Goal: Task Accomplishment & Management: Manage account settings

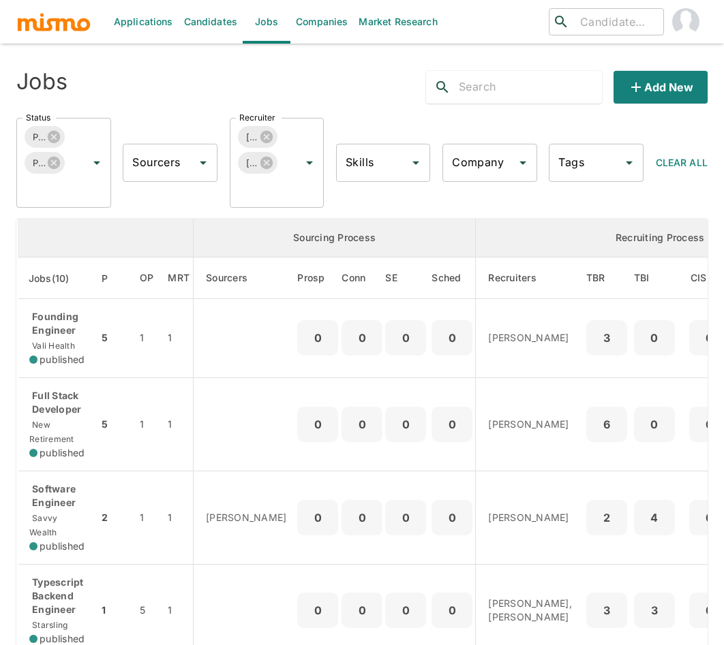
scroll to position [112, 0]
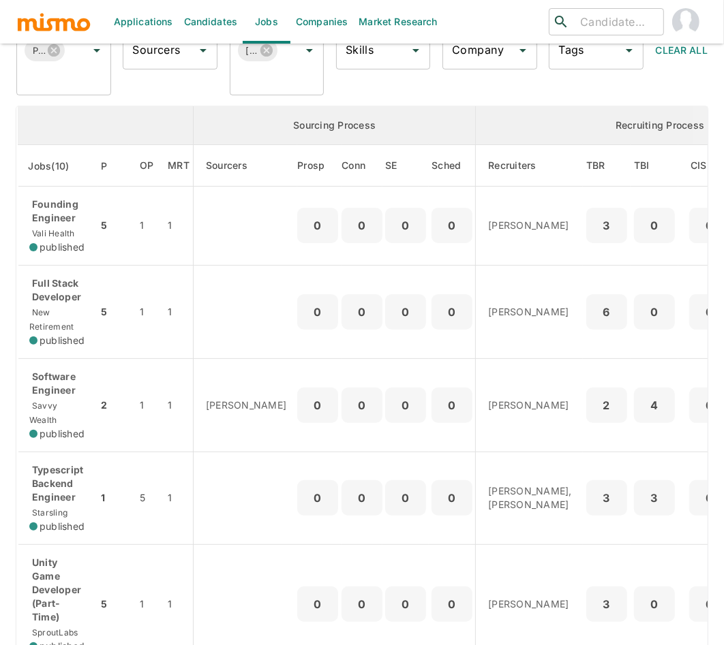
click at [55, 212] on p "Founding Engineer" at bounding box center [58, 211] width 58 height 27
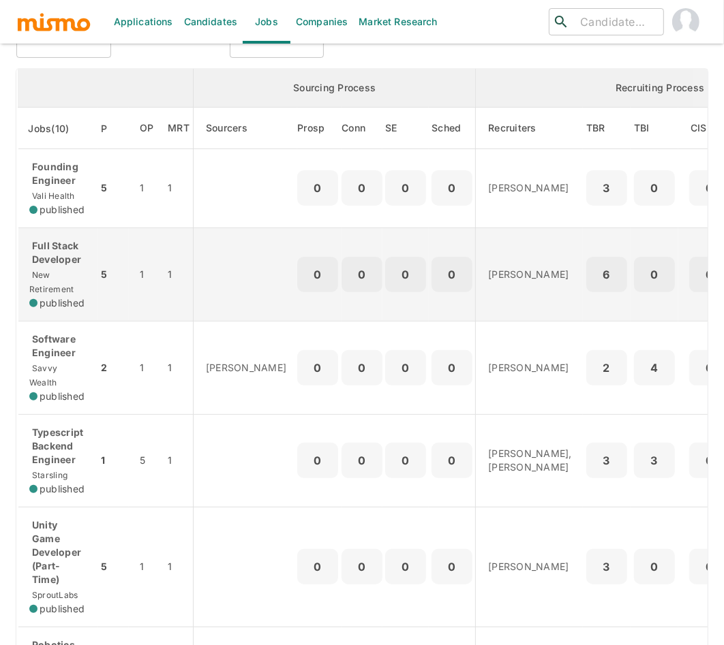
scroll to position [162, 0]
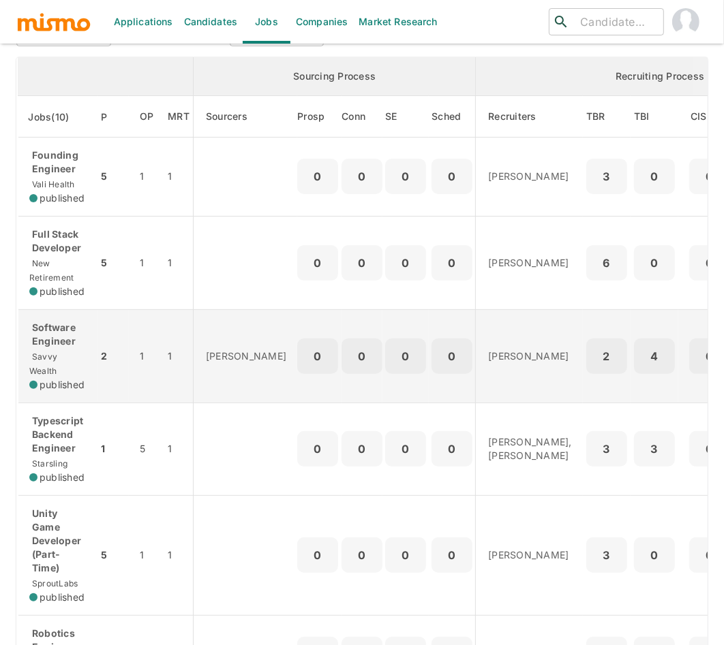
click at [67, 335] on p "Software Engineer" at bounding box center [58, 334] width 58 height 27
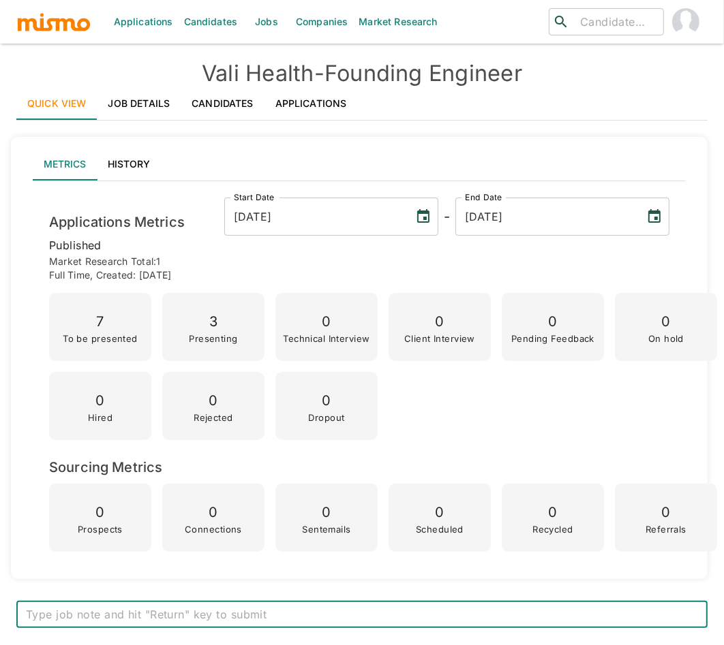
click at [309, 98] on link "Applications" at bounding box center [310, 103] width 93 height 33
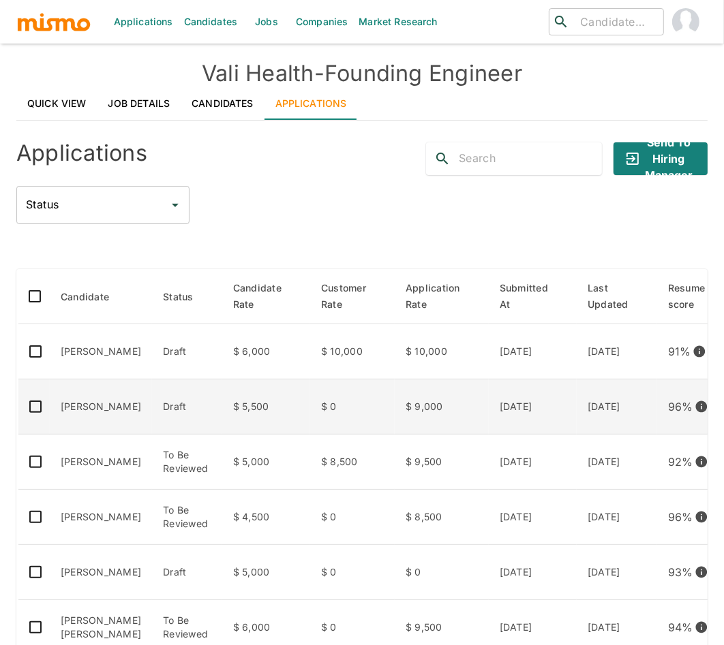
click at [241, 402] on td "$ 5,500" at bounding box center [266, 407] width 88 height 55
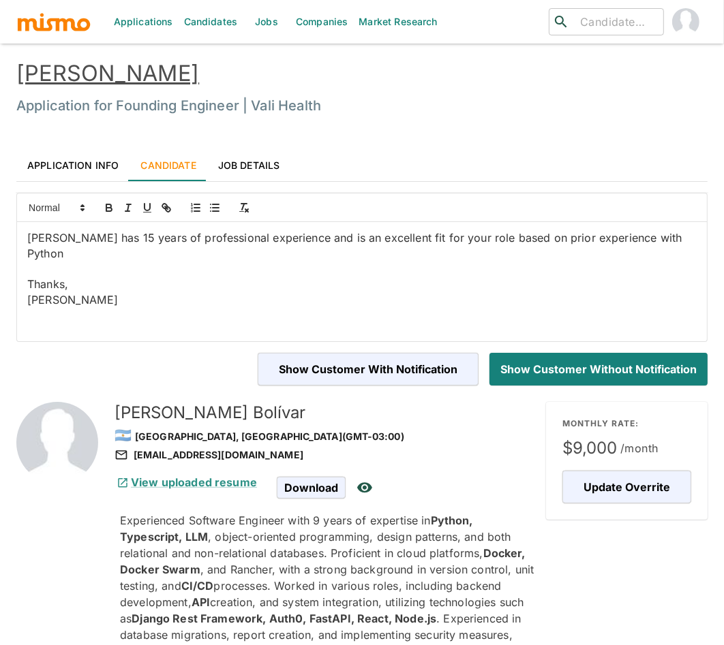
click at [116, 71] on link "[PERSON_NAME]" at bounding box center [107, 73] width 183 height 27
click at [106, 63] on link "[PERSON_NAME]" at bounding box center [107, 73] width 183 height 27
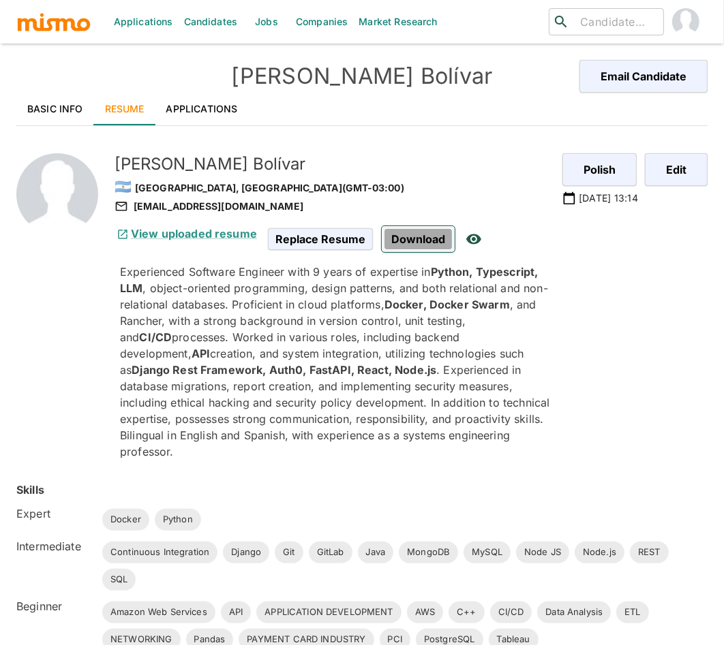
click at [407, 239] on span "Download" at bounding box center [418, 239] width 73 height 26
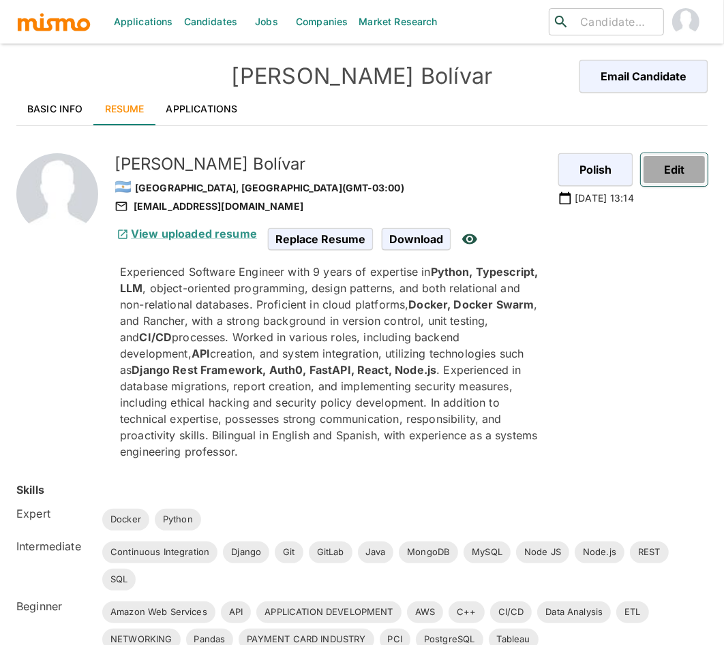
click at [675, 172] on button "Edit" at bounding box center [674, 169] width 67 height 33
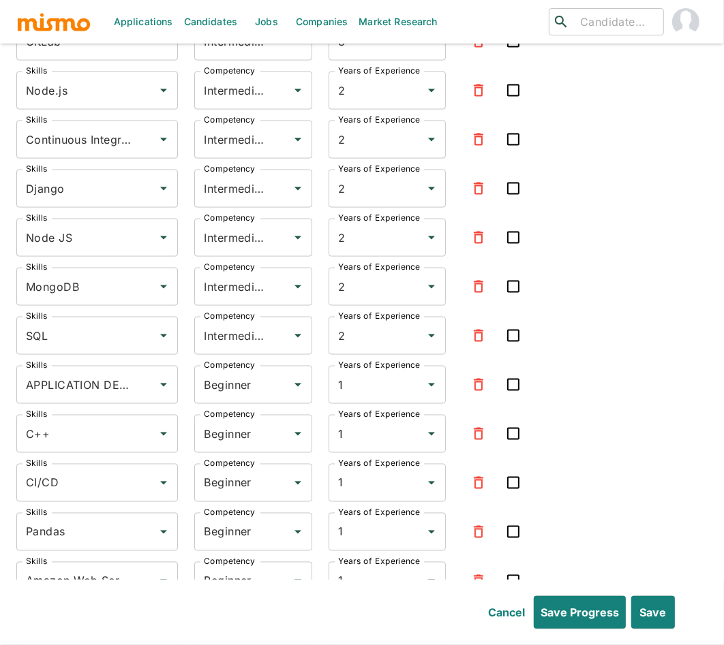
scroll to position [4455, 0]
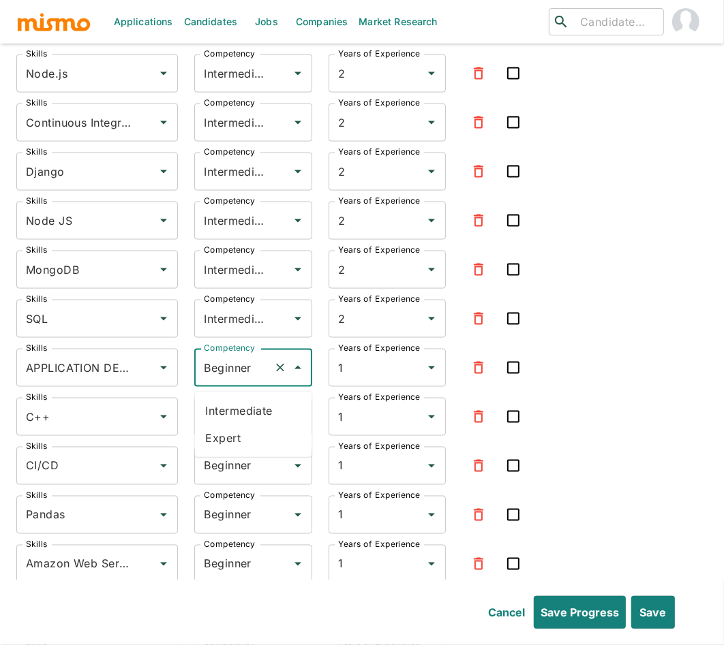
click at [255, 380] on input "Beginner" at bounding box center [233, 368] width 67 height 26
click at [232, 433] on li "Expert" at bounding box center [253, 438] width 117 height 27
type input "Expert"
click at [227, 429] on input "Beginner" at bounding box center [233, 417] width 67 height 26
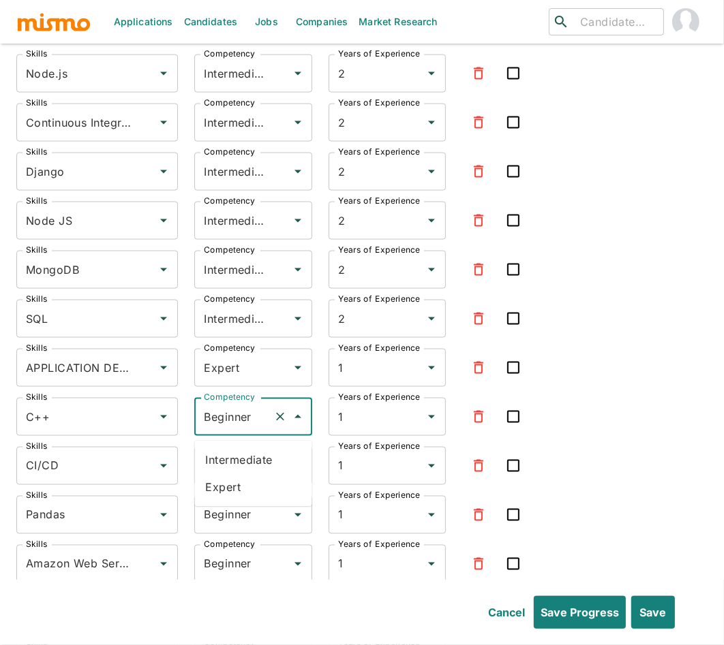
drag, startPoint x: 234, startPoint y: 491, endPoint x: 230, endPoint y: 480, distance: 11.6
click at [234, 491] on li "Expert" at bounding box center [253, 487] width 117 height 27
type input "Expert"
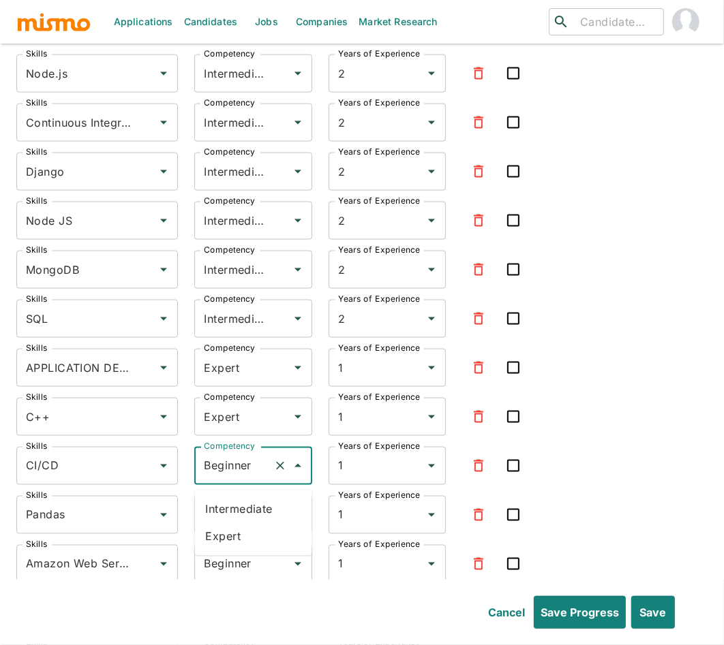
click at [228, 474] on input "Beginner" at bounding box center [233, 466] width 67 height 26
click at [231, 525] on li "Expert" at bounding box center [253, 536] width 117 height 27
type input "Expert"
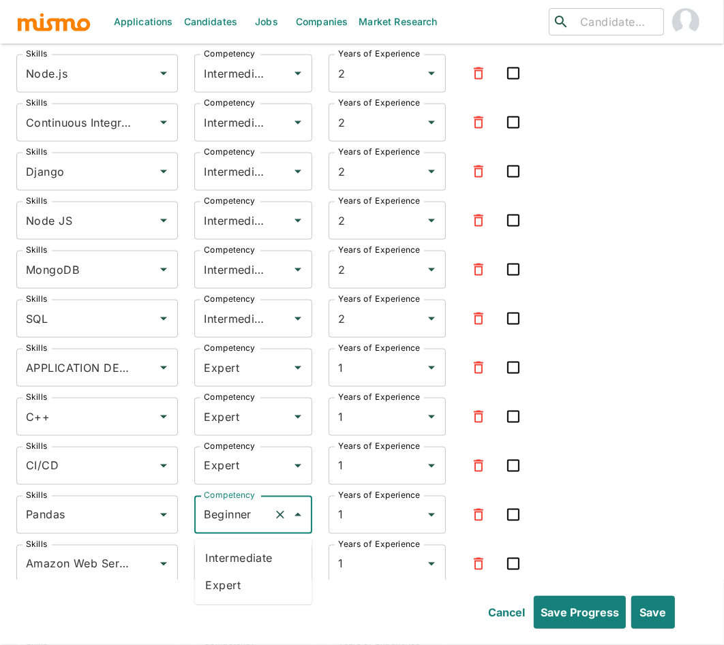
click at [243, 519] on input "Beginner" at bounding box center [233, 515] width 67 height 26
click at [227, 589] on li "Expert" at bounding box center [253, 585] width 117 height 27
type input "Expert"
click at [227, 570] on input "Beginner" at bounding box center [233, 564] width 67 height 26
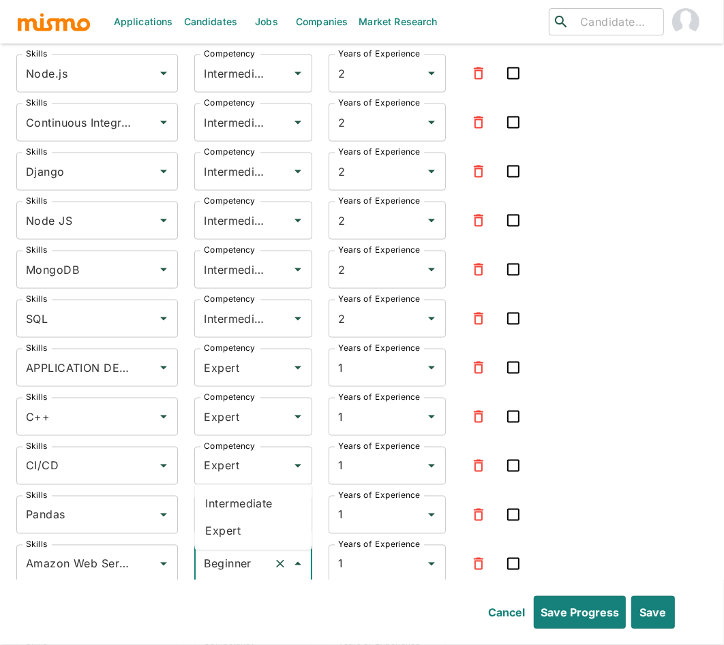
click at [230, 534] on li "Expert" at bounding box center [253, 531] width 117 height 27
type input "Expert"
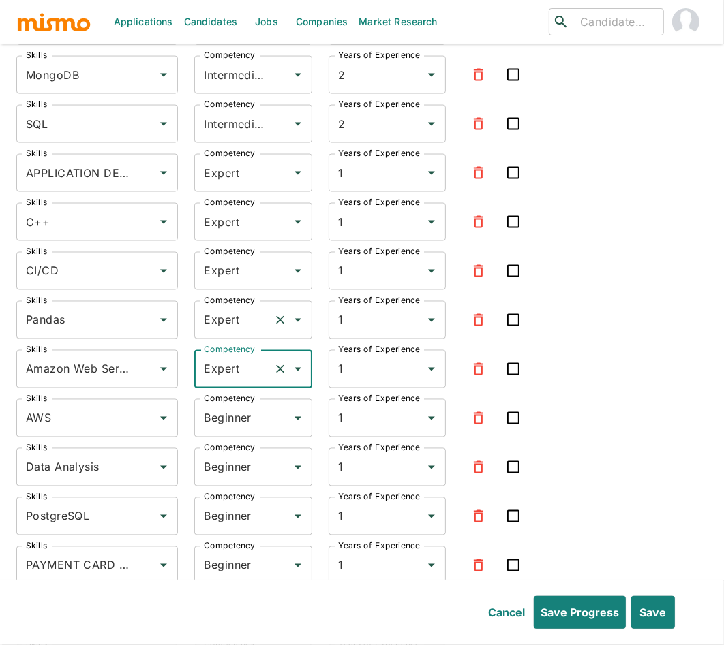
scroll to position [4765, 0]
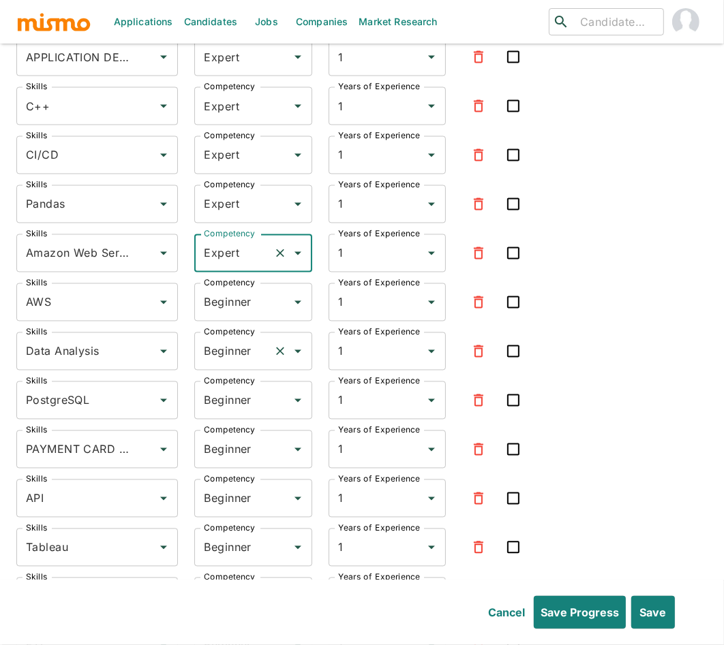
click at [232, 355] on input "Beginner" at bounding box center [233, 352] width 67 height 26
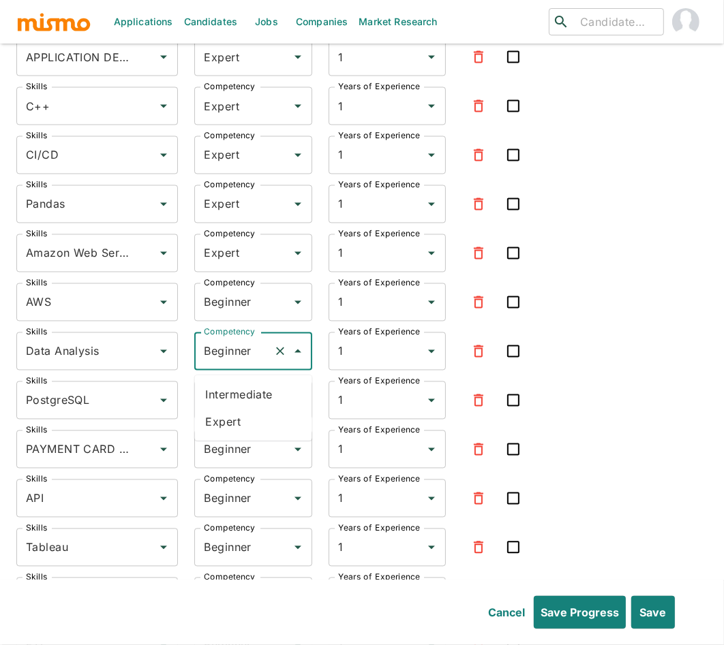
click at [245, 427] on li "Expert" at bounding box center [253, 421] width 117 height 27
type input "Expert"
click at [221, 301] on input "Beginner" at bounding box center [233, 303] width 67 height 26
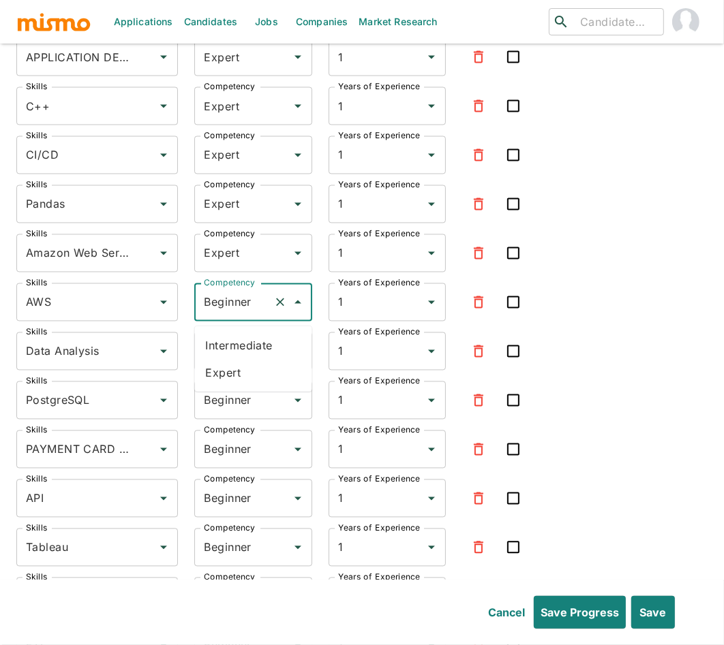
click at [240, 373] on li "Expert" at bounding box center [253, 372] width 117 height 27
type input "Expert"
click at [226, 403] on input "Beginner" at bounding box center [233, 401] width 67 height 26
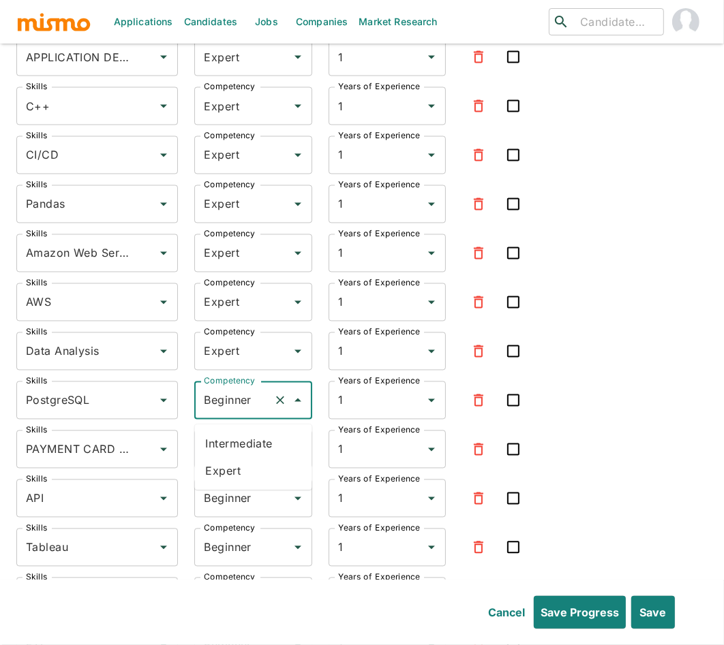
click at [228, 474] on li "Expert" at bounding box center [253, 471] width 117 height 27
type input "Expert"
click at [236, 453] on input "Beginner" at bounding box center [233, 450] width 67 height 26
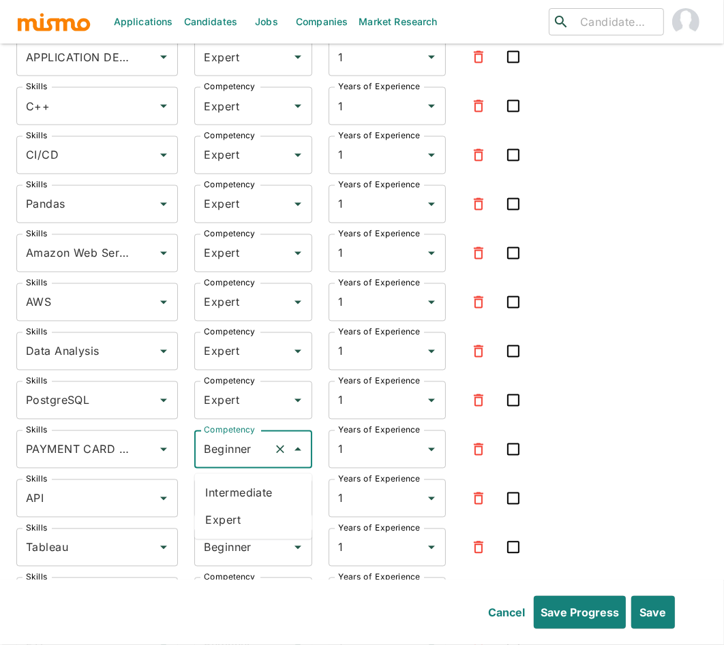
click at [223, 523] on li "Expert" at bounding box center [253, 520] width 117 height 27
type input "Expert"
click at [232, 499] on input "Beginner" at bounding box center [233, 499] width 67 height 26
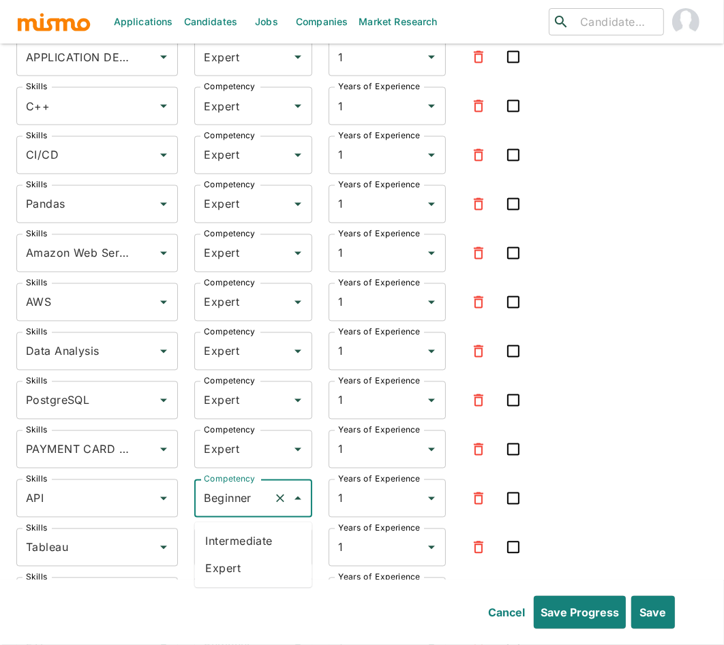
click at [234, 568] on li "Expert" at bounding box center [253, 568] width 117 height 27
type input "Expert"
click at [237, 559] on input "Beginner" at bounding box center [233, 548] width 67 height 26
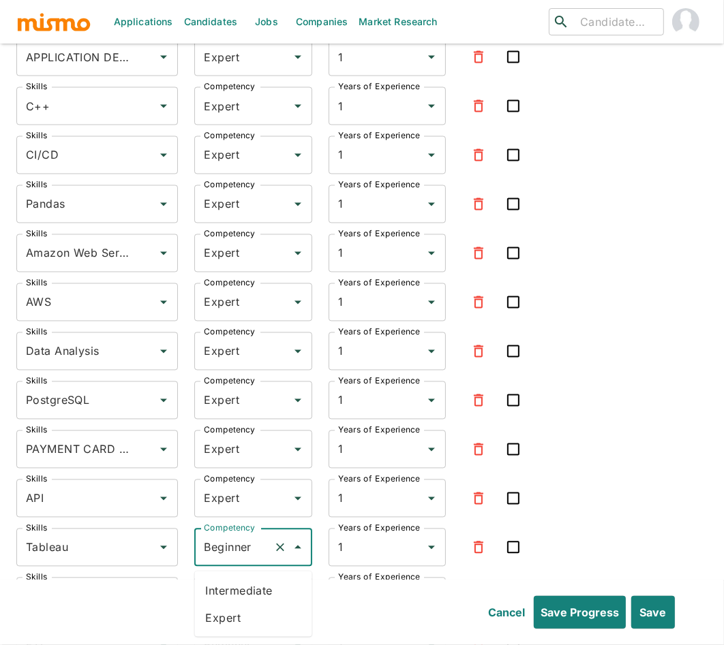
drag, startPoint x: 228, startPoint y: 616, endPoint x: 230, endPoint y: 574, distance: 42.3
click at [228, 615] on li "Expert" at bounding box center [253, 617] width 117 height 27
type input "Expert"
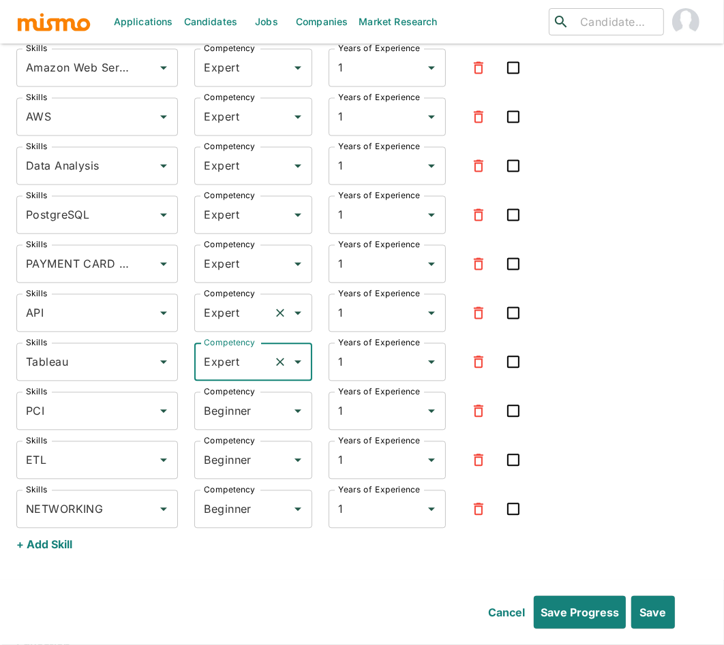
scroll to position [5018, 0]
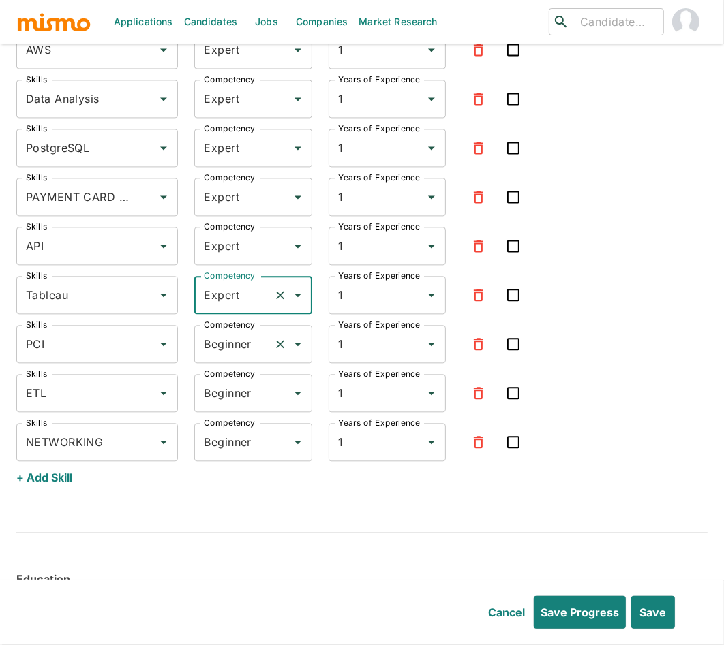
click at [242, 343] on input "Beginner" at bounding box center [233, 344] width 67 height 26
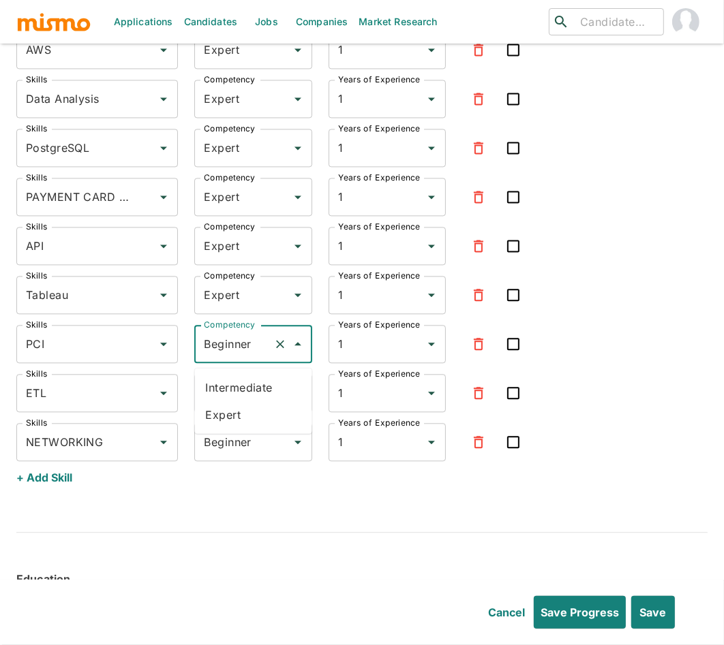
click at [240, 423] on li "Expert" at bounding box center [253, 414] width 117 height 27
type input "Expert"
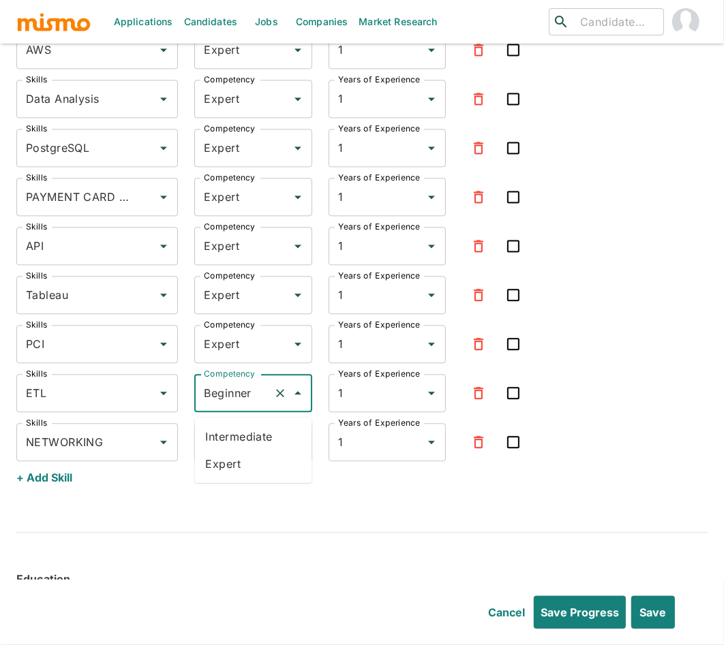
click at [249, 395] on input "Beginner" at bounding box center [233, 393] width 67 height 26
drag, startPoint x: 224, startPoint y: 465, endPoint x: 232, endPoint y: 446, distance: 21.4
click at [224, 465] on li "Expert" at bounding box center [253, 463] width 117 height 27
type input "Expert"
click at [234, 443] on input "Beginner" at bounding box center [233, 442] width 67 height 26
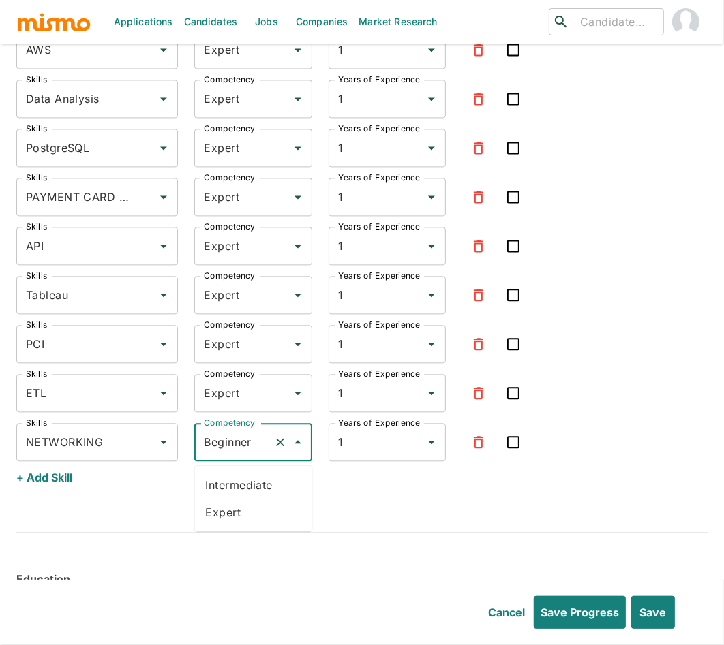
click at [230, 514] on li "Expert" at bounding box center [253, 512] width 117 height 27
type input "Expert"
click at [662, 614] on button "Save" at bounding box center [652, 612] width 46 height 33
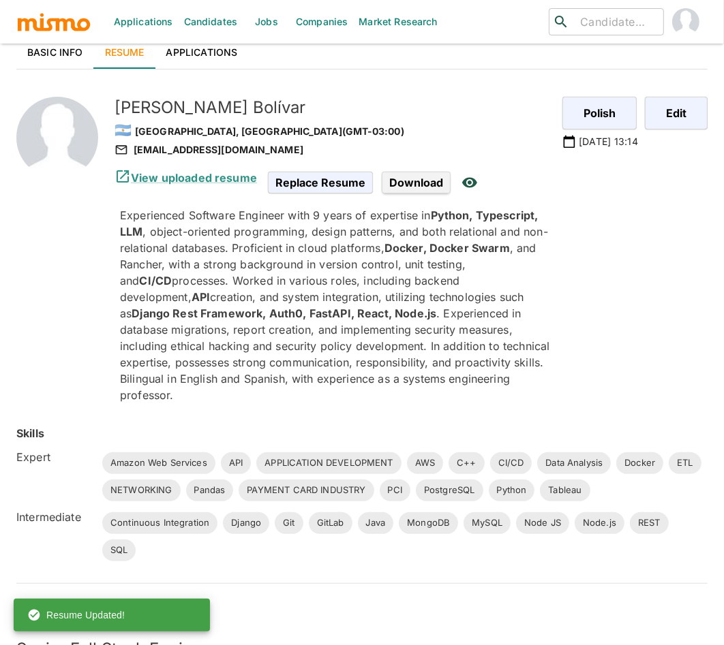
scroll to position [0, 0]
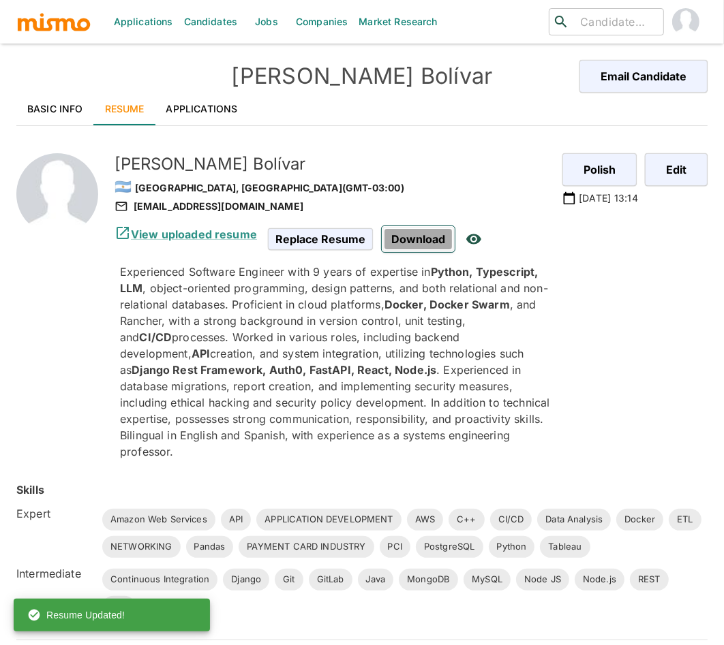
click at [412, 239] on span "Download" at bounding box center [418, 239] width 73 height 26
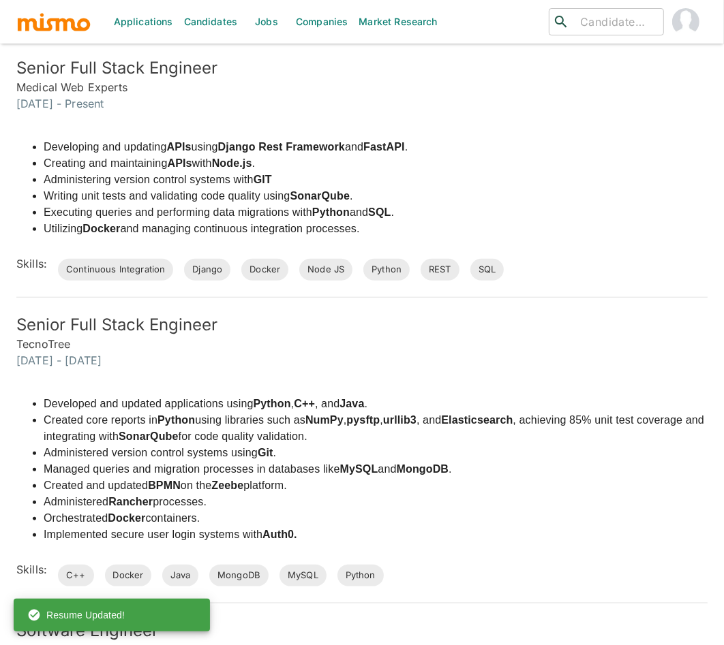
scroll to position [68, 0]
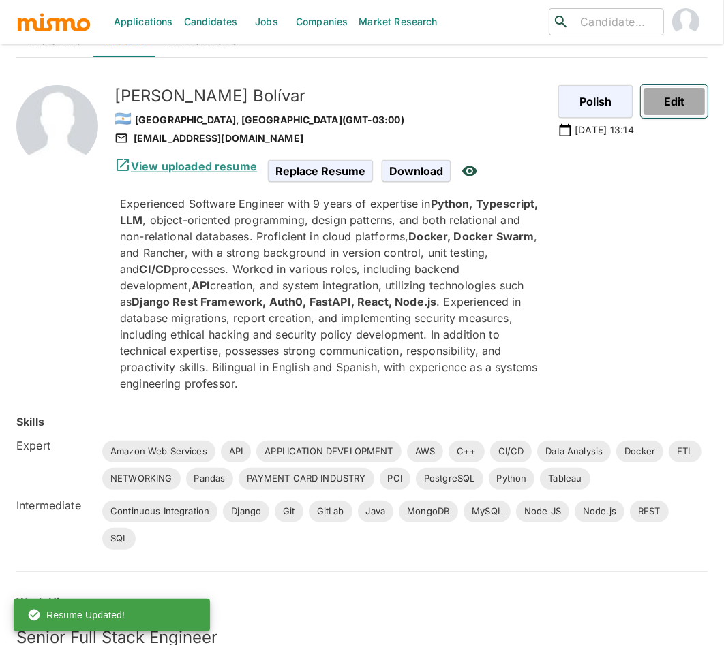
click at [668, 106] on button "Edit" at bounding box center [674, 101] width 67 height 33
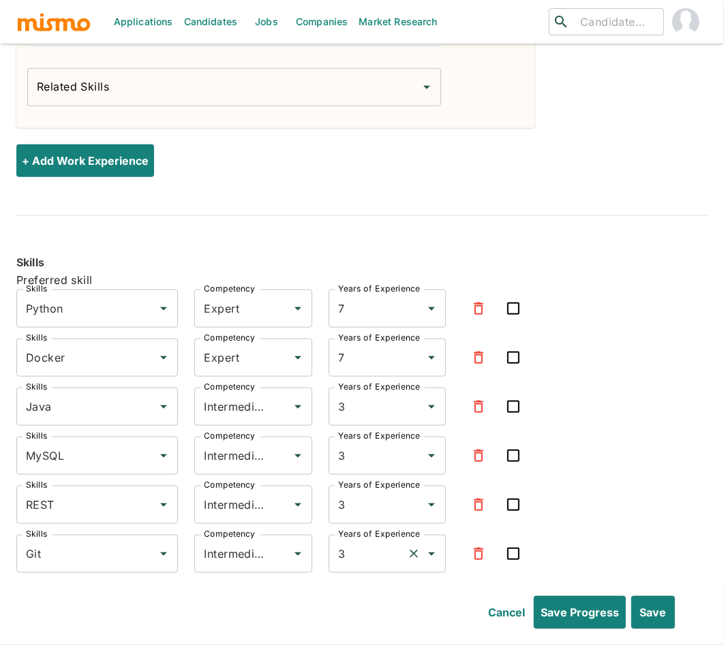
scroll to position [4057, 0]
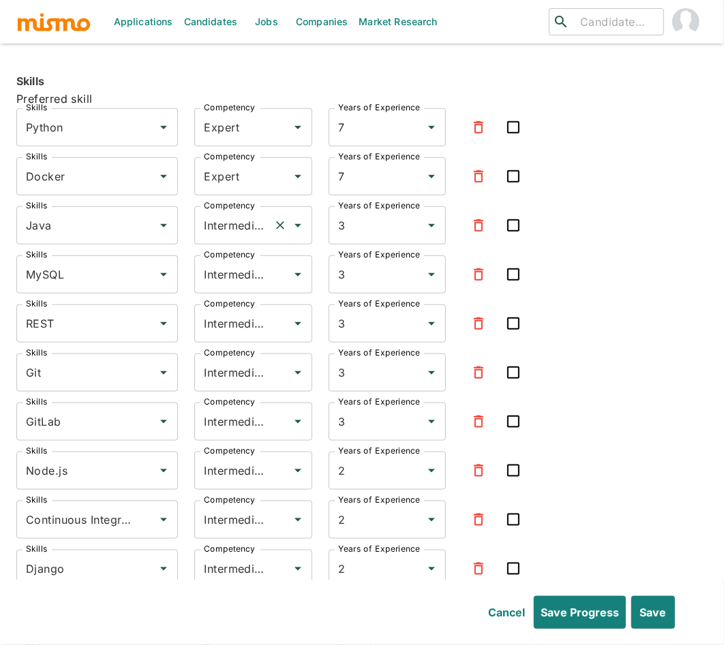
click at [245, 228] on input "Intermediate" at bounding box center [233, 226] width 67 height 26
click at [254, 301] on li "Expert" at bounding box center [253, 296] width 117 height 27
type input "Expert"
click at [258, 282] on input "Intermediate" at bounding box center [233, 275] width 67 height 26
click at [243, 341] on li "Expert" at bounding box center [253, 345] width 117 height 27
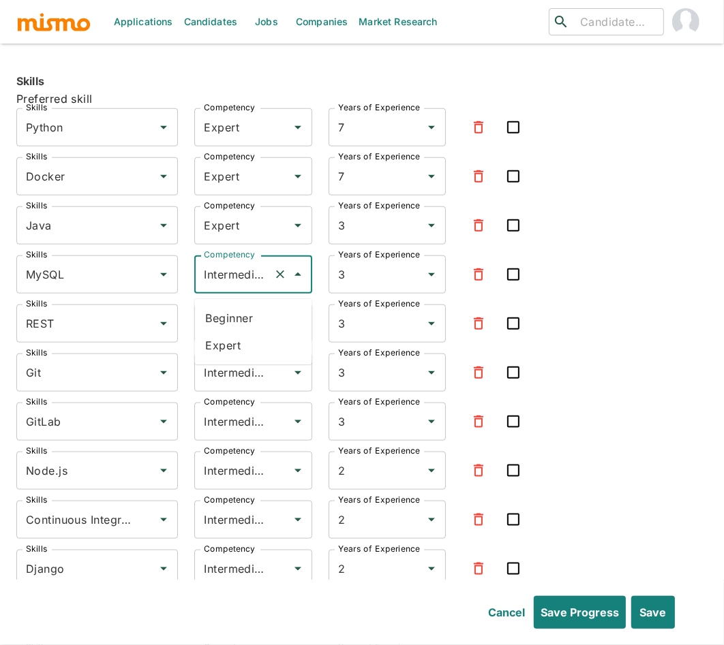
type input "Expert"
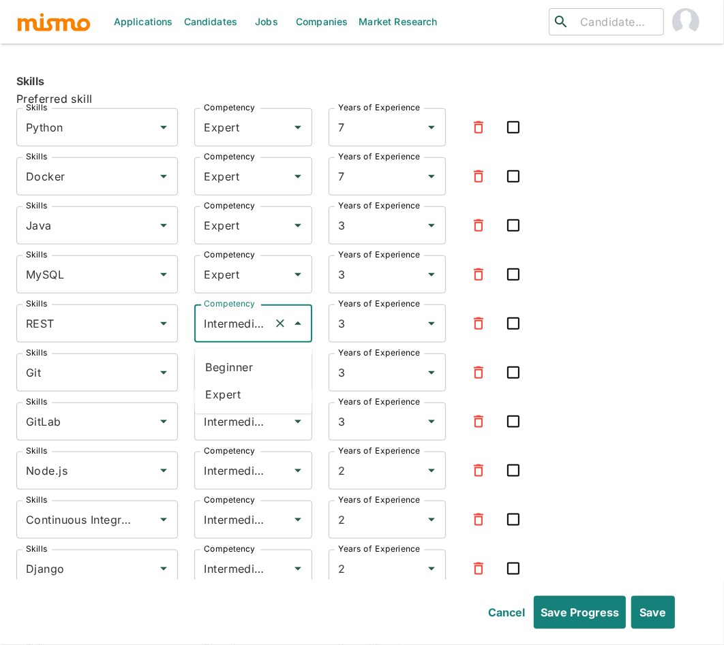
click at [245, 334] on input "Intermediate" at bounding box center [233, 324] width 67 height 26
click at [235, 395] on li "Expert" at bounding box center [253, 395] width 117 height 27
type input "Expert"
click at [238, 386] on input "Intermediate" at bounding box center [233, 373] width 67 height 26
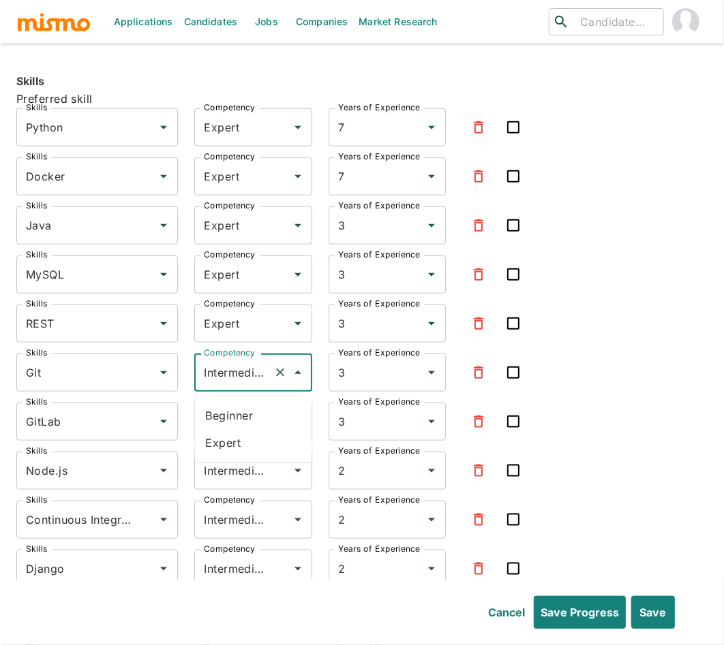
click at [231, 444] on li "Expert" at bounding box center [253, 443] width 117 height 27
type input "Expert"
click at [234, 429] on input "Intermediate" at bounding box center [233, 422] width 67 height 26
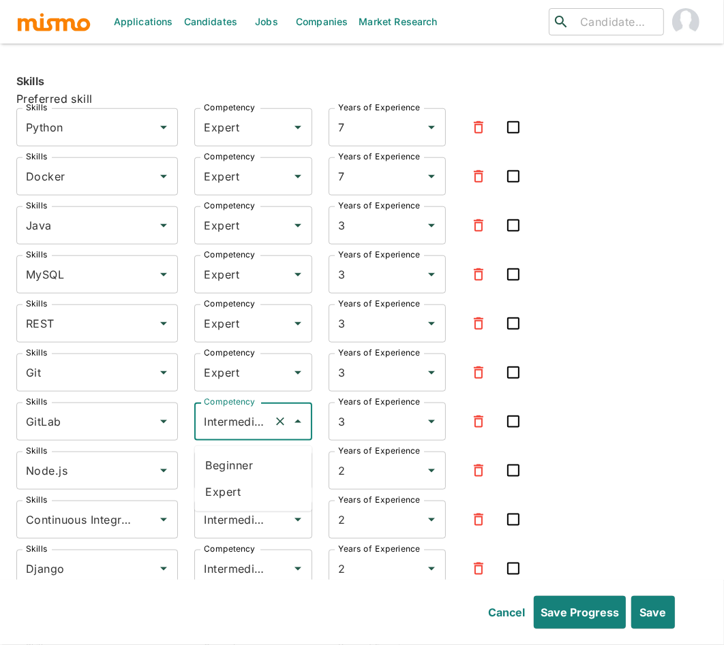
click at [232, 488] on li "Expert" at bounding box center [253, 492] width 117 height 27
type input "Expert"
click at [234, 477] on input "Intermediate" at bounding box center [233, 471] width 67 height 26
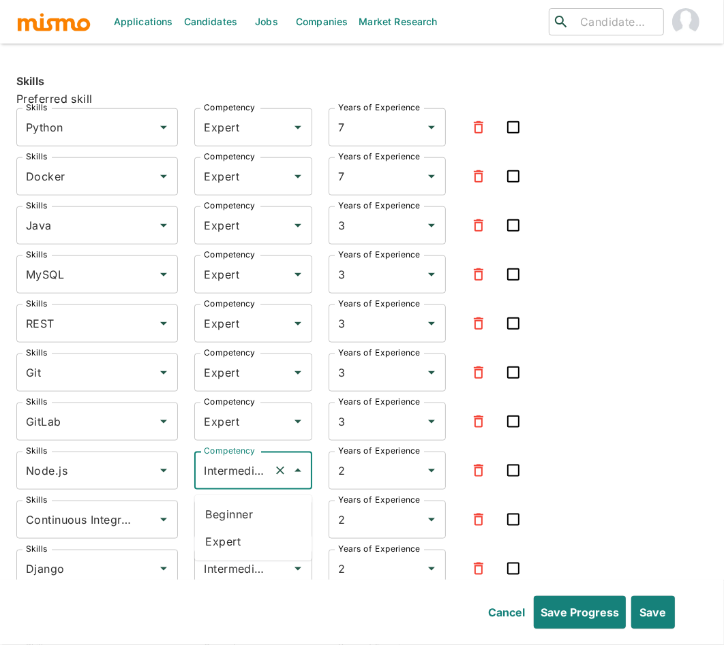
click at [224, 533] on li "Expert" at bounding box center [253, 541] width 117 height 27
type input "Expert"
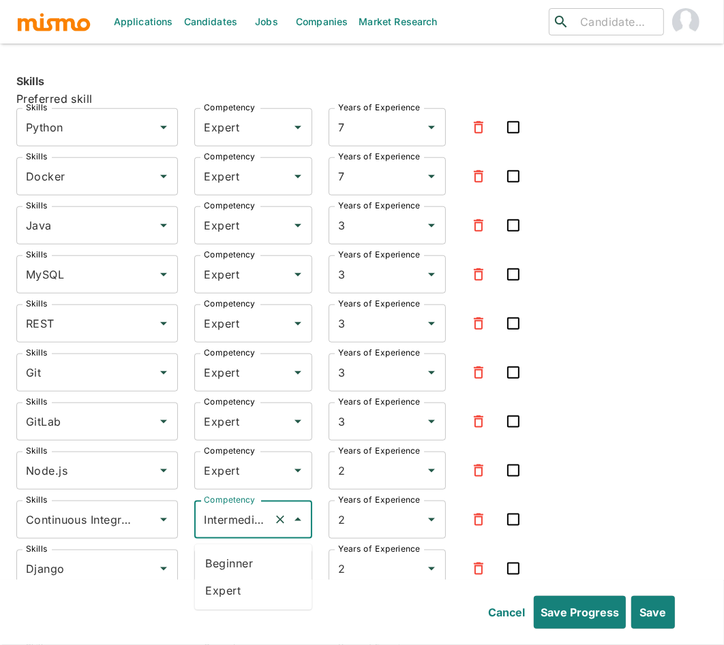
click at [234, 523] on input "Intermediate" at bounding box center [233, 520] width 67 height 26
click at [236, 588] on li "Expert" at bounding box center [253, 590] width 117 height 27
type input "Expert"
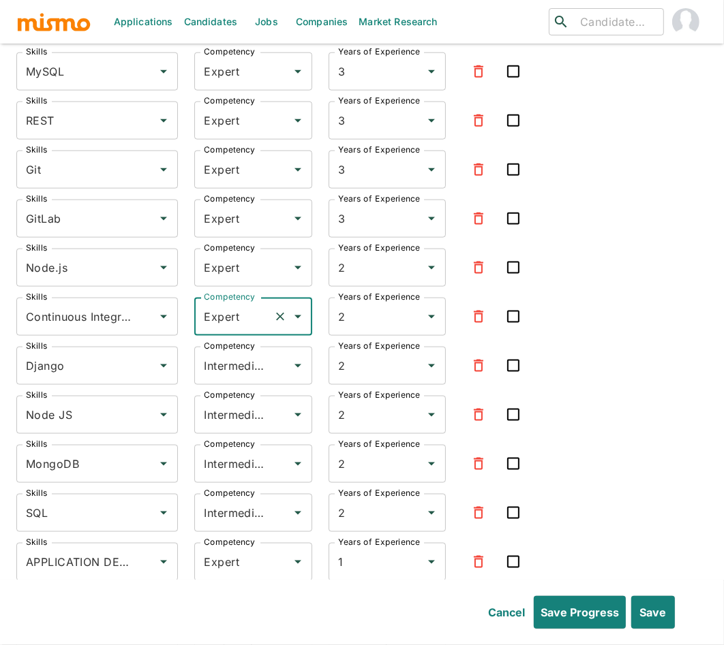
scroll to position [4269, 0]
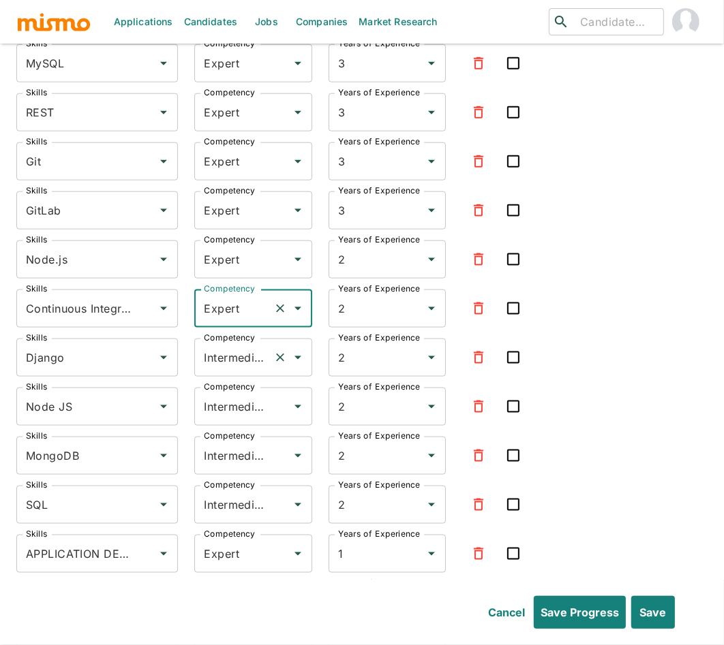
click at [243, 365] on input "Intermediate" at bounding box center [233, 358] width 67 height 26
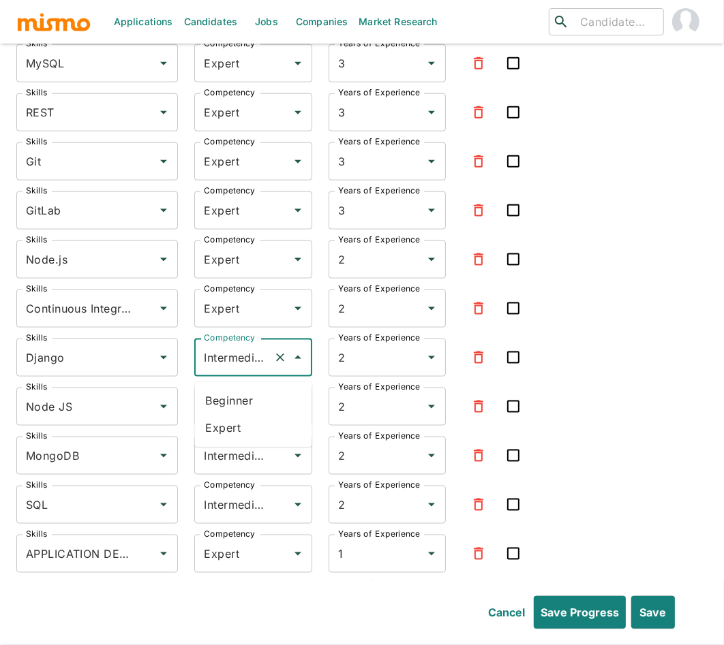
click at [238, 433] on li "Expert" at bounding box center [253, 427] width 117 height 27
type input "Expert"
click at [245, 393] on label "Competency" at bounding box center [229, 388] width 51 height 12
click at [245, 397] on input "Intermediate" at bounding box center [233, 407] width 67 height 26
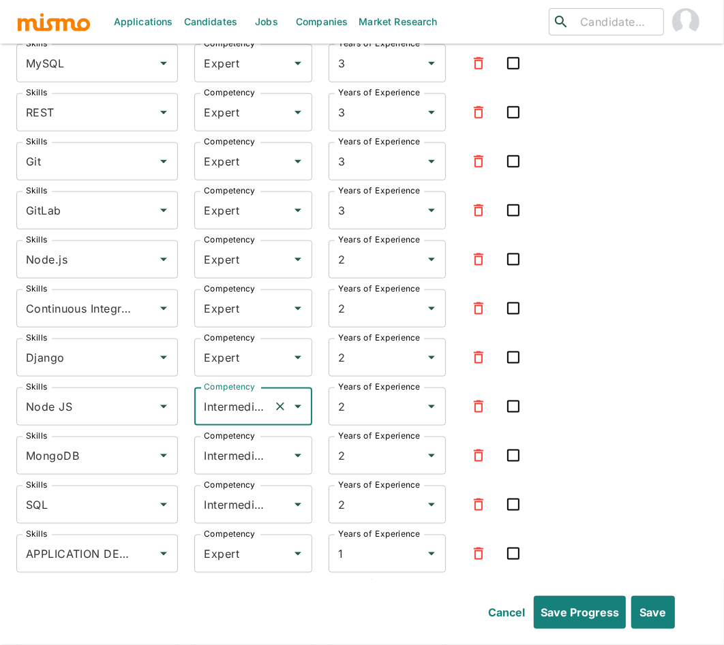
scroll to position [0, 7]
click at [239, 403] on input "Intermediate" at bounding box center [233, 407] width 67 height 26
click at [240, 480] on li "Expert" at bounding box center [253, 477] width 117 height 27
type input "Expert"
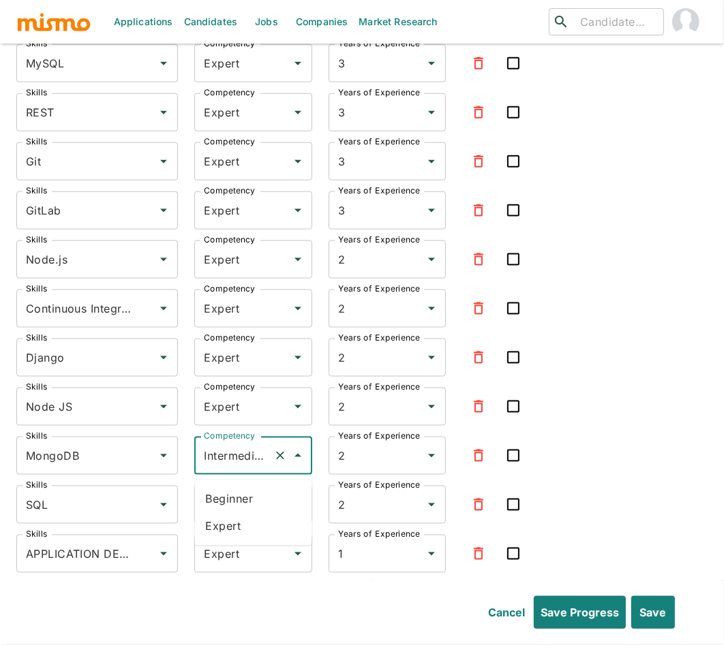
click at [237, 459] on input "Intermediate" at bounding box center [233, 456] width 67 height 26
click at [231, 519] on li "Expert" at bounding box center [253, 526] width 117 height 27
type input "Expert"
click at [232, 510] on input "Intermediate" at bounding box center [233, 505] width 67 height 26
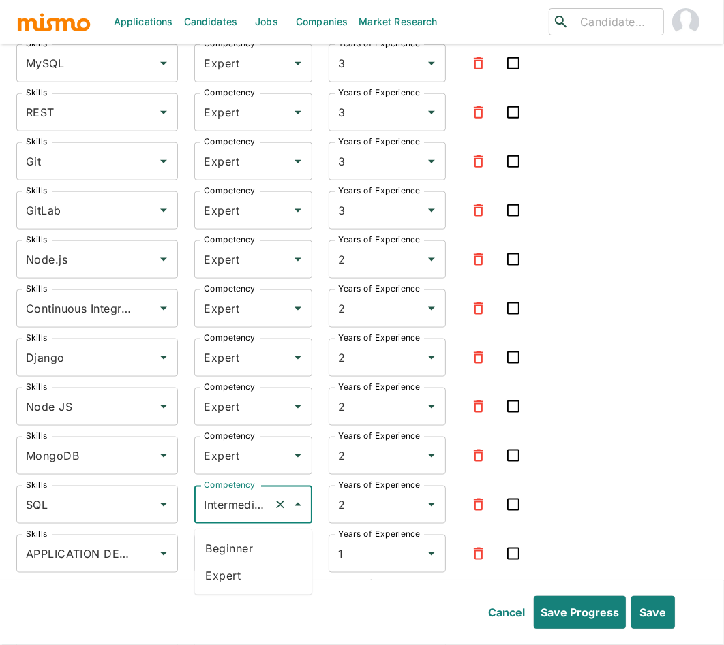
click at [237, 572] on li "Expert" at bounding box center [253, 575] width 117 height 27
type input "Expert"
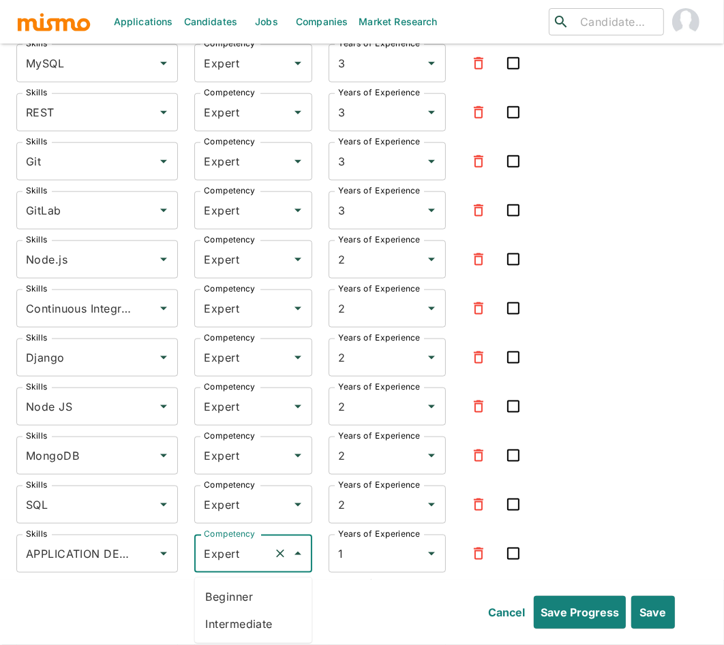
click at [233, 564] on input "Expert" at bounding box center [233, 554] width 67 height 26
click at [602, 478] on div "Skills Python Skills Competency Expert Competency Years of Experience 7 Years o…" at bounding box center [361, 570] width 691 height 1347
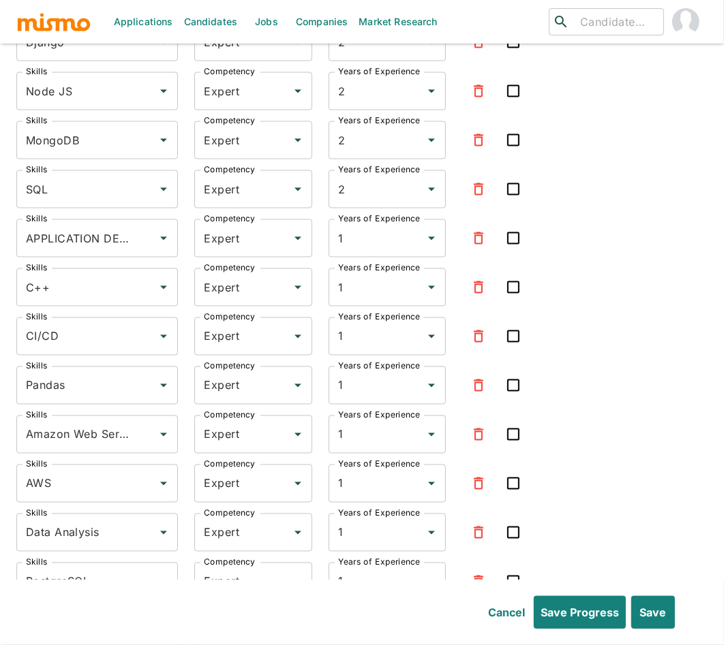
scroll to position [5093, 0]
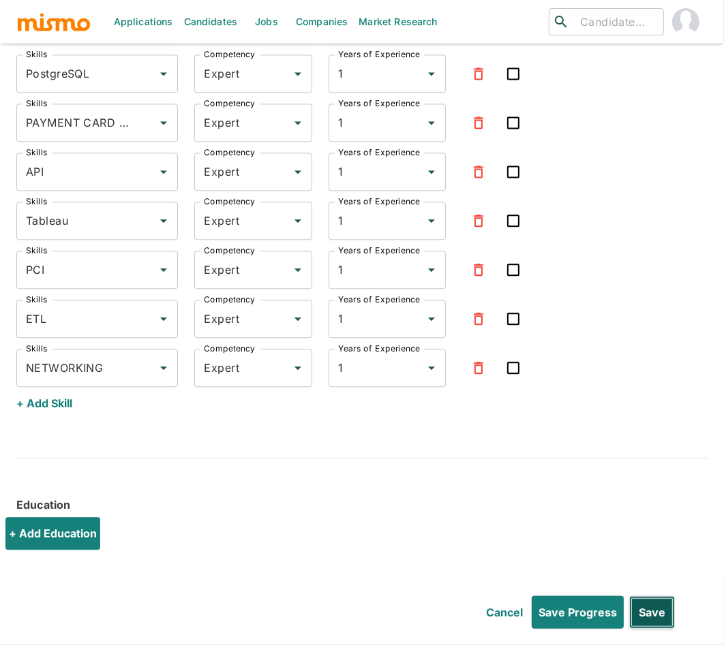
click at [648, 619] on button "Save" at bounding box center [652, 612] width 46 height 33
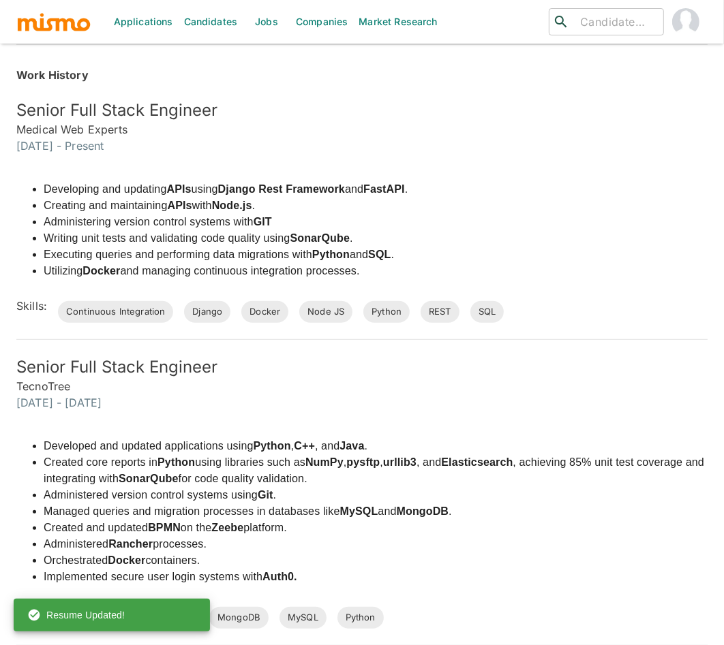
scroll to position [0, 0]
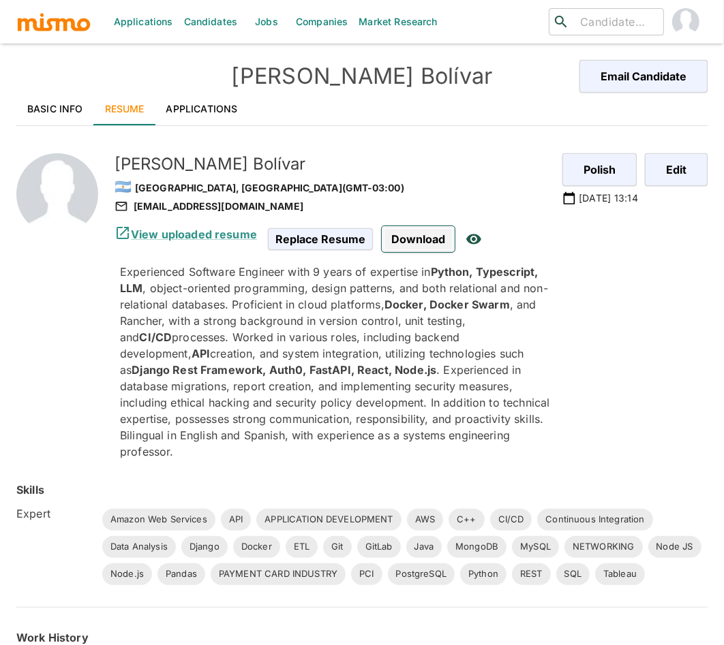
click at [416, 234] on span "Download" at bounding box center [418, 239] width 73 height 26
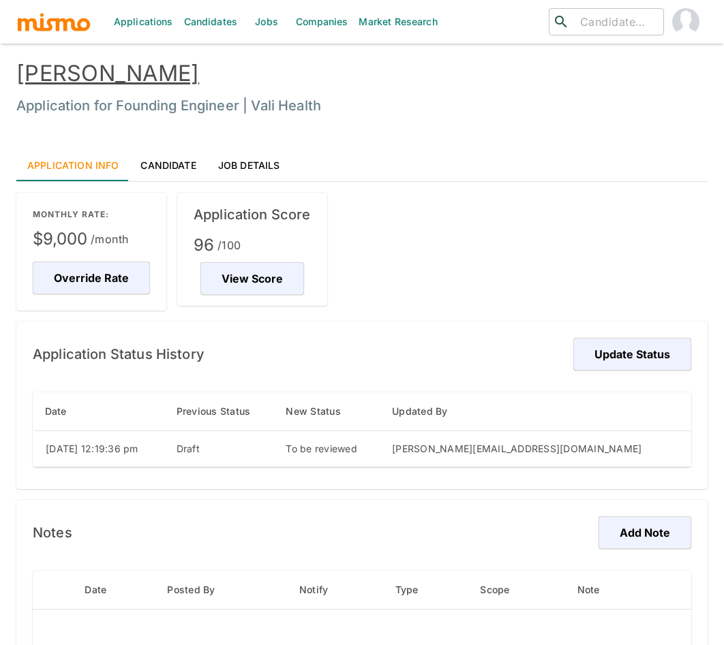
scroll to position [5, 0]
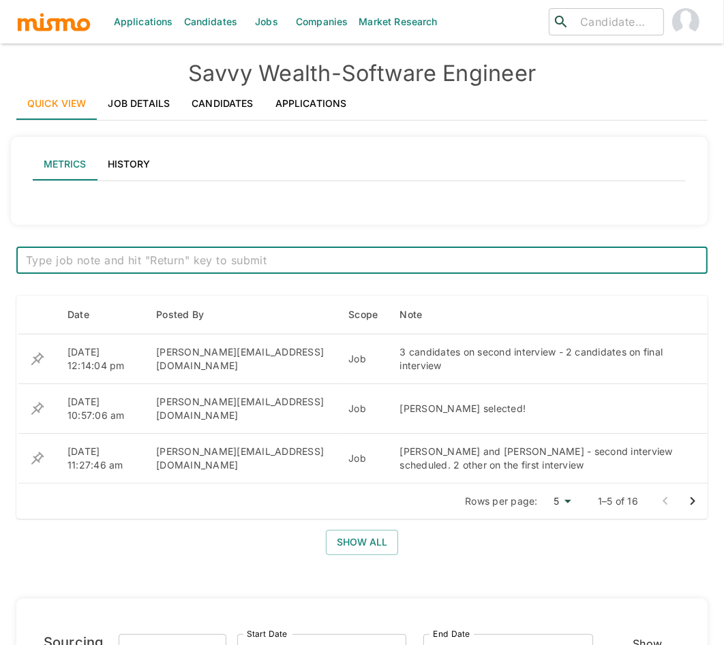
click at [311, 98] on link "Applications" at bounding box center [310, 103] width 93 height 33
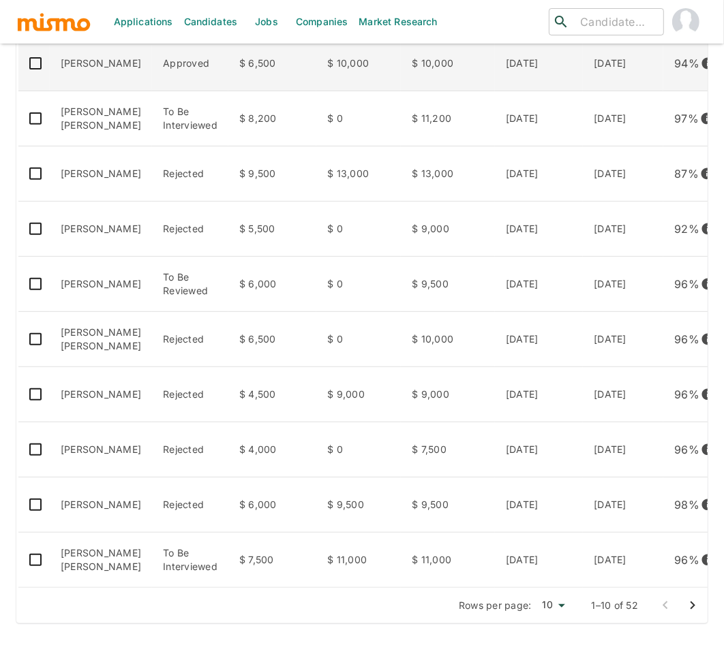
scroll to position [337, 0]
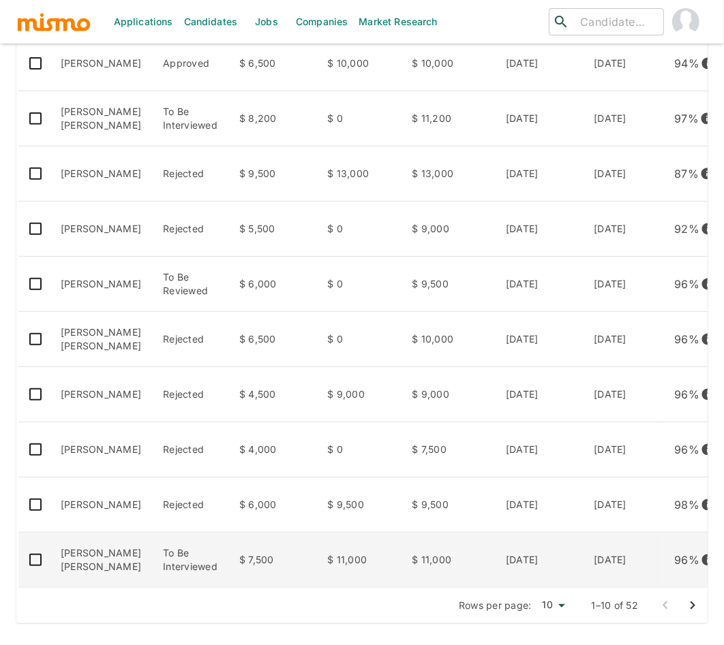
click at [110, 543] on td "Lucas Eduardo Guedes Ferreira" at bounding box center [101, 560] width 102 height 55
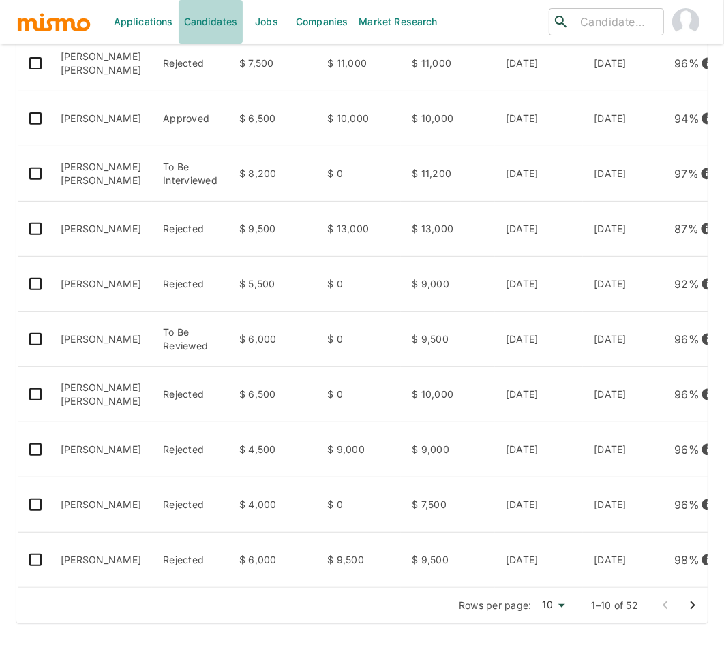
click at [202, 20] on link "Candidates" at bounding box center [211, 22] width 65 height 44
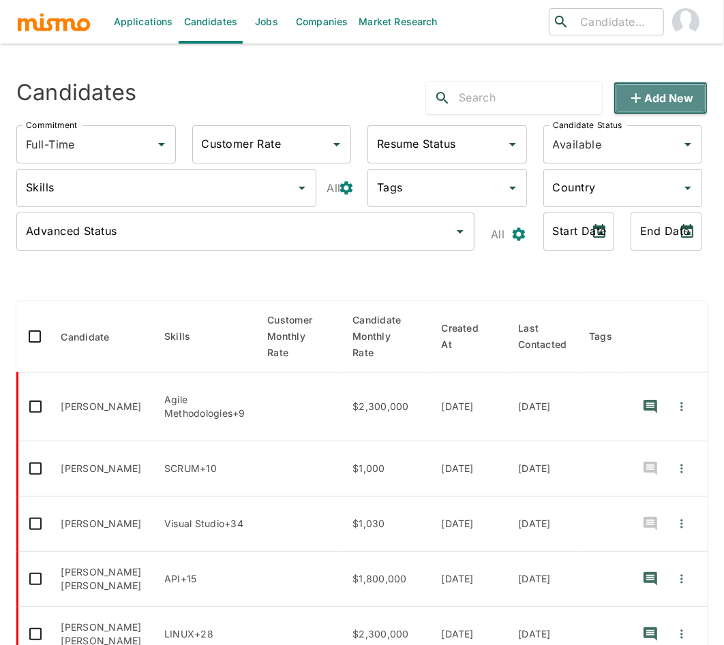
click at [645, 87] on button "Add new" at bounding box center [660, 98] width 94 height 33
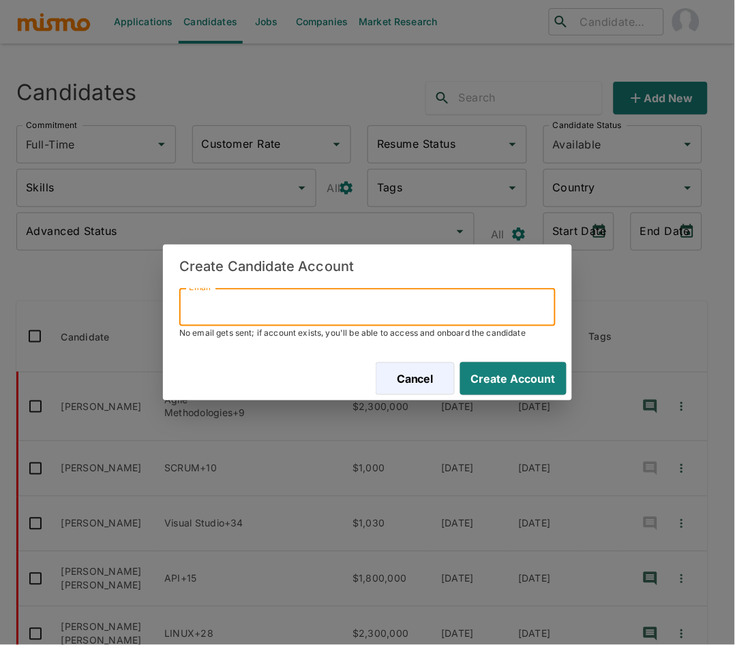
click at [301, 313] on input "Email" at bounding box center [367, 307] width 376 height 38
paste input "nicolayhoff@gmail.com"
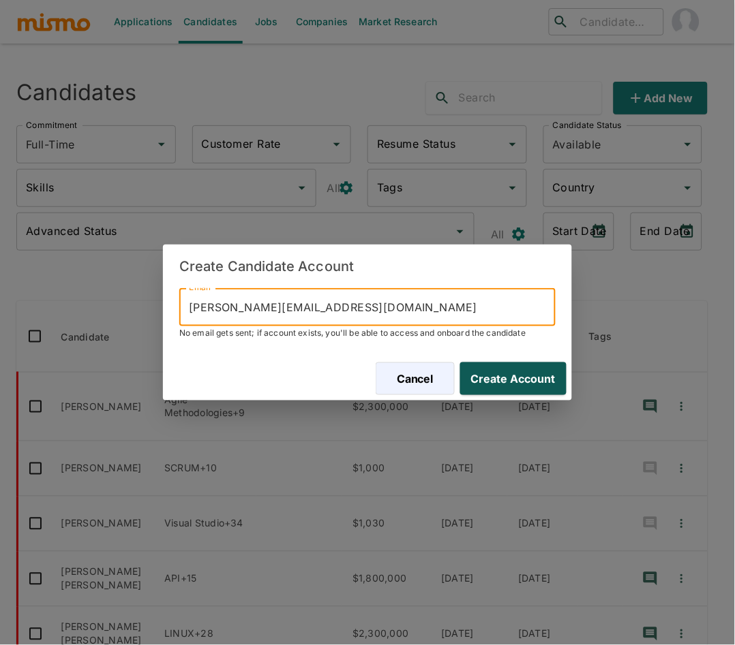
type input "nicolayhoff@gmail.com"
click at [534, 386] on button "Create Account" at bounding box center [511, 379] width 112 height 33
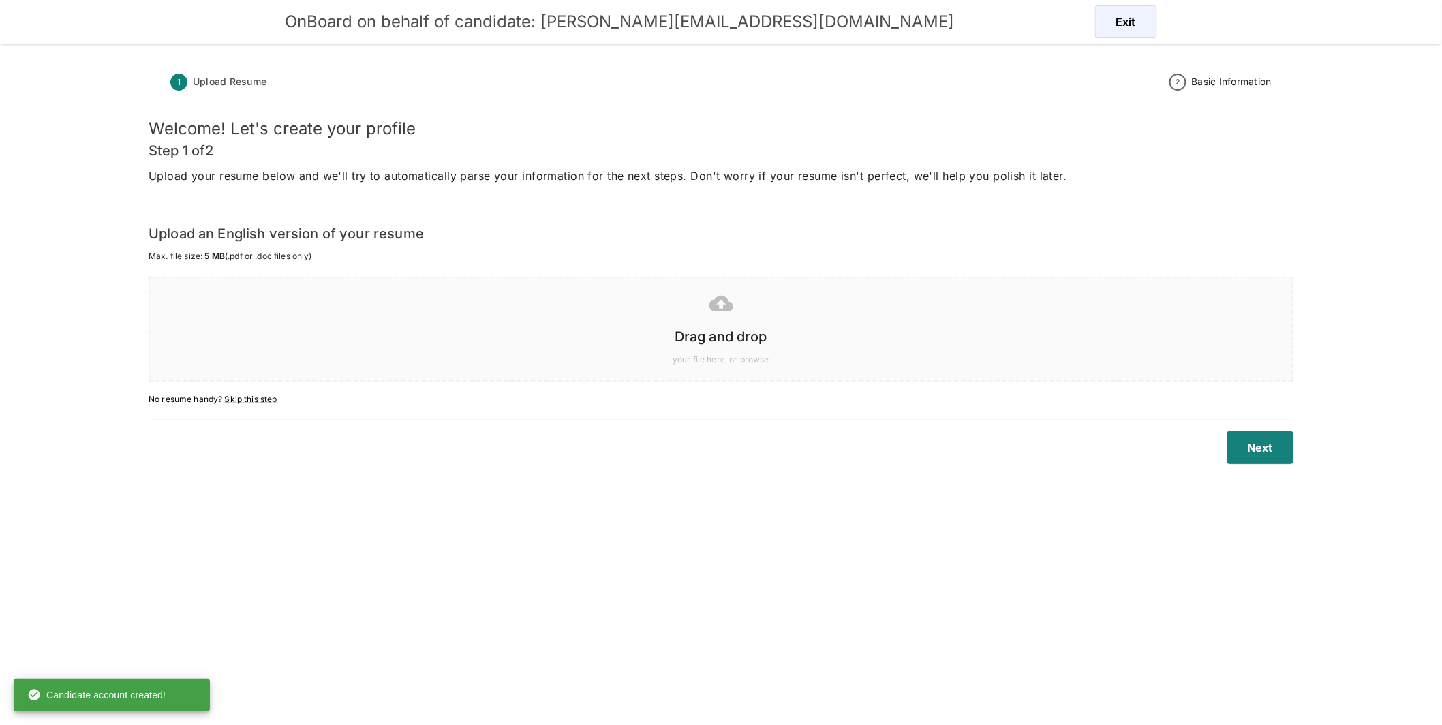
click at [636, 341] on h6 "Drag and drop" at bounding box center [721, 337] width 1115 height 22
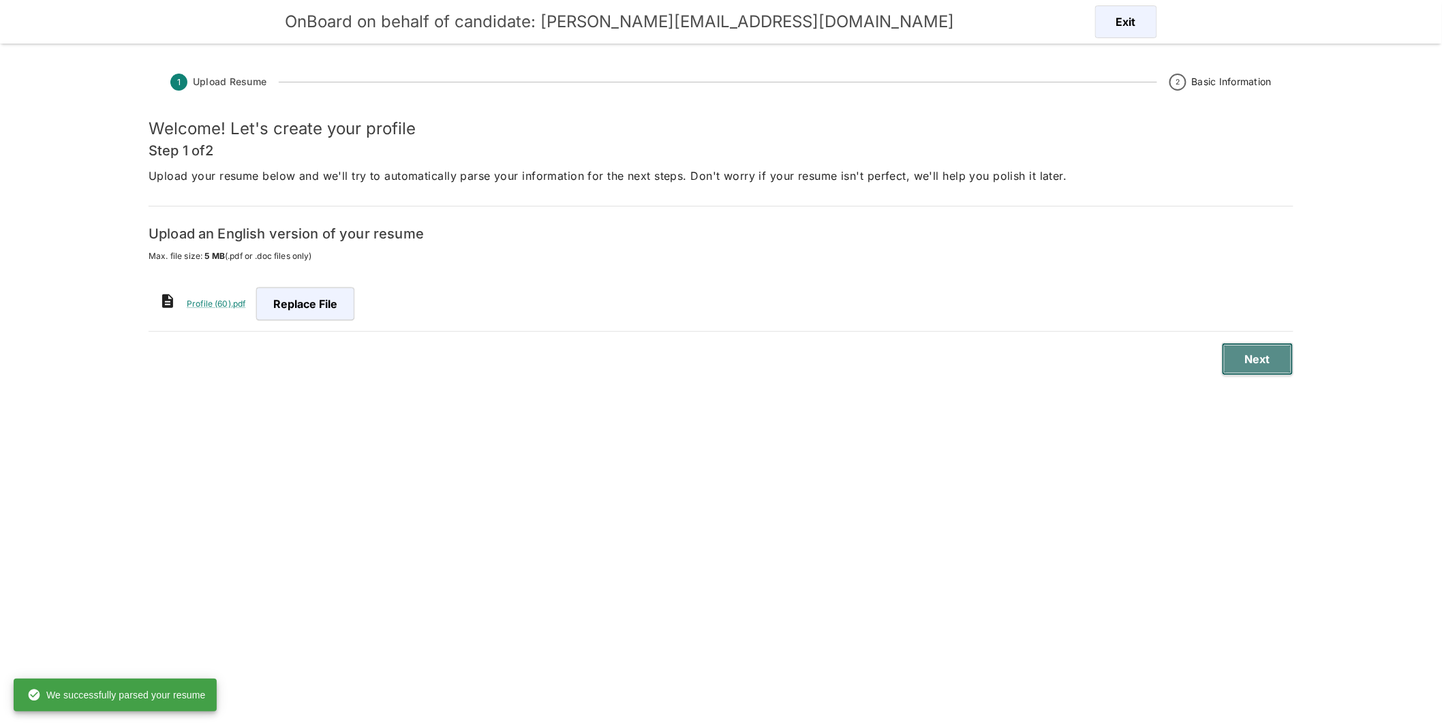
click at [734, 350] on button "Next" at bounding box center [1258, 359] width 72 height 33
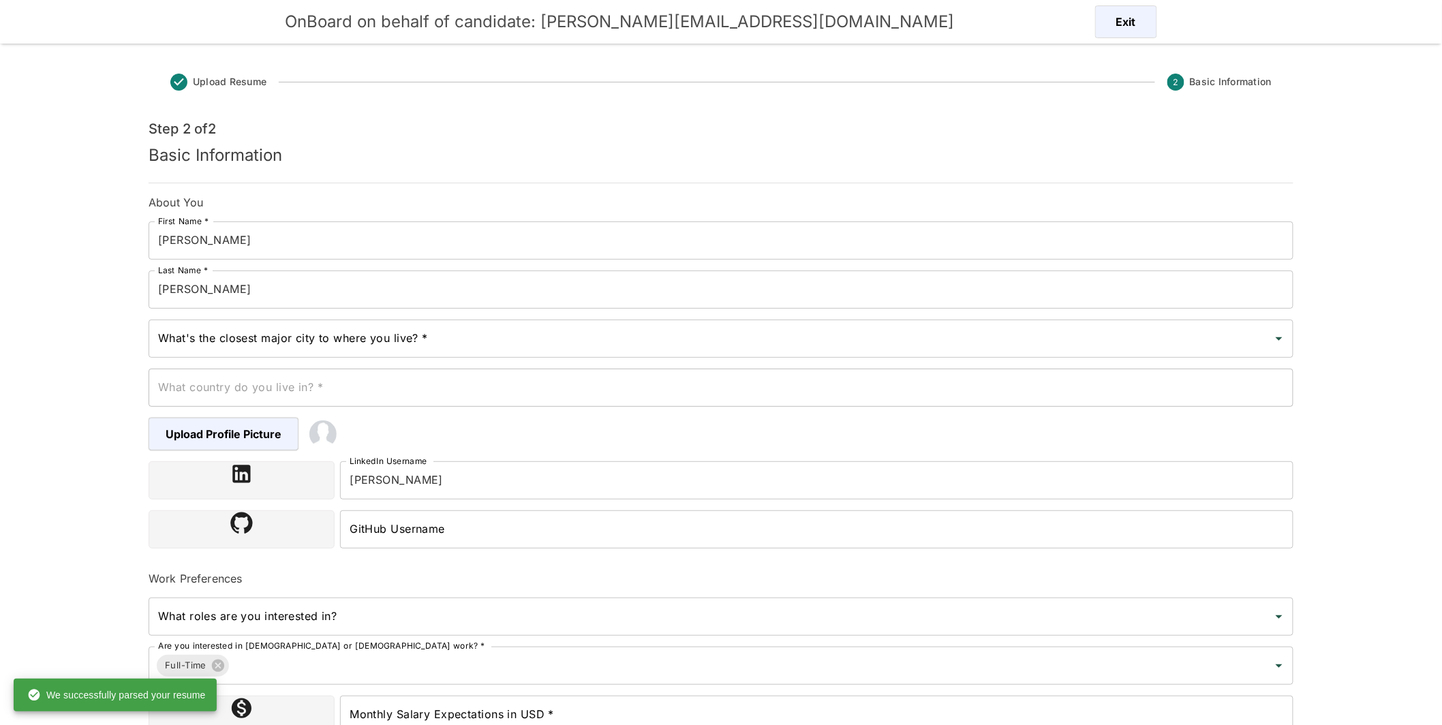
click at [464, 343] on input "What's the closest major city to where you live? *" at bounding box center [711, 339] width 1112 height 26
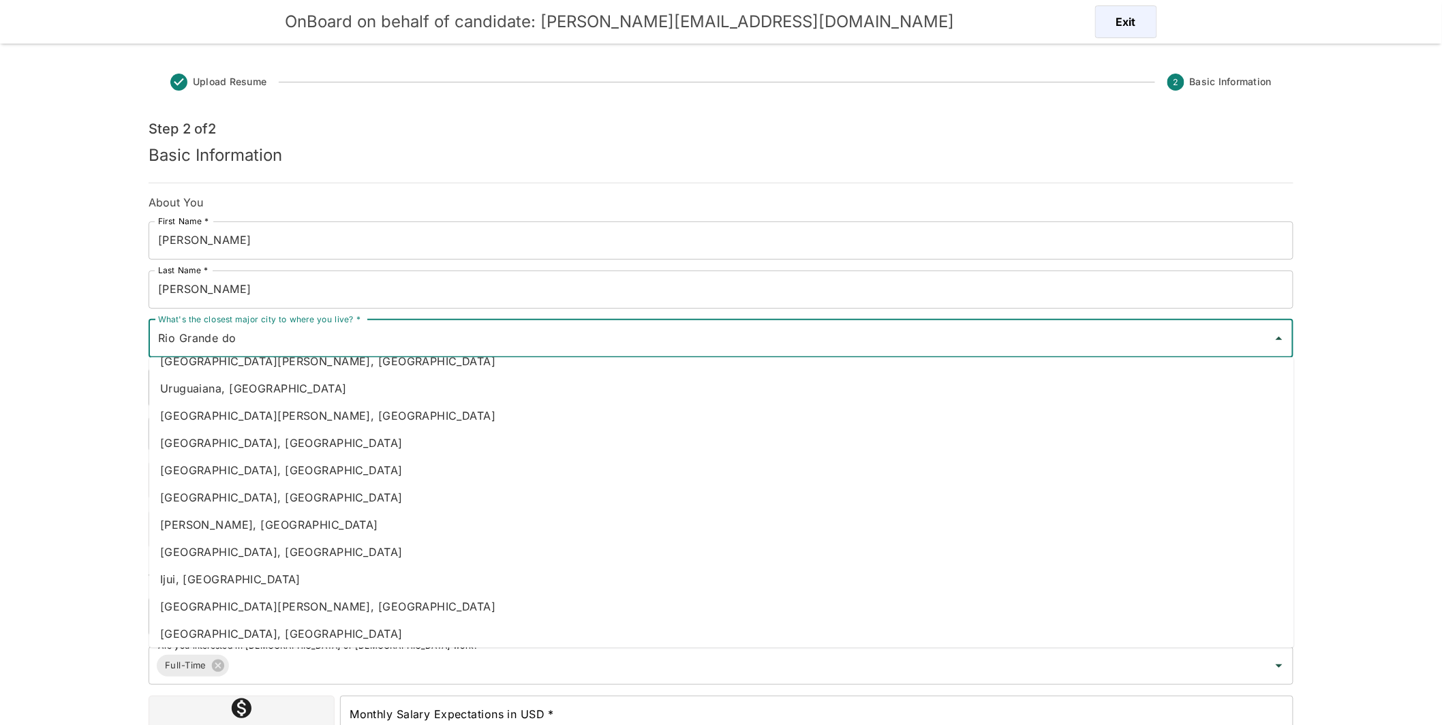
scroll to position [589, 0]
click at [204, 465] on li "Rio Grande, Brazil" at bounding box center [721, 468] width 1145 height 27
type input "Rio Grande, Brazil"
type input "Brazil"
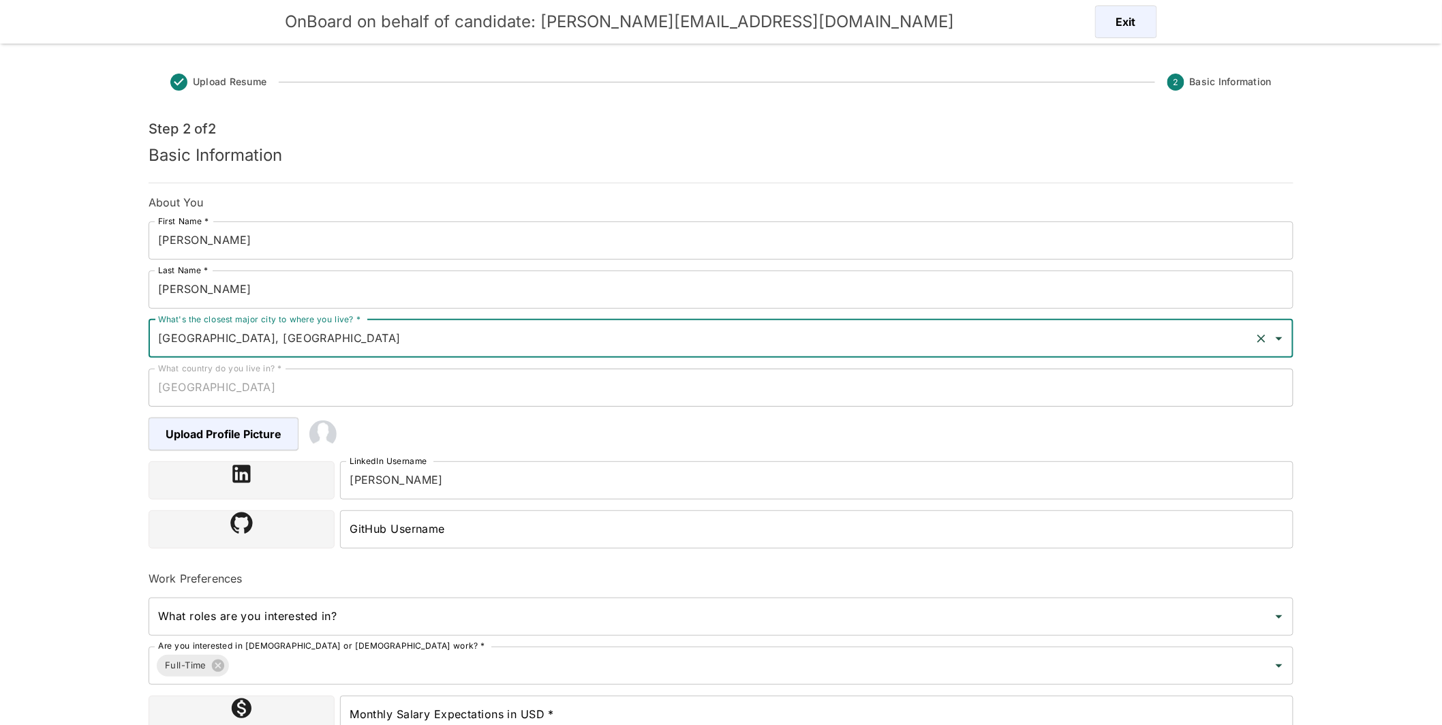
type input "Rio Grande, Brazil"
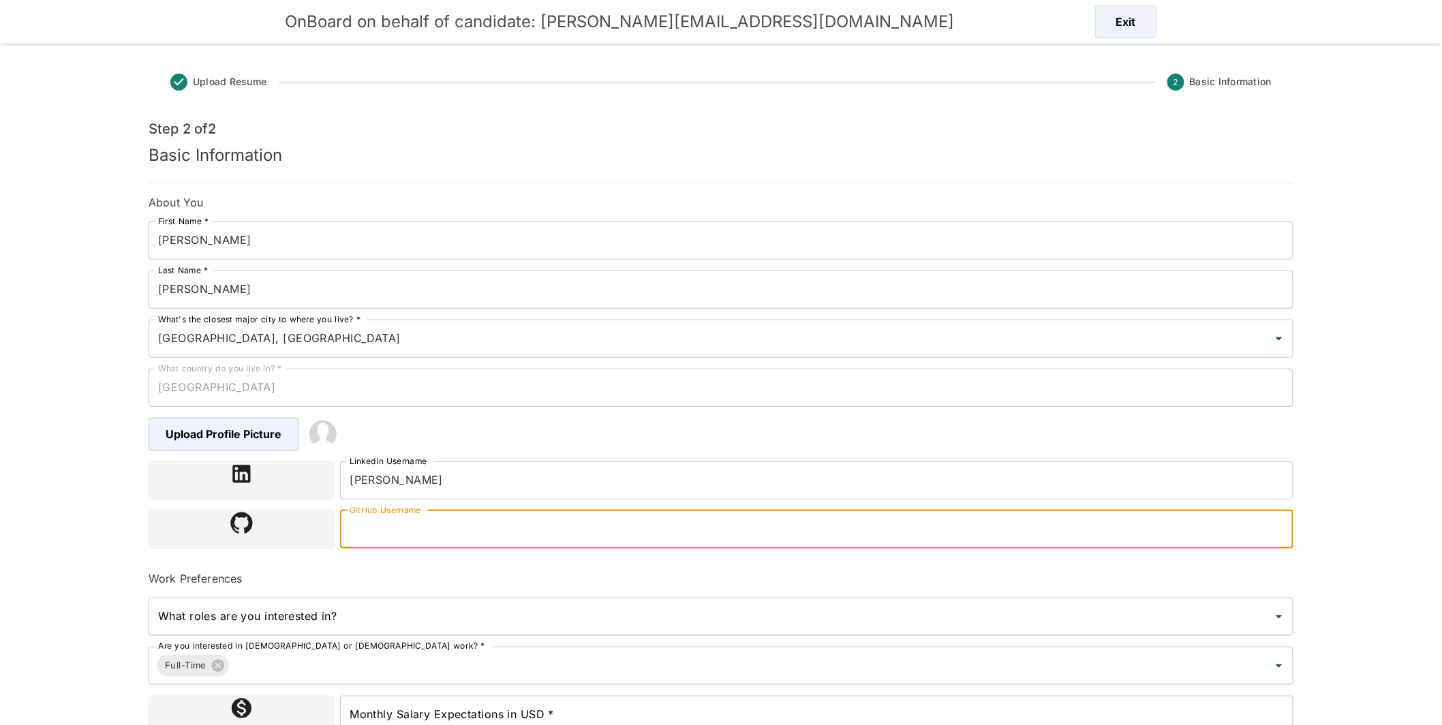
click at [452, 539] on input "GitHub Username" at bounding box center [816, 529] width 953 height 38
paste input "https://github.com/NicolayHGit"
type input "https://github.com/NicolayHGit"
click at [431, 624] on input "What roles are you interested in?" at bounding box center [711, 617] width 1112 height 26
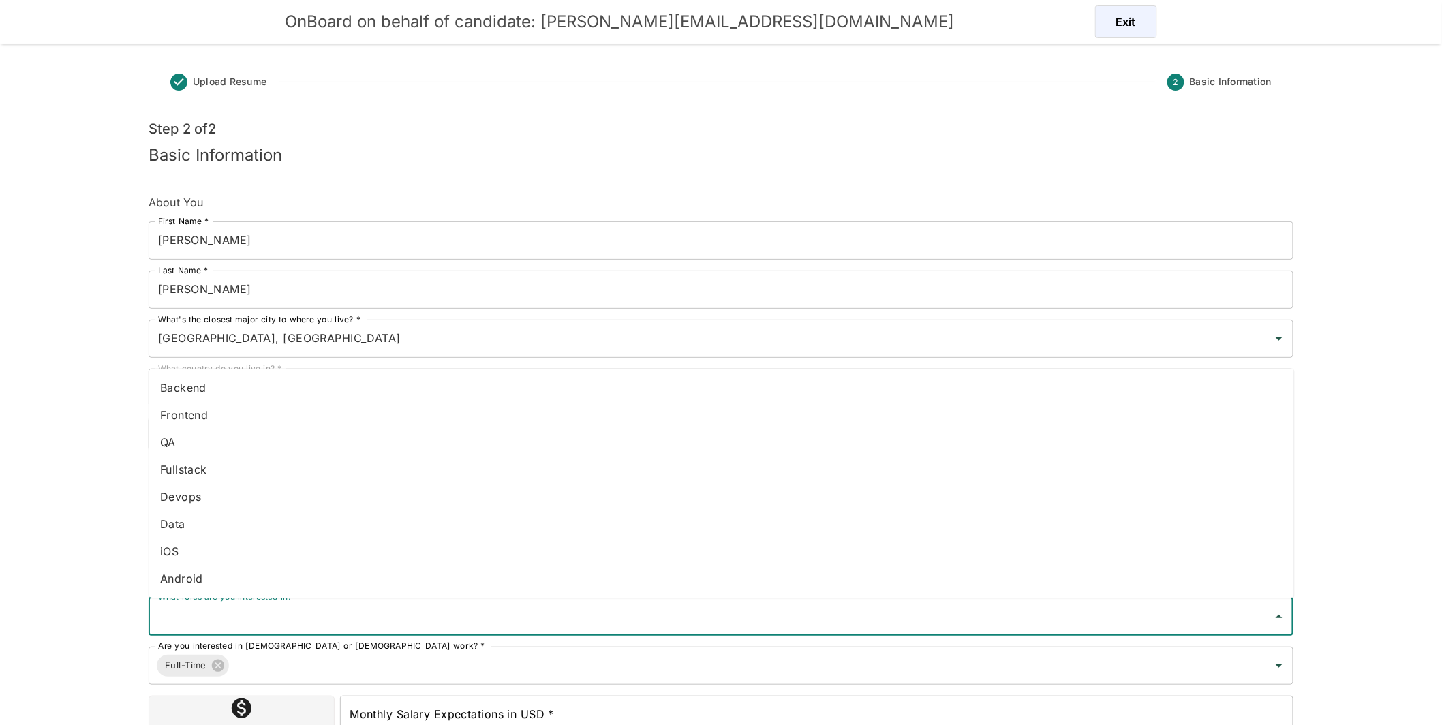
click at [216, 478] on li "Fullstack" at bounding box center [721, 469] width 1145 height 27
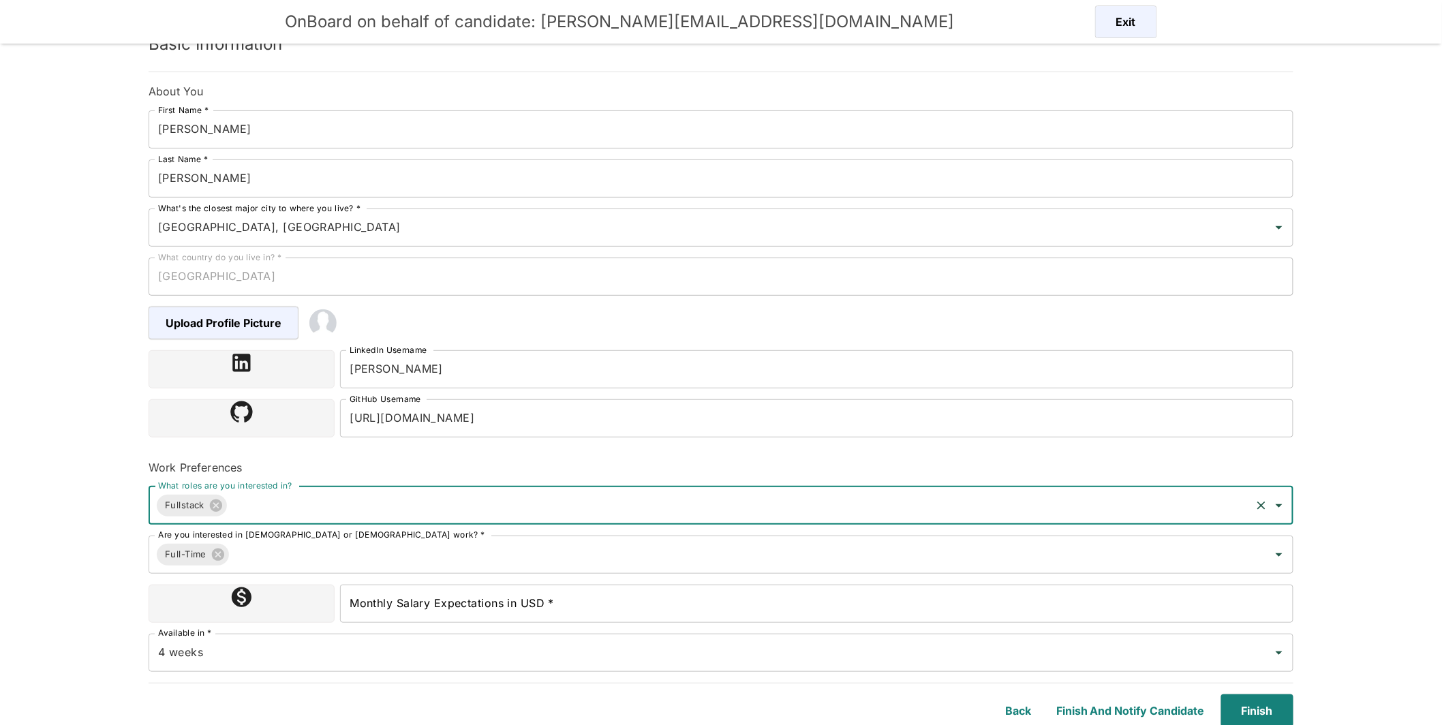
scroll to position [112, 0]
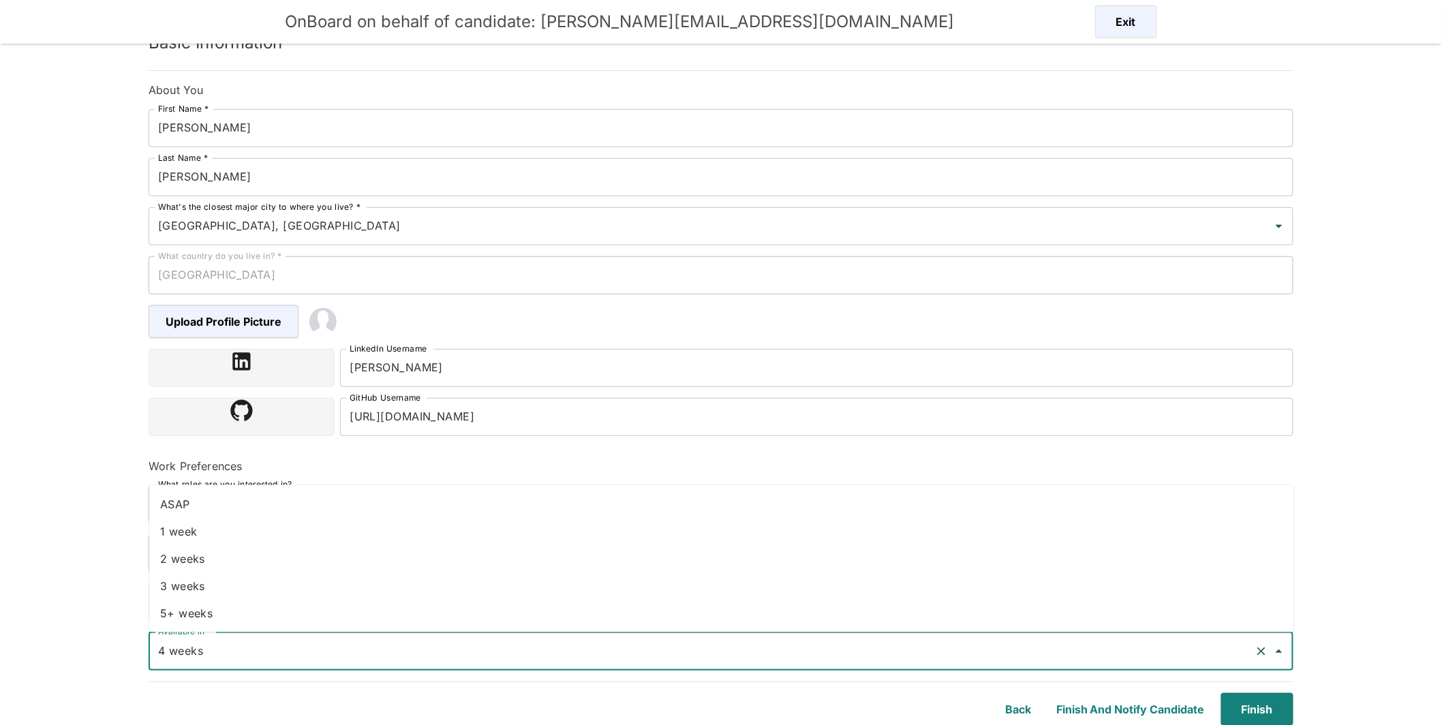
click at [326, 645] on input "4 weeks" at bounding box center [702, 652] width 1094 height 26
click at [230, 507] on li "ASAP" at bounding box center [721, 504] width 1145 height 27
type input "ASAP"
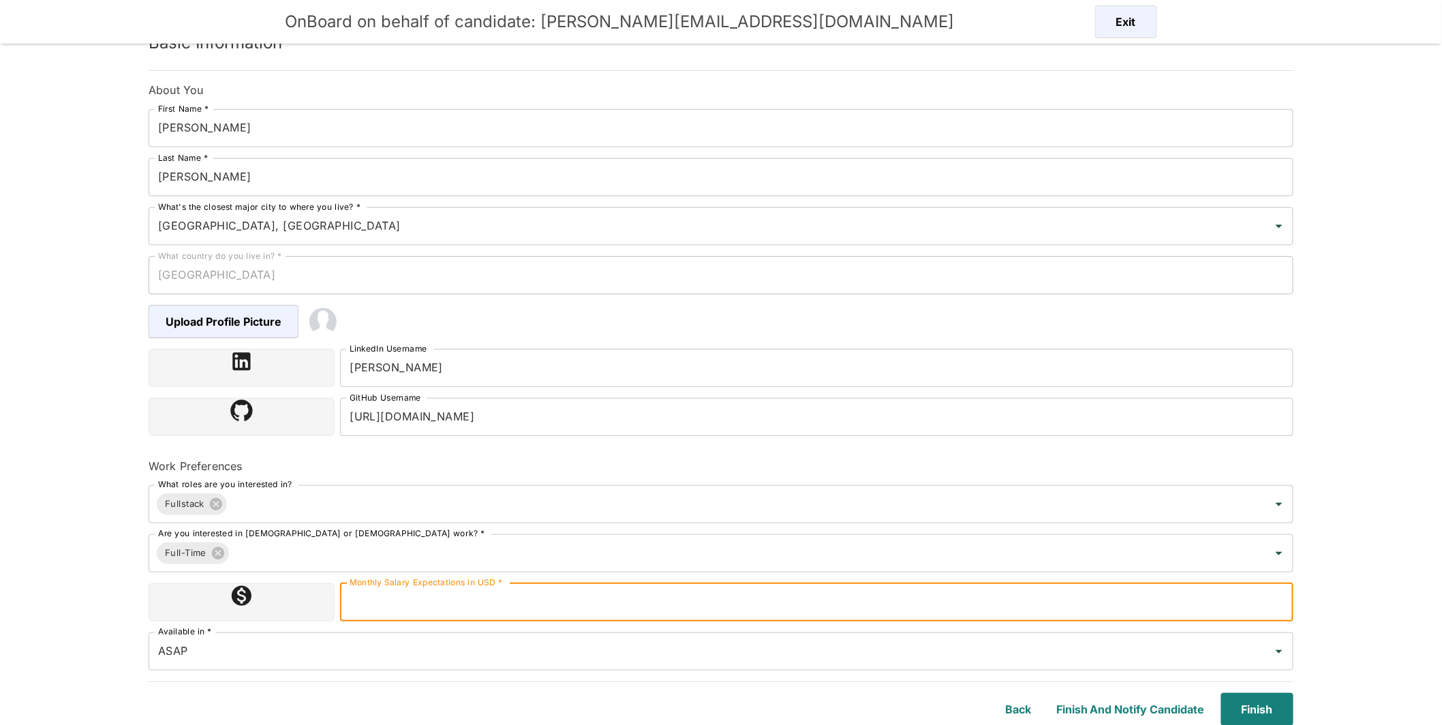
click at [446, 607] on input "Monthly Salary Expectations in USD *" at bounding box center [816, 602] width 953 height 38
type input "3000"
click at [734, 645] on button "Finish" at bounding box center [1255, 709] width 78 height 33
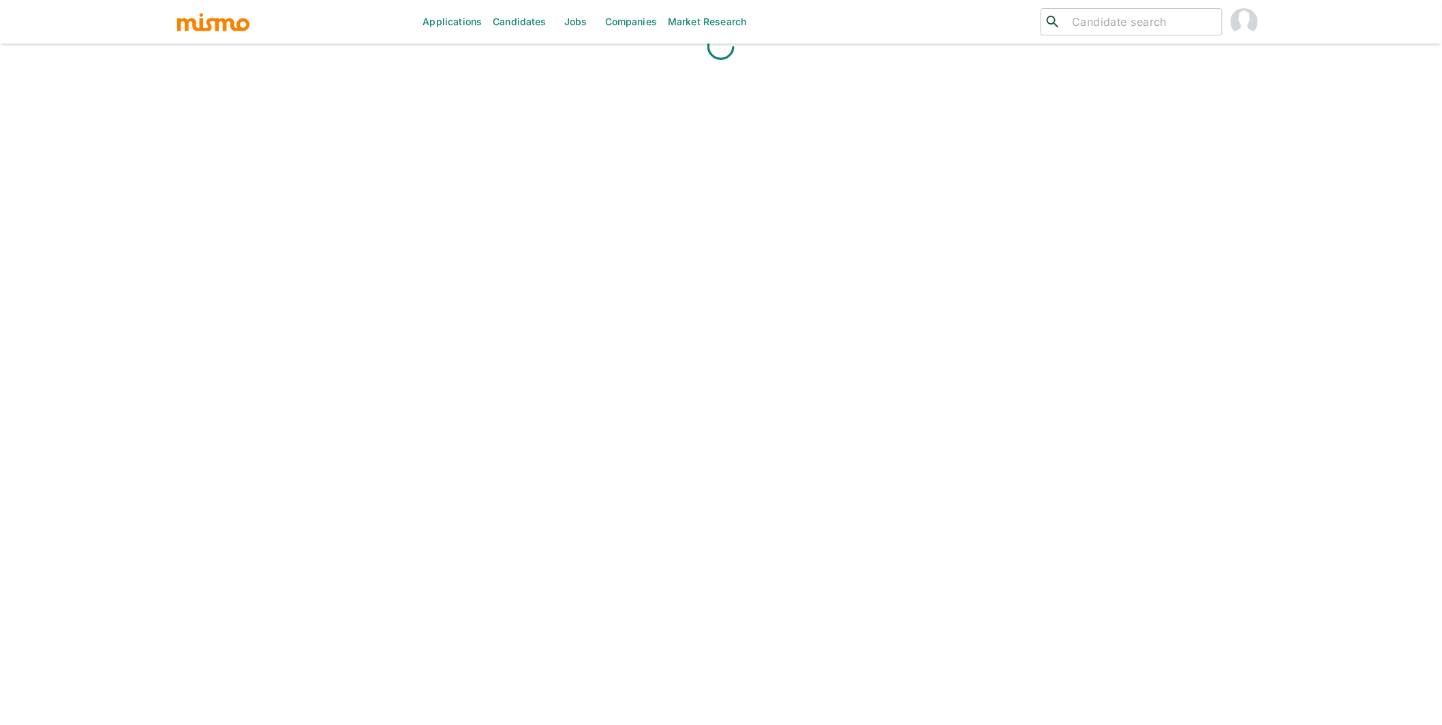
scroll to position [32, 0]
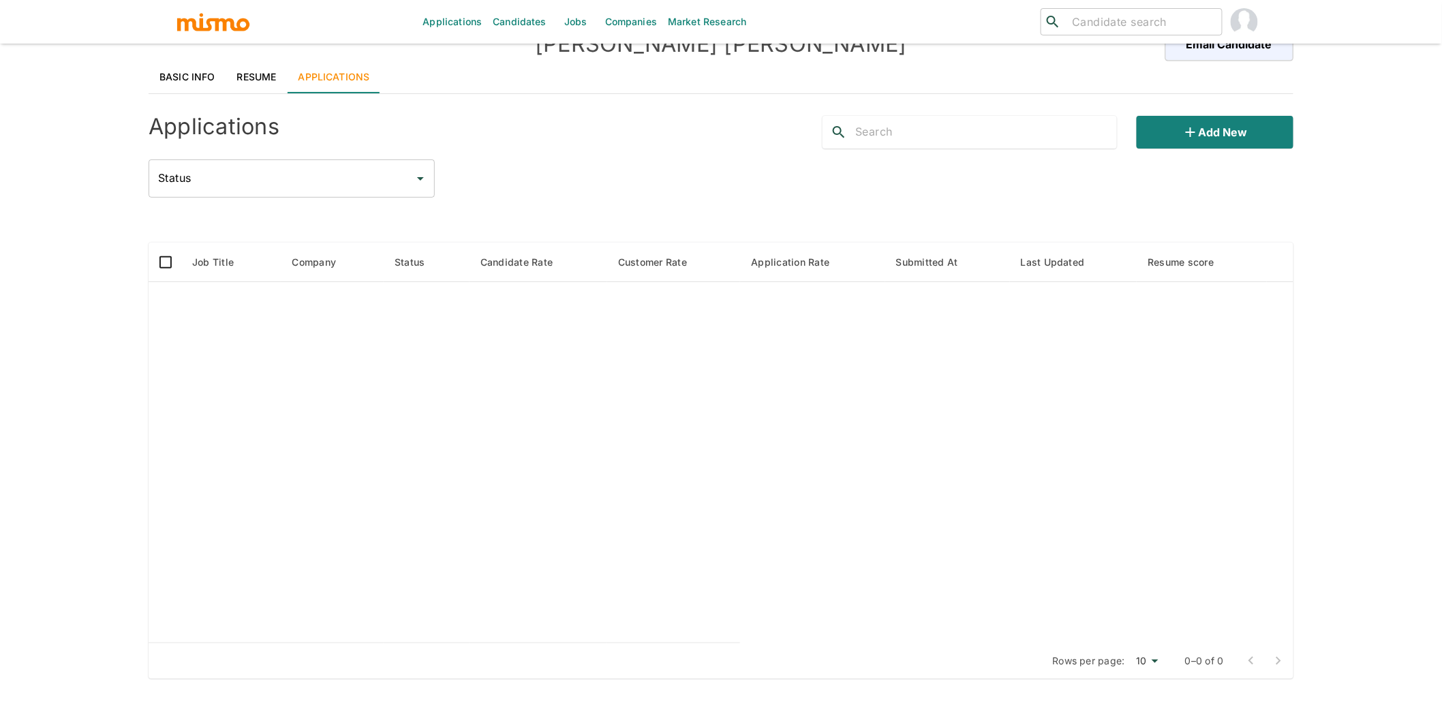
click at [265, 85] on link "Resume" at bounding box center [256, 77] width 61 height 33
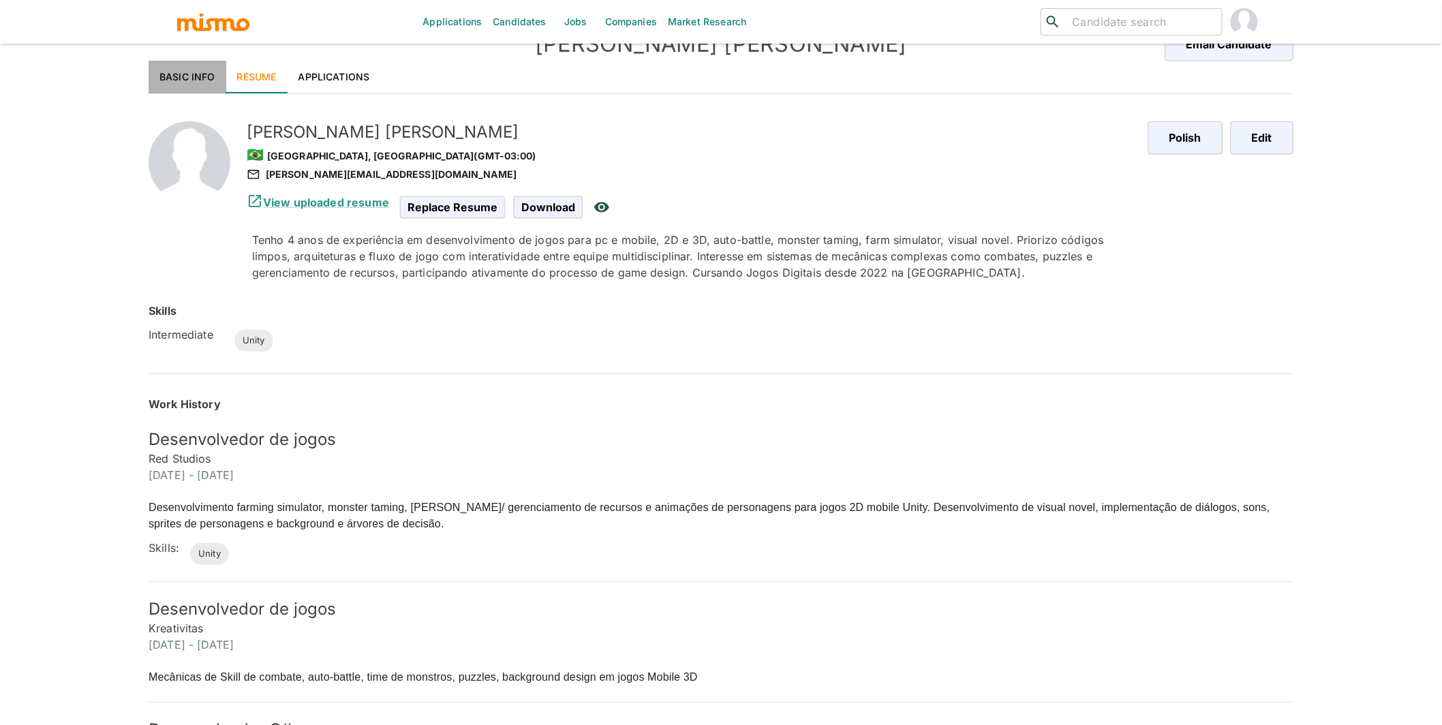
click at [209, 73] on link "Basic Info" at bounding box center [188, 77] width 78 height 33
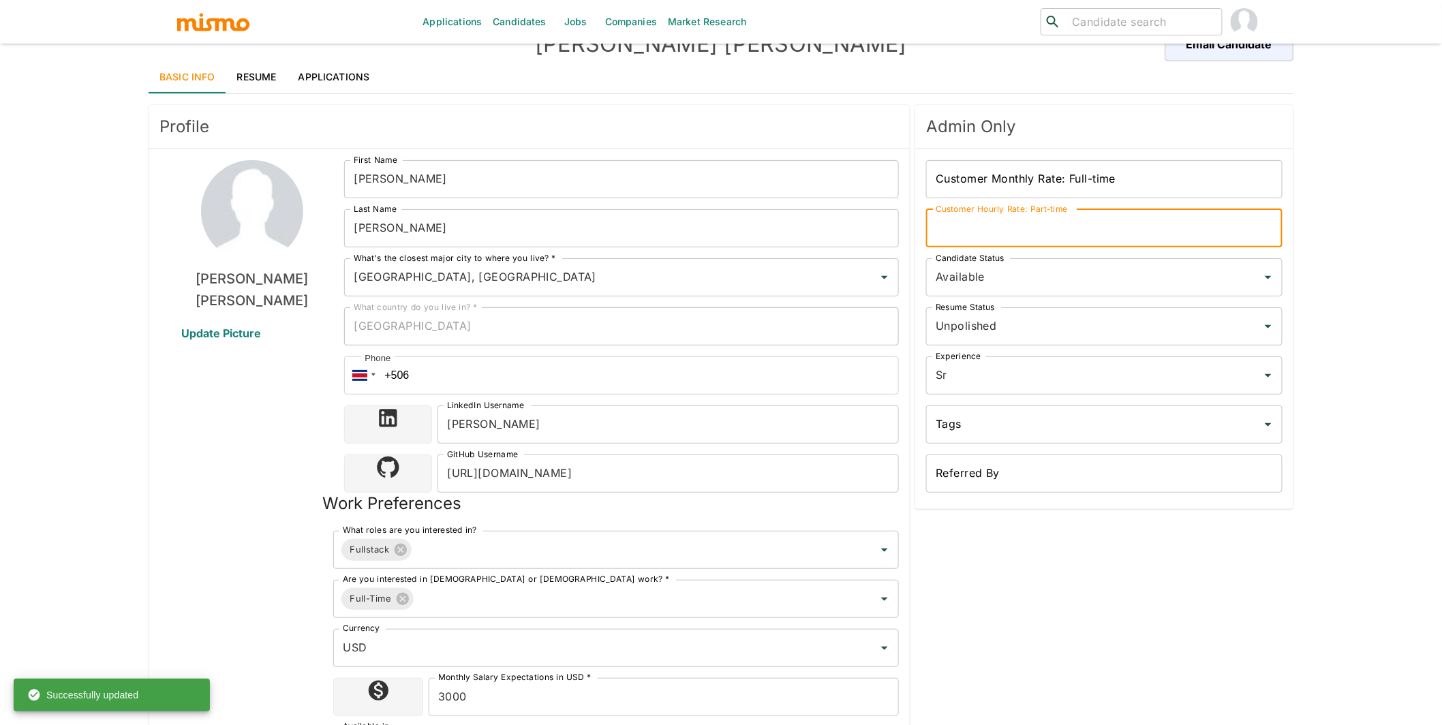
click at [734, 241] on input "Customer Hourly Rate: Part-time" at bounding box center [1104, 228] width 356 height 38
type input "19"
click at [734, 331] on input "Unpolished" at bounding box center [1085, 326] width 306 height 26
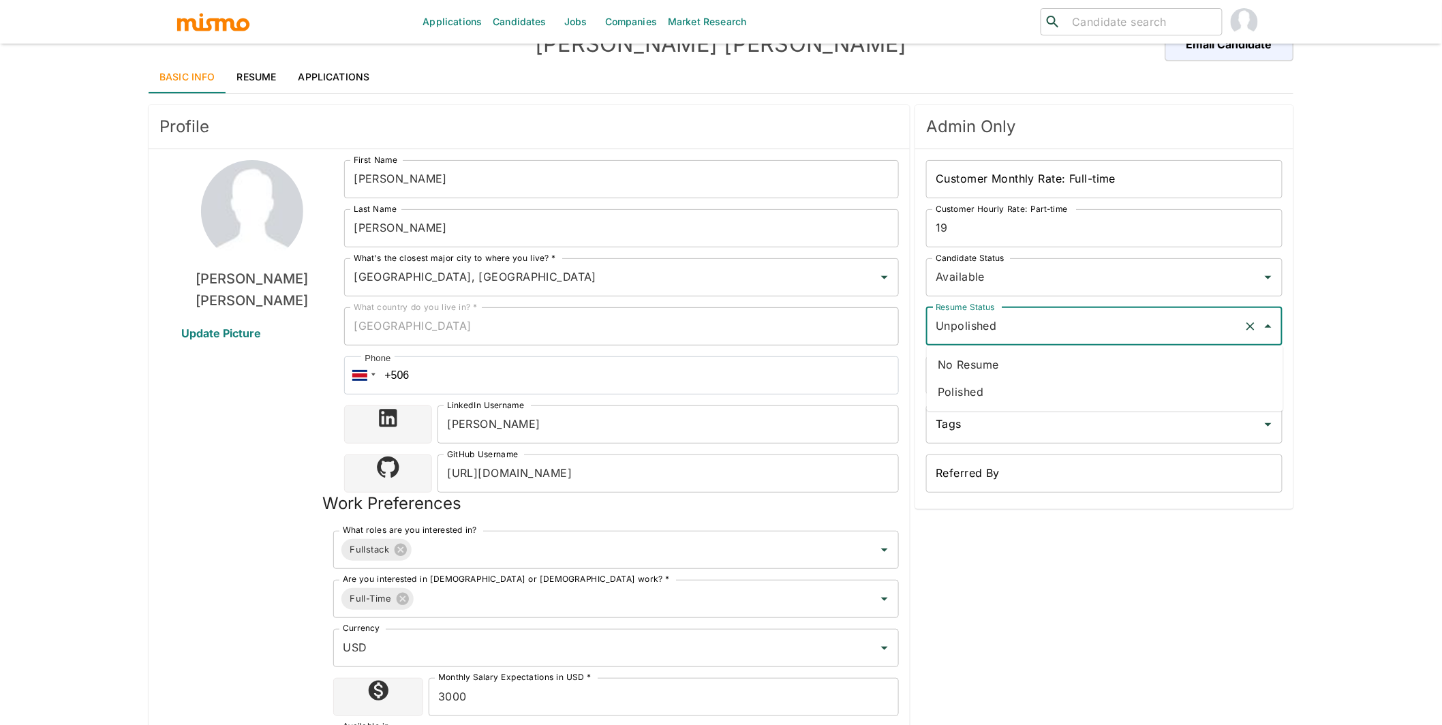
click at [734, 386] on li "Polished" at bounding box center [1105, 391] width 356 height 27
type input "Polished"
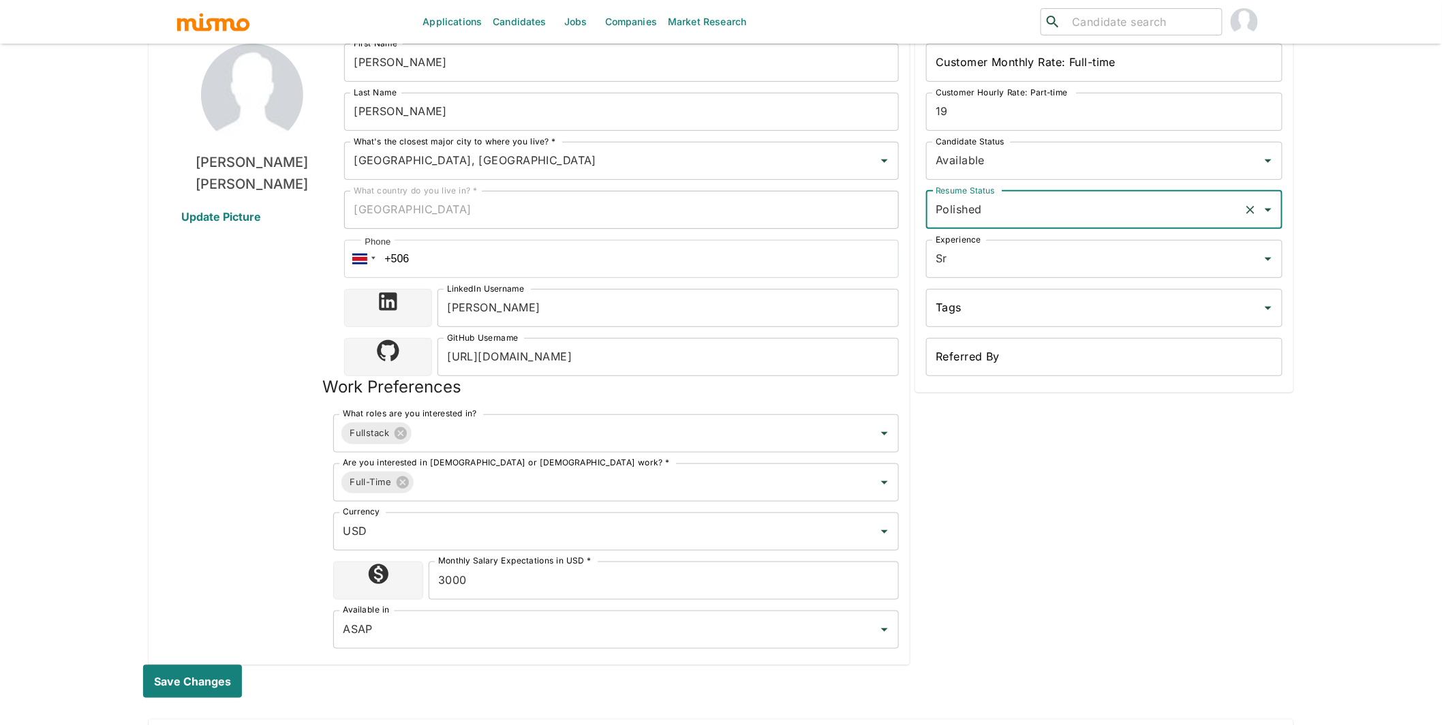
scroll to position [151, 0]
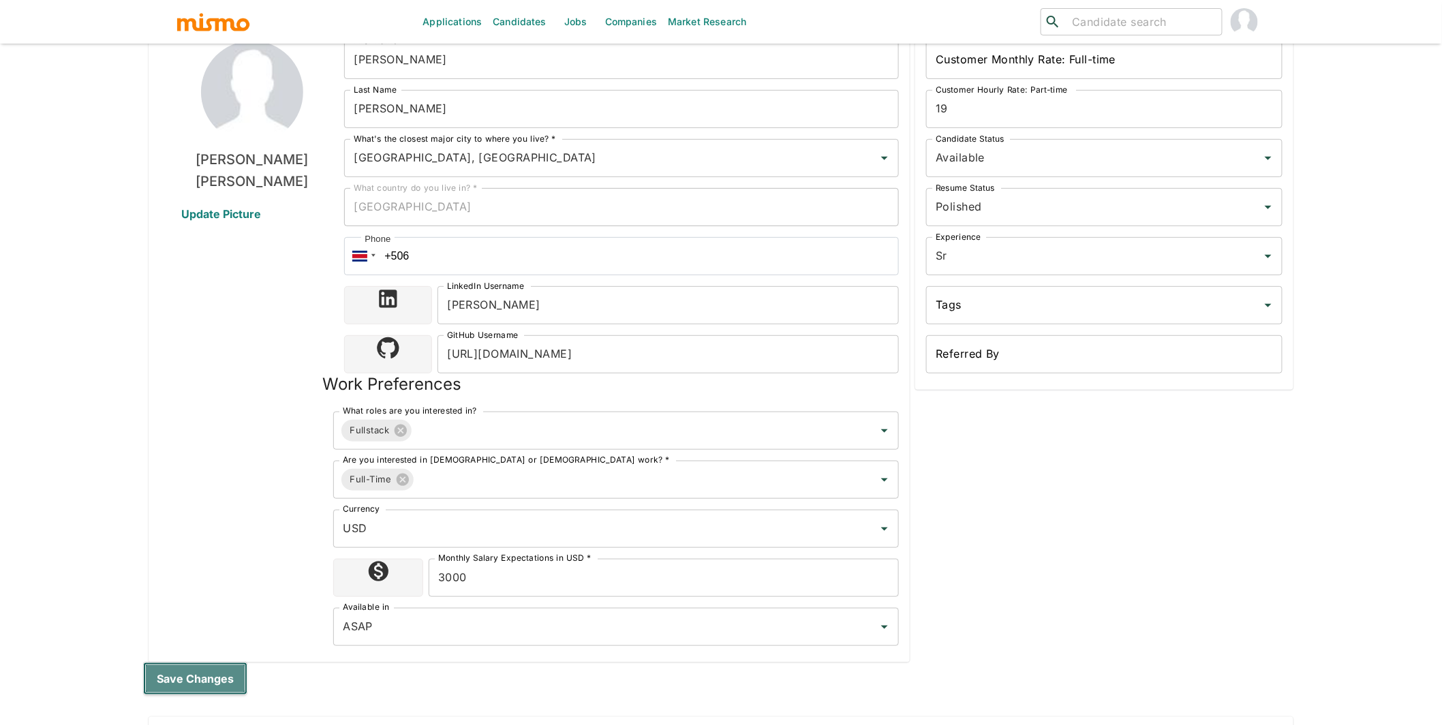
click at [223, 645] on button "Save changes" at bounding box center [195, 678] width 104 height 33
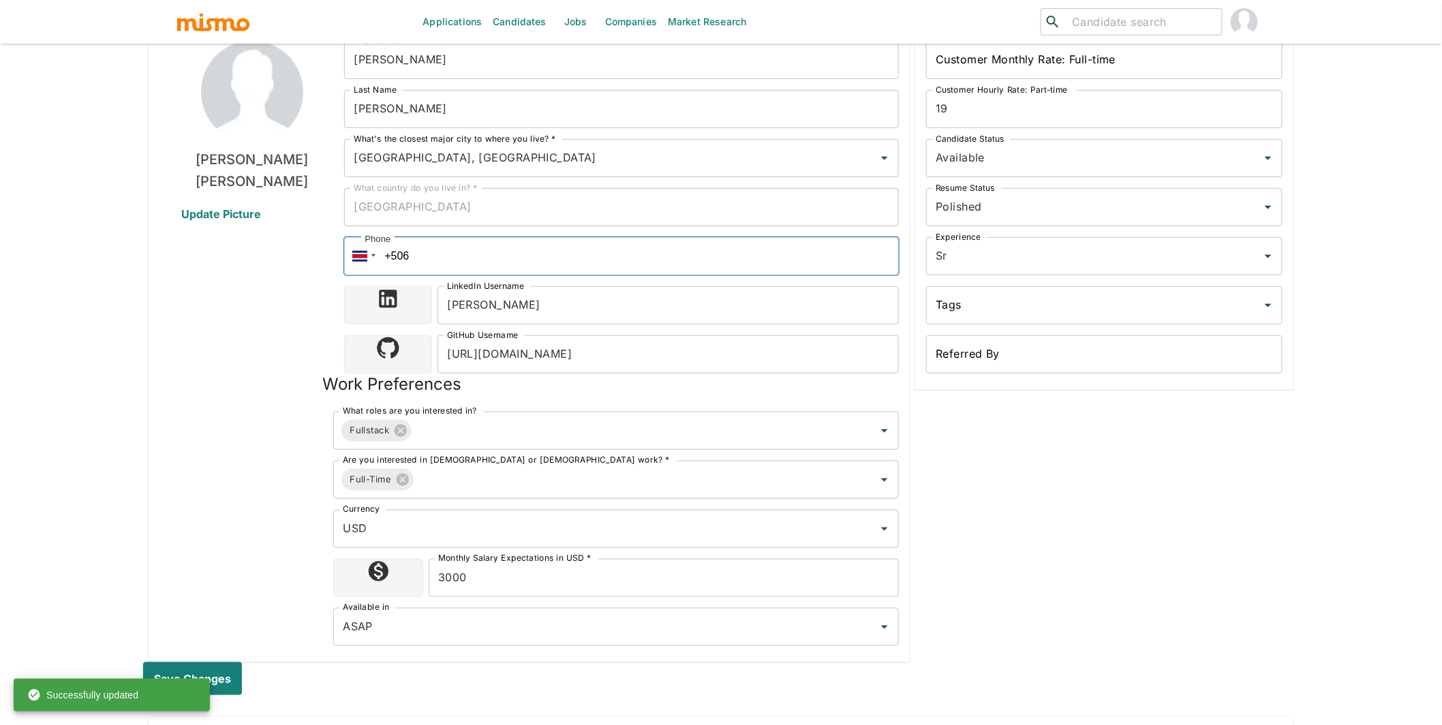
drag, startPoint x: 450, startPoint y: 256, endPoint x: 375, endPoint y: 252, distance: 75.8
click at [375, 252] on div "Phone +506" at bounding box center [621, 256] width 555 height 38
paste input "+55 (51) 993132605"
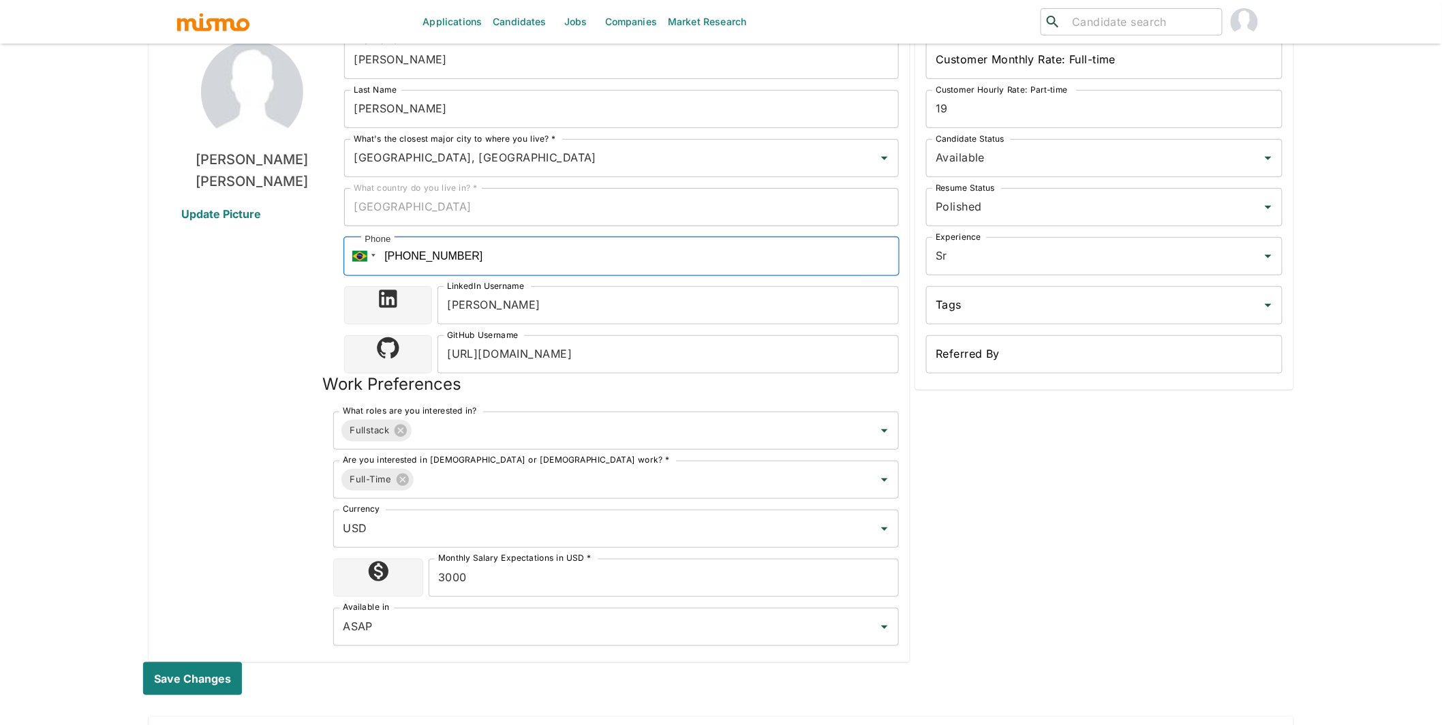
type input "+55 (51) 993132605"
click at [734, 497] on div "Admin Only Customer Monthly Rate: Full-time Customer Monthly Rate: Full-time Cu…" at bounding box center [1102, 321] width 384 height 682
click at [198, 645] on button "Save changes" at bounding box center [195, 678] width 104 height 33
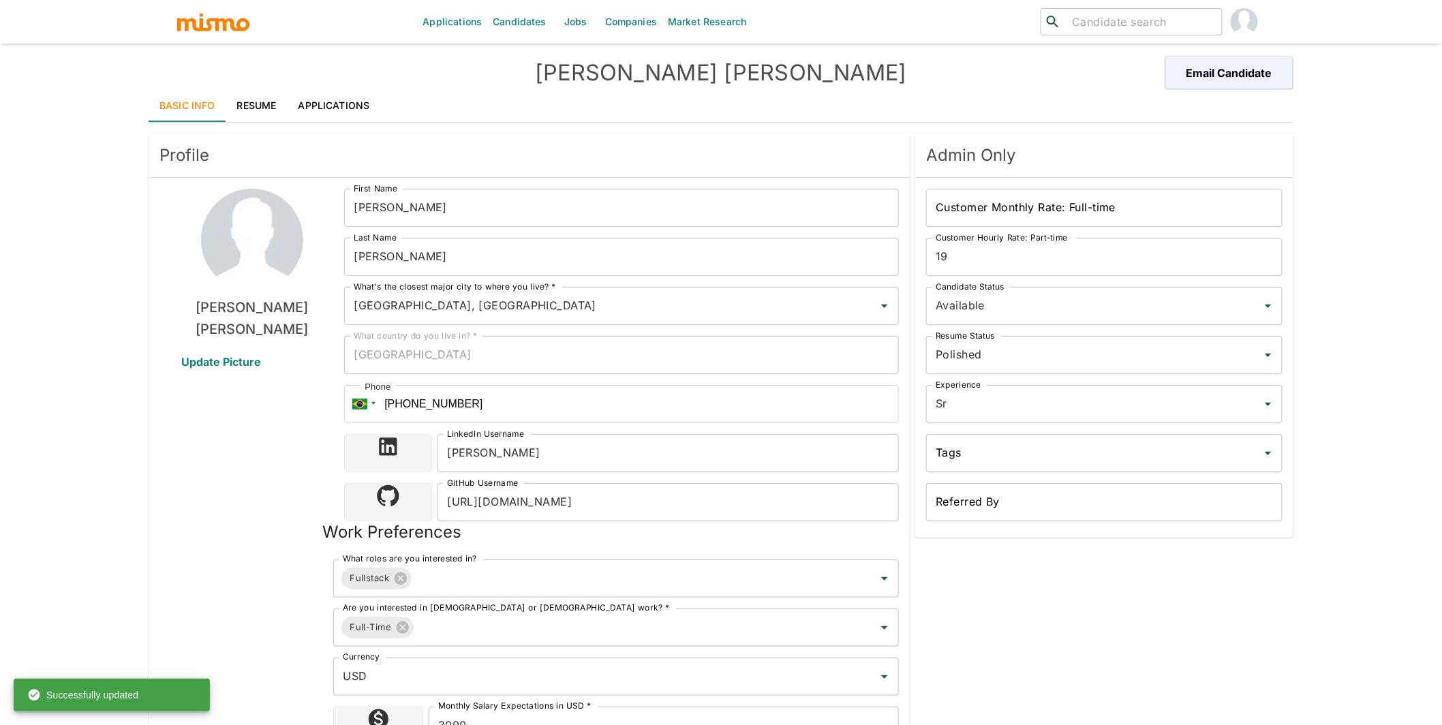
scroll to position [0, 0]
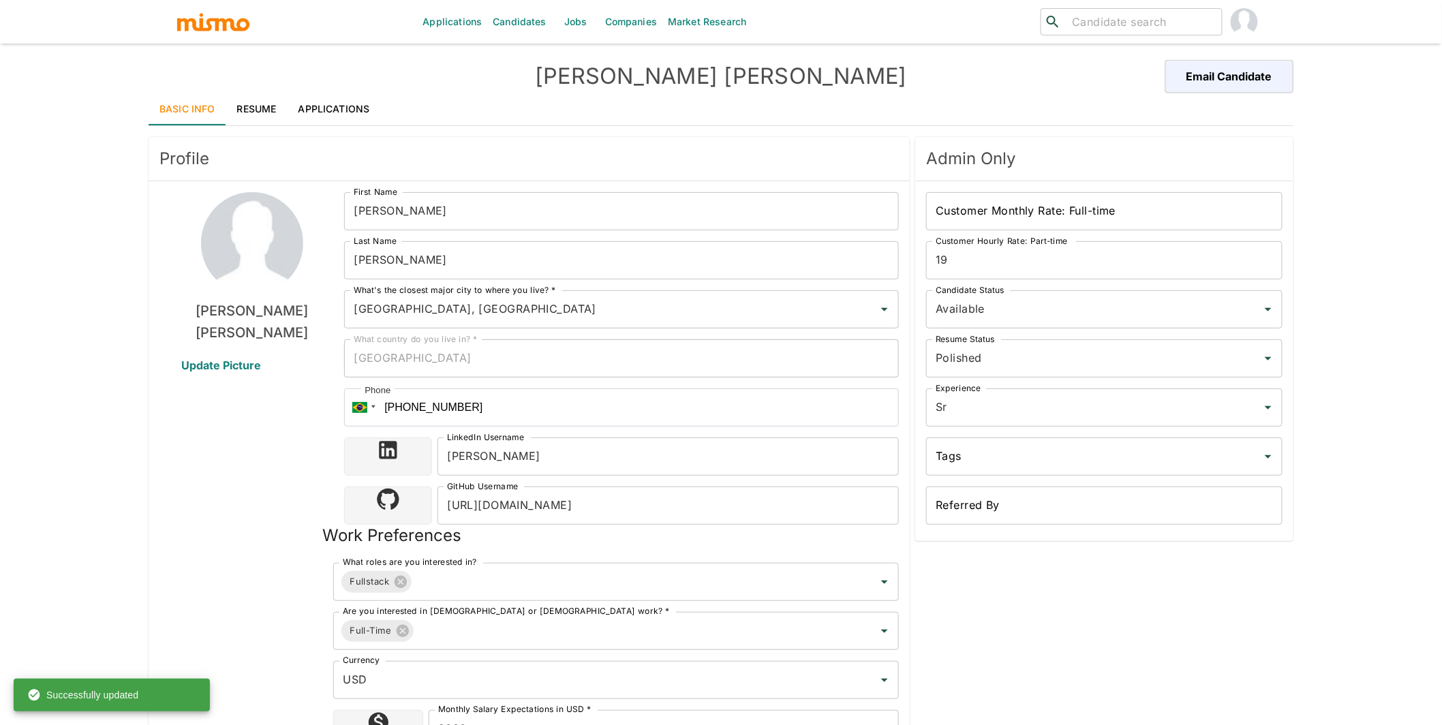
click at [254, 107] on link "Resume" at bounding box center [256, 109] width 61 height 33
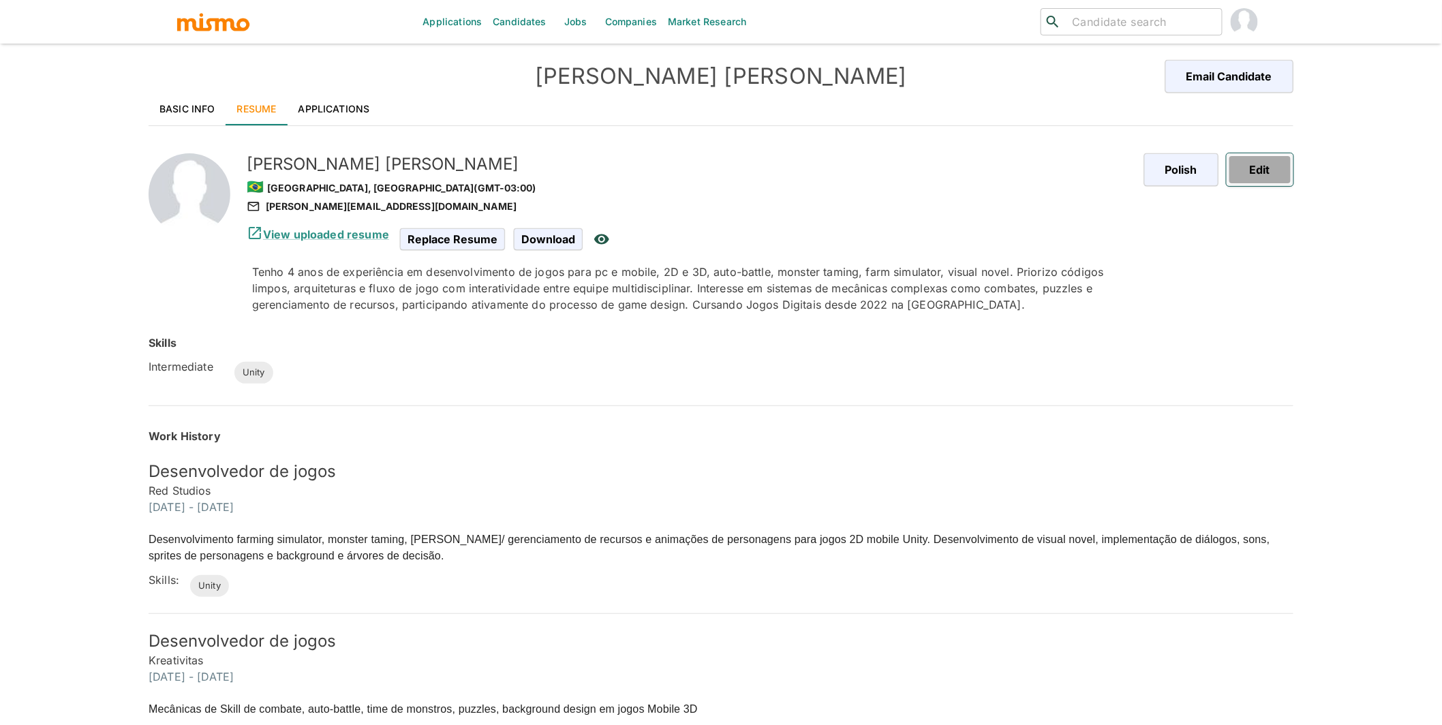
click at [734, 174] on button "Edit" at bounding box center [1260, 169] width 67 height 33
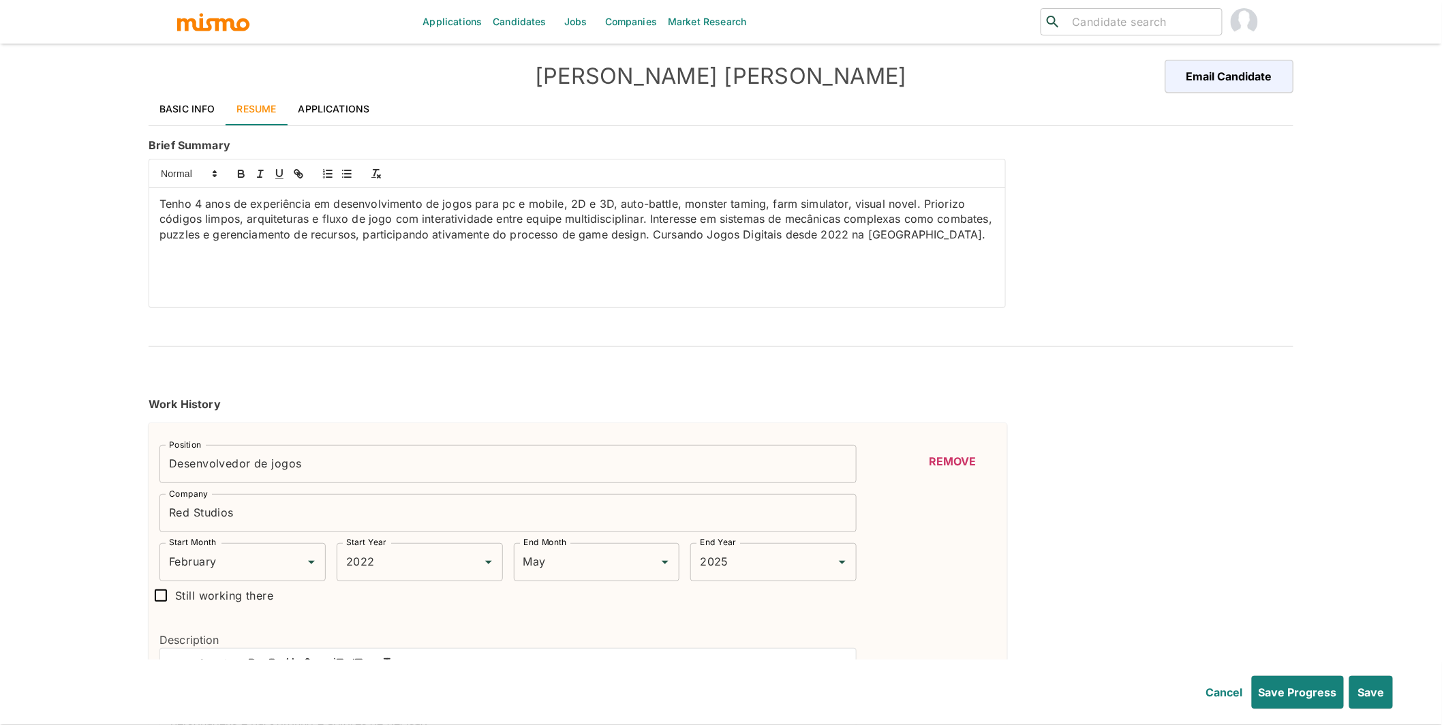
drag, startPoint x: 245, startPoint y: 248, endPoint x: 140, endPoint y: 186, distance: 121.9
click at [140, 186] on div "Applications Candidates Jobs Companies Market Research ​ ​ Nicolay Hoff Email C…" at bounding box center [721, 379] width 1442 height 758
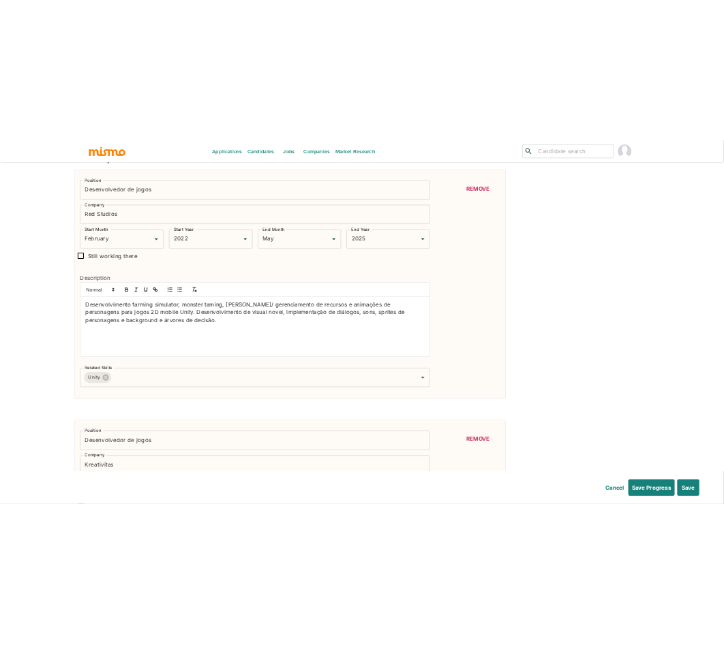
scroll to position [368, 0]
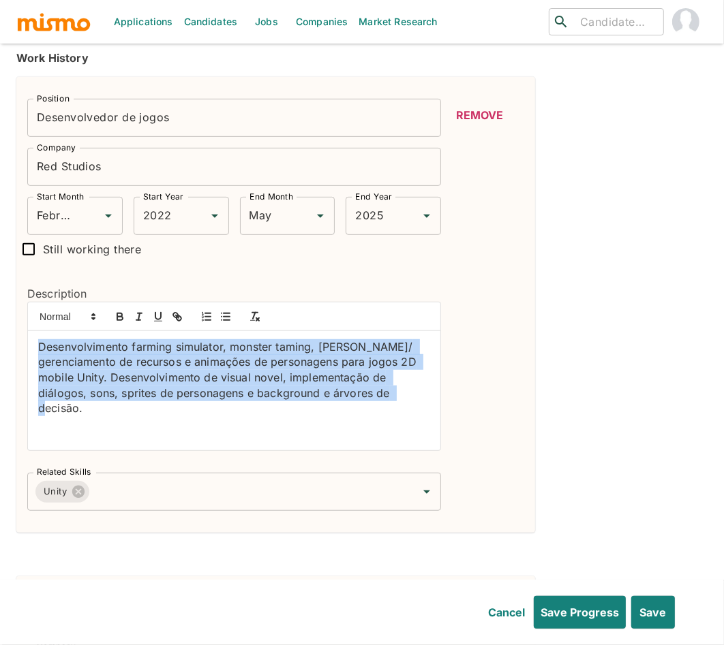
drag, startPoint x: 112, startPoint y: 401, endPoint x: 29, endPoint y: 318, distance: 117.1
click at [29, 331] on div "Desenvolvimento farming simulator, monster taming, coleta/ gerenciamento de rec…" at bounding box center [234, 390] width 412 height 119
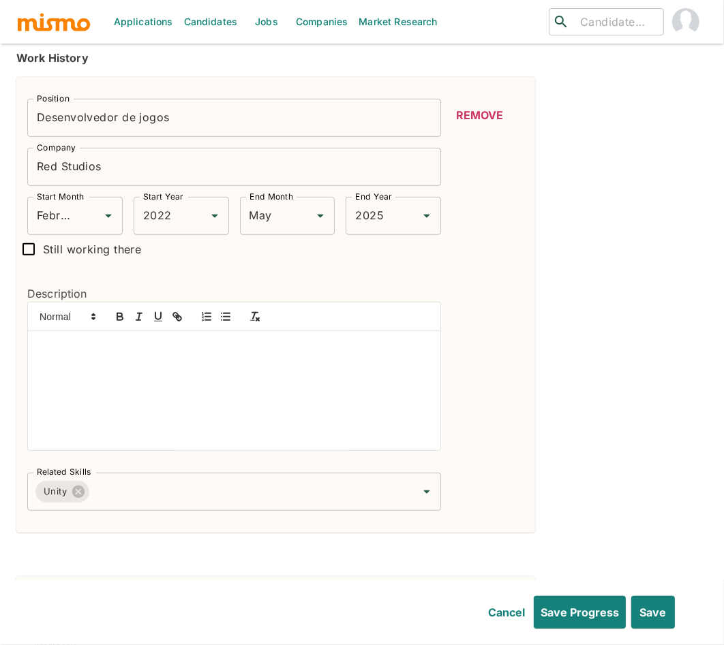
scroll to position [0, 0]
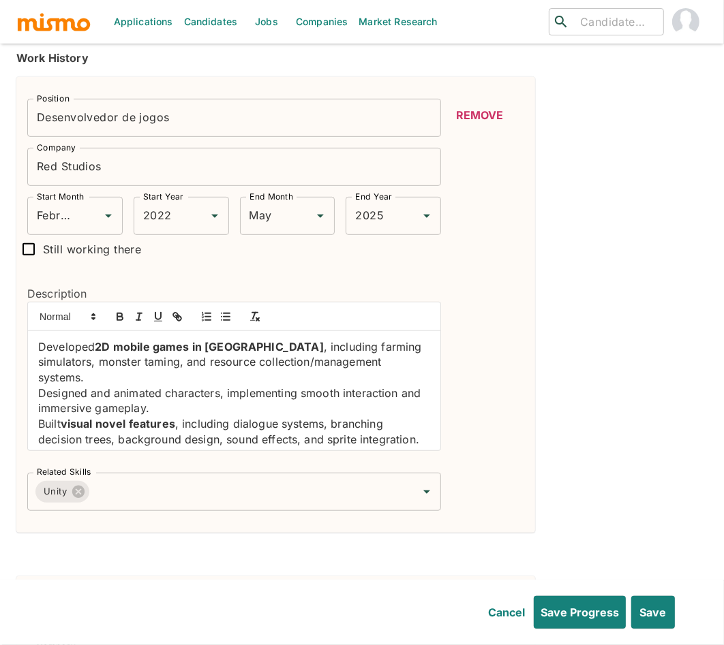
click at [39, 339] on p "Developed 2D mobile games in Unity , including farming simulators, monster tami…" at bounding box center [234, 362] width 392 height 46
click at [221, 311] on icon "button" at bounding box center [225, 317] width 12 height 12
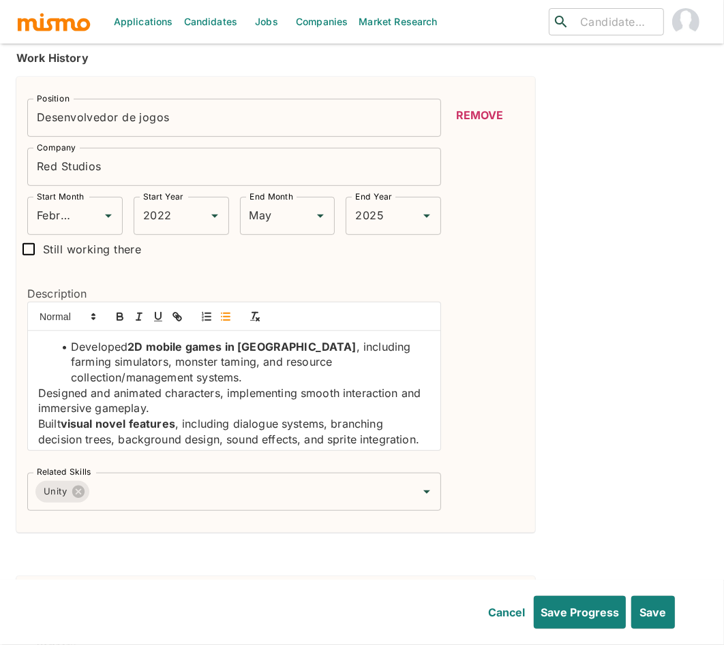
click at [35, 356] on div "Developed 2D mobile games in Unity , including farming simulators, monster tami…" at bounding box center [234, 390] width 412 height 119
click at [232, 309] on button "button" at bounding box center [225, 317] width 19 height 16
click at [37, 389] on div "Developed 2D mobile games in Unity , including farming simulators, monster tami…" at bounding box center [234, 390] width 412 height 119
click at [231, 311] on icon "button" at bounding box center [225, 317] width 12 height 12
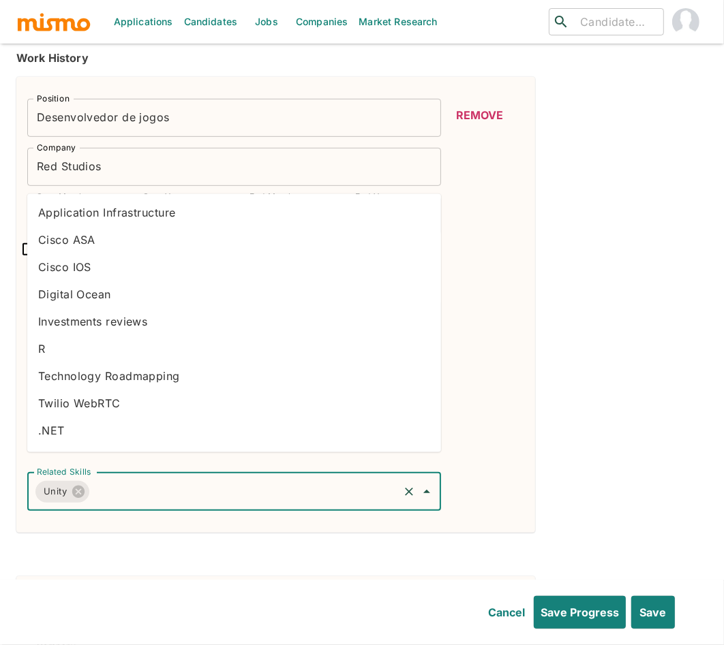
click at [209, 479] on input "Related Skills" at bounding box center [243, 492] width 305 height 26
type input "C#"
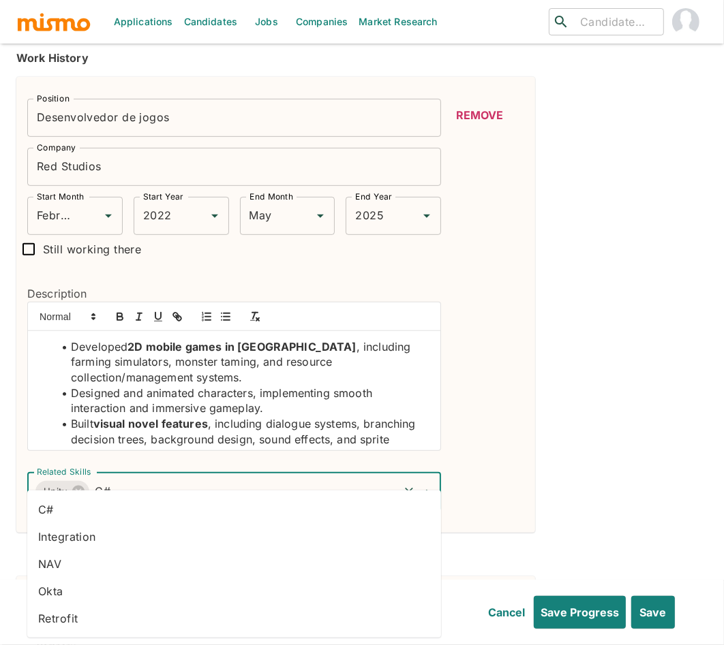
click at [155, 506] on li "C#" at bounding box center [234, 509] width 414 height 27
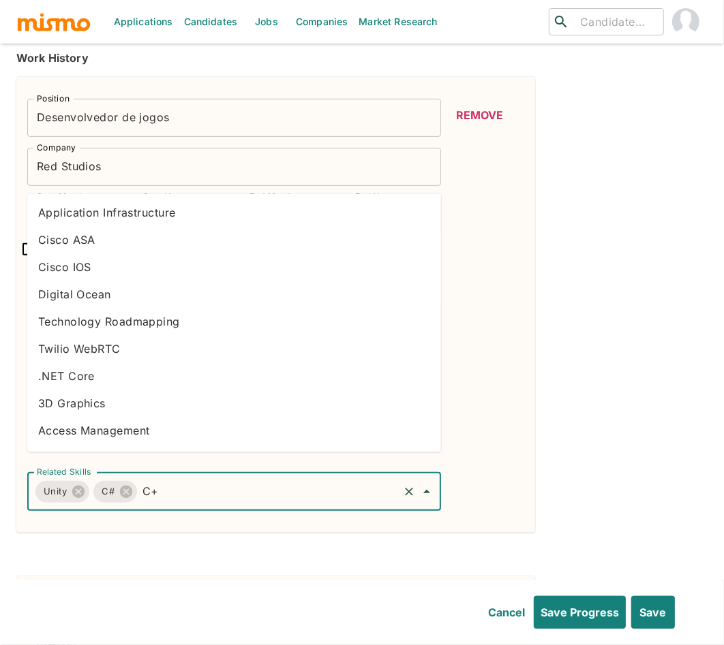
type input "C++"
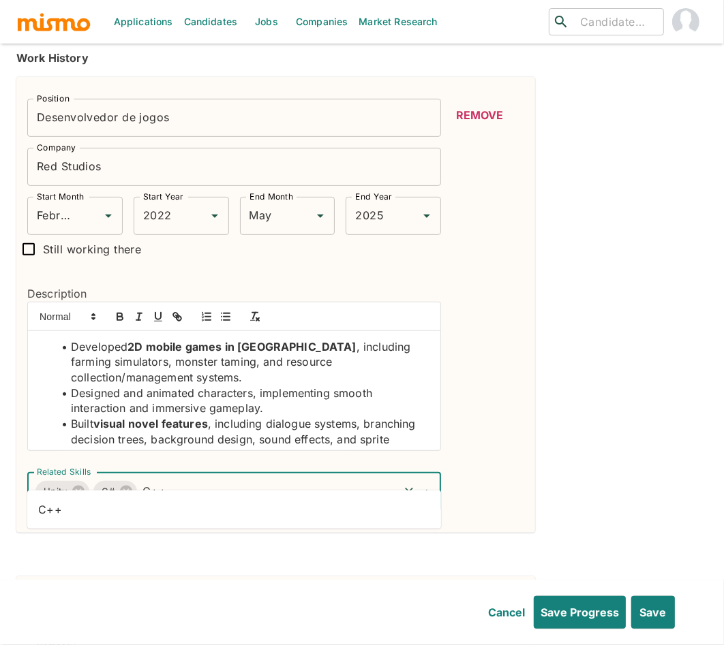
click at [122, 512] on li "C++" at bounding box center [234, 509] width 414 height 27
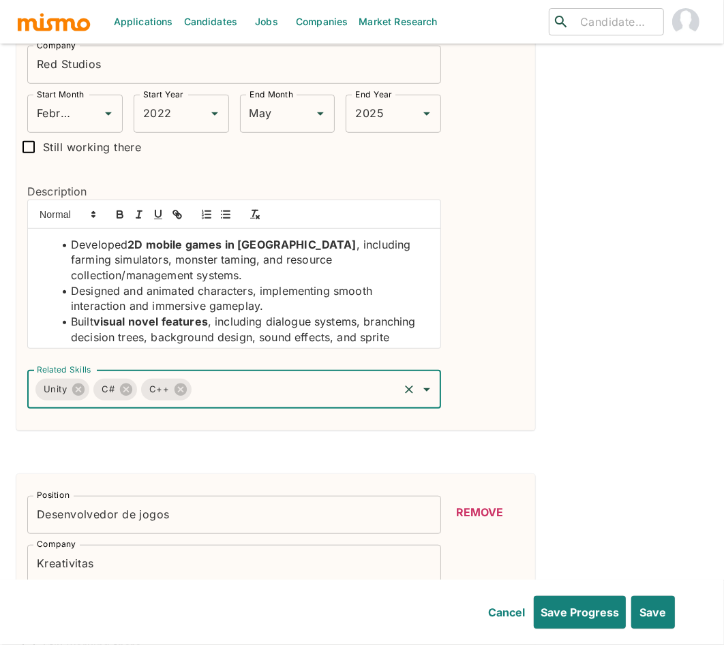
scroll to position [514, 0]
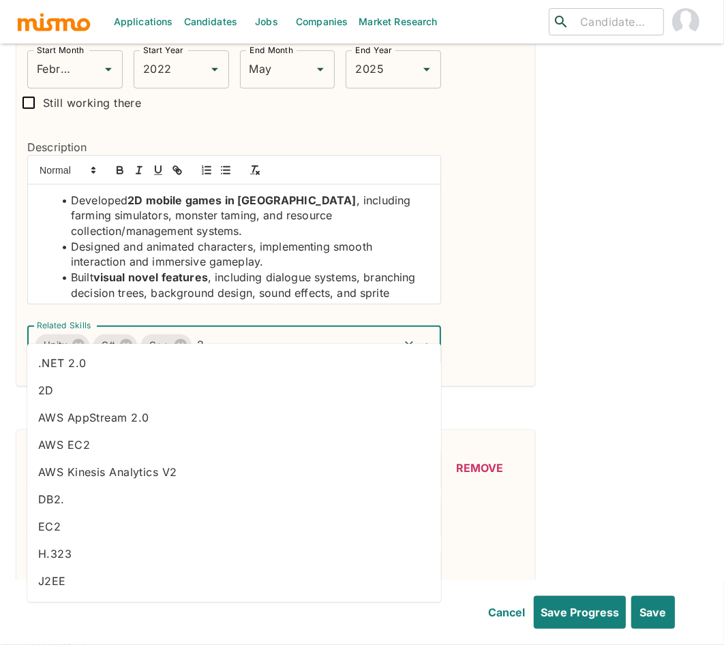
type input "2d"
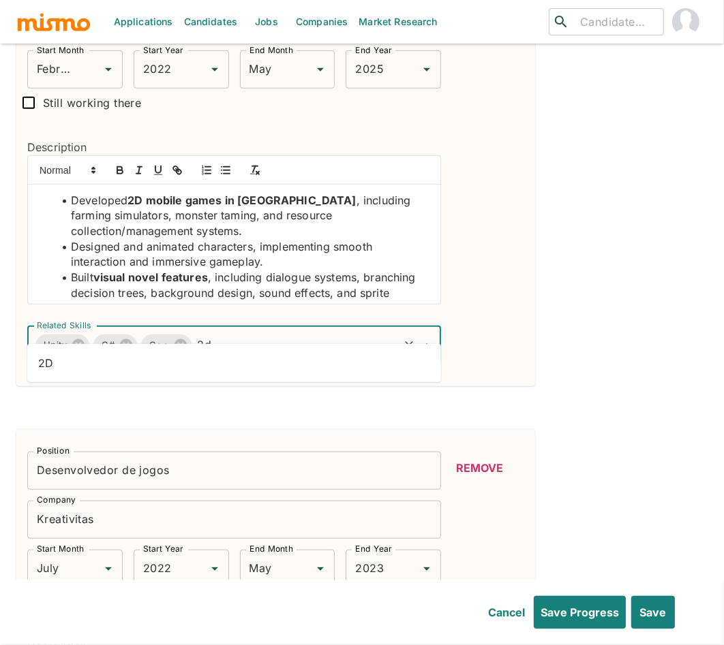
click at [187, 366] on li "2D" at bounding box center [234, 363] width 414 height 27
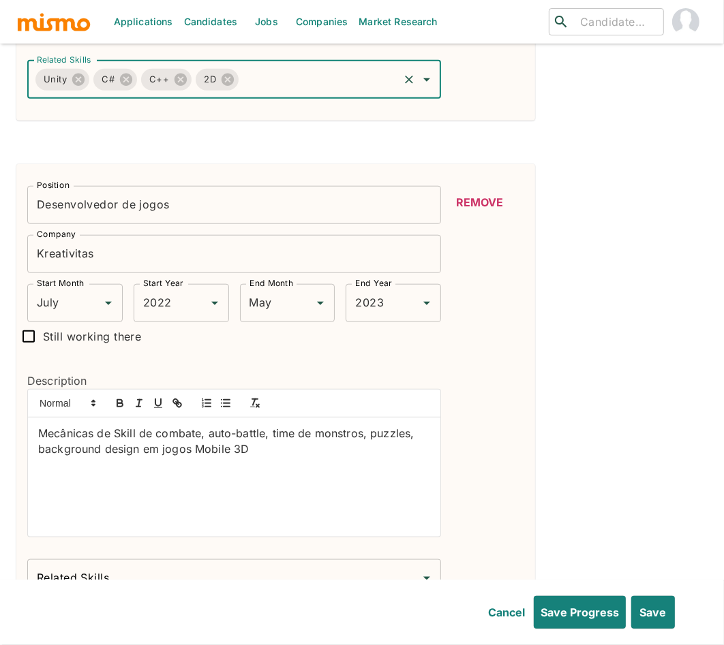
scroll to position [821, 0]
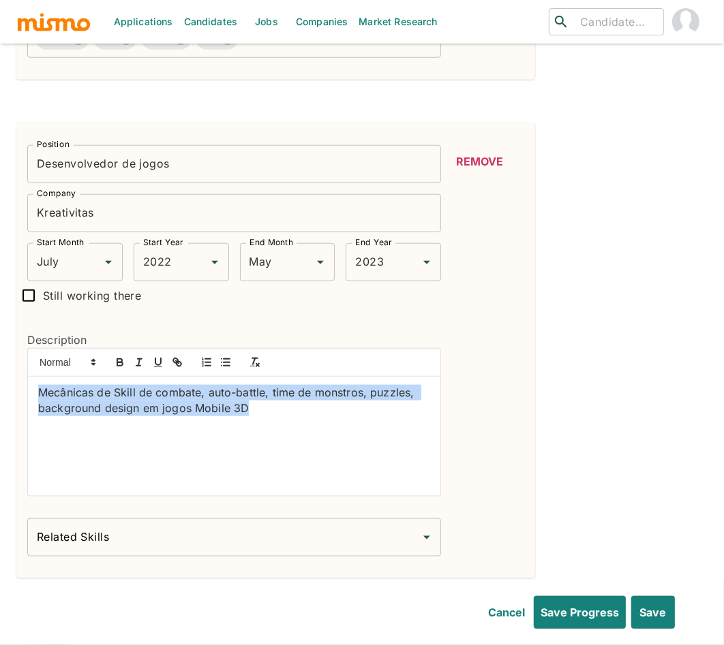
drag, startPoint x: 260, startPoint y: 390, endPoint x: -22, endPoint y: 365, distance: 283.9
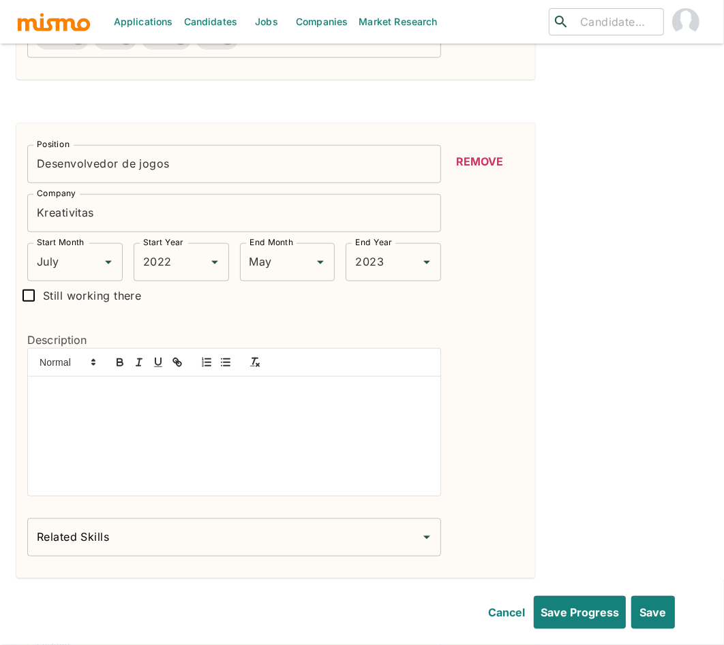
scroll to position [0, 0]
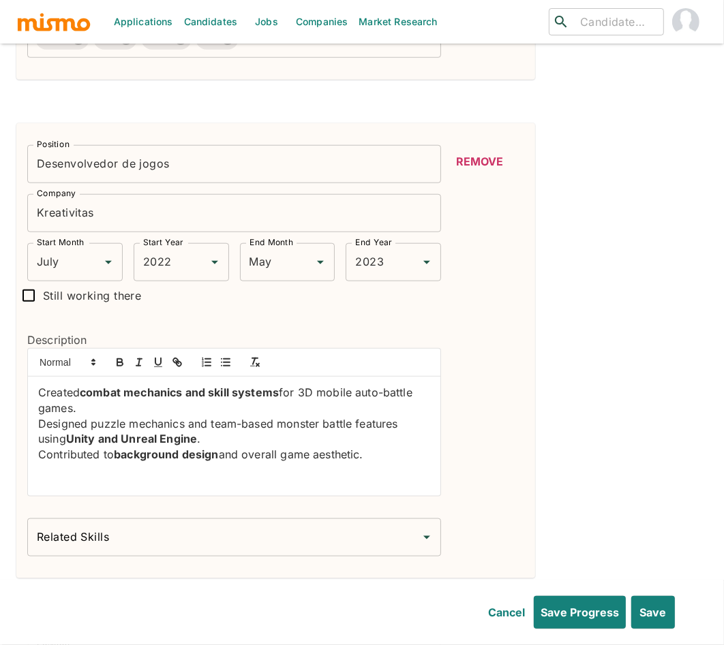
click at [38, 385] on p "Created combat mechanics and skill systems for 3D mobile auto-battle games." at bounding box center [234, 400] width 392 height 31
click at [229, 356] on icon "button" at bounding box center [225, 362] width 12 height 12
click at [38, 416] on p "Designed puzzle mechanics and team-based monster battle features using Unity an…" at bounding box center [234, 431] width 392 height 31
click at [227, 354] on button "button" at bounding box center [225, 362] width 19 height 16
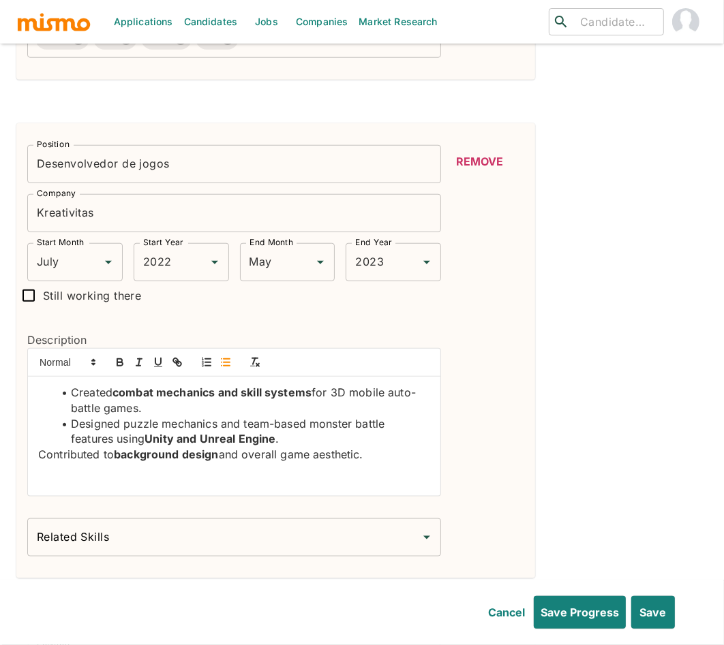
click at [36, 437] on div "Created combat mechanics and skill systems for 3D mobile auto-battle games. Des…" at bounding box center [234, 436] width 412 height 119
click at [226, 363] on line "button" at bounding box center [227, 363] width 6 height 0
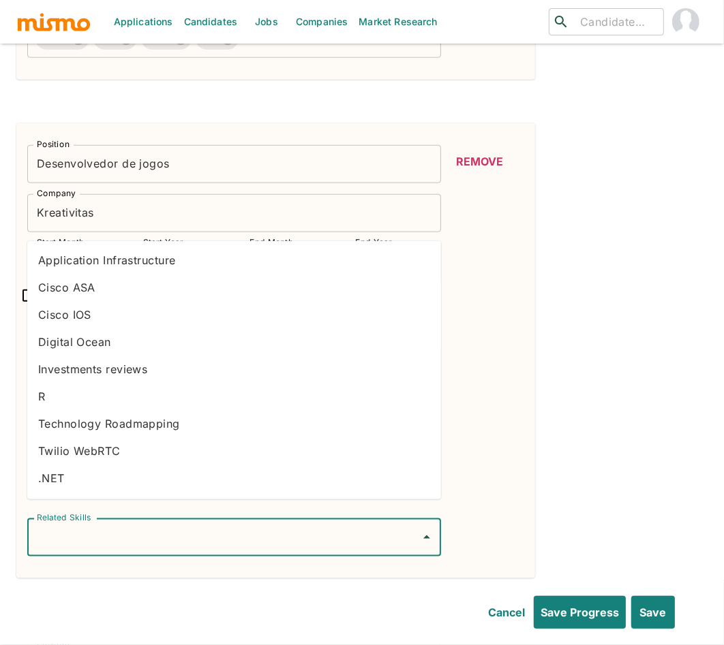
click at [252, 525] on input "Related Skills" at bounding box center [223, 538] width 381 height 26
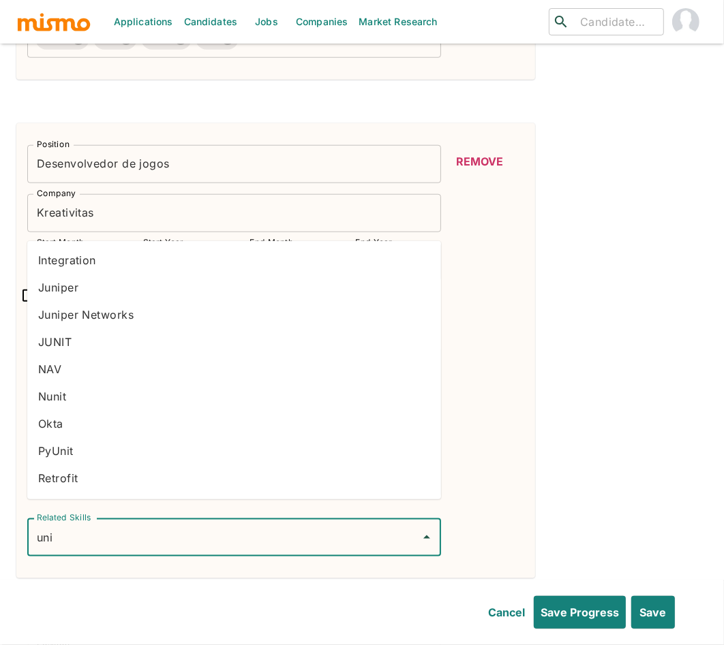
type input "unit"
click at [134, 480] on li "Unity" at bounding box center [234, 480] width 414 height 27
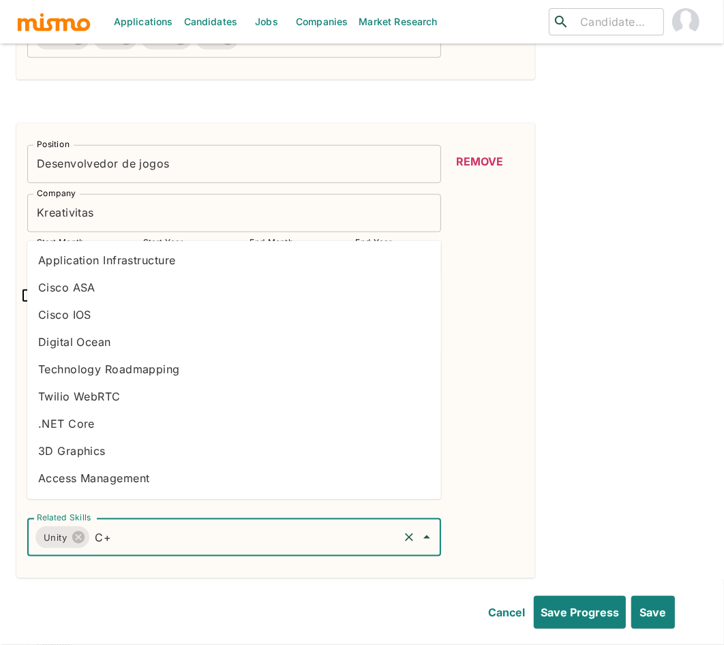
type input "C++"
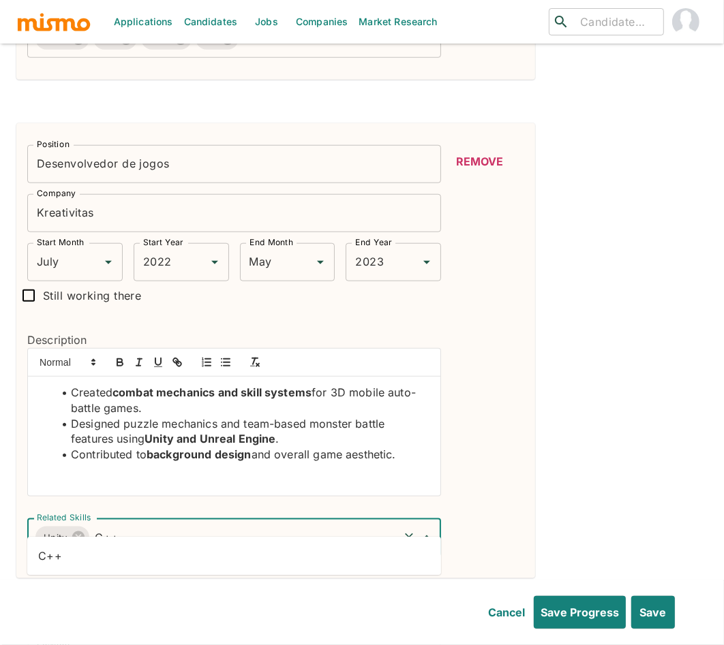
click at [133, 556] on li "C++" at bounding box center [234, 555] width 414 height 27
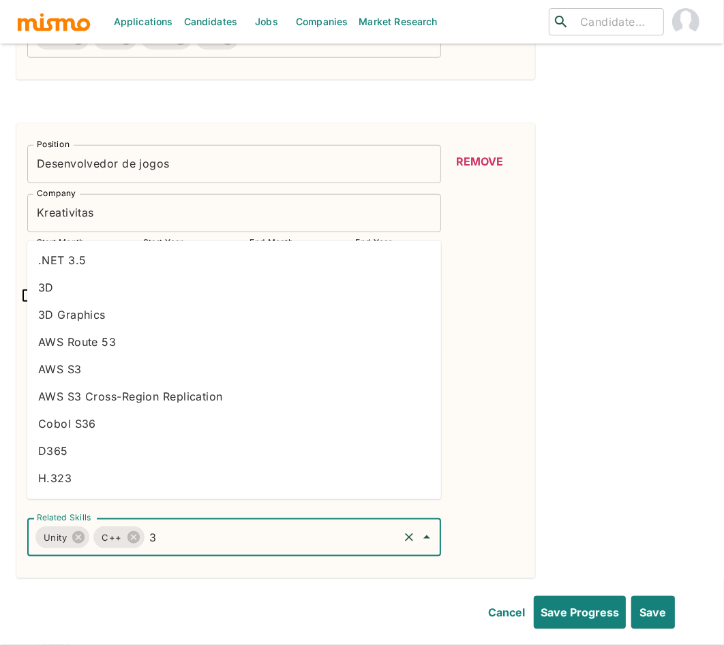
type input "3d"
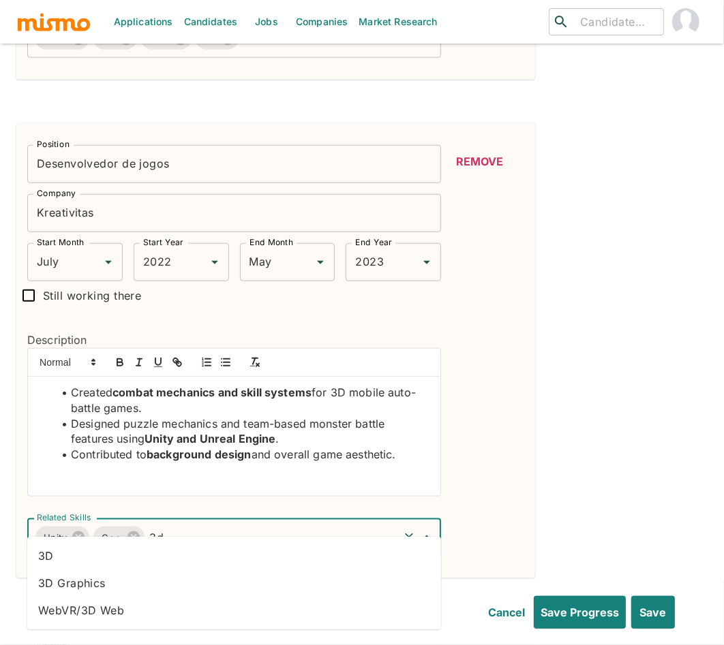
click at [91, 562] on li "3D" at bounding box center [234, 555] width 414 height 27
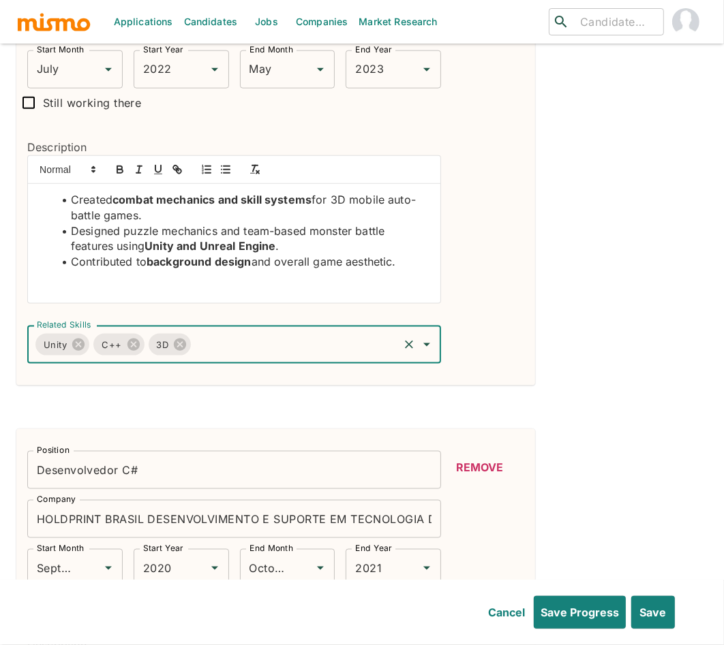
scroll to position [1075, 0]
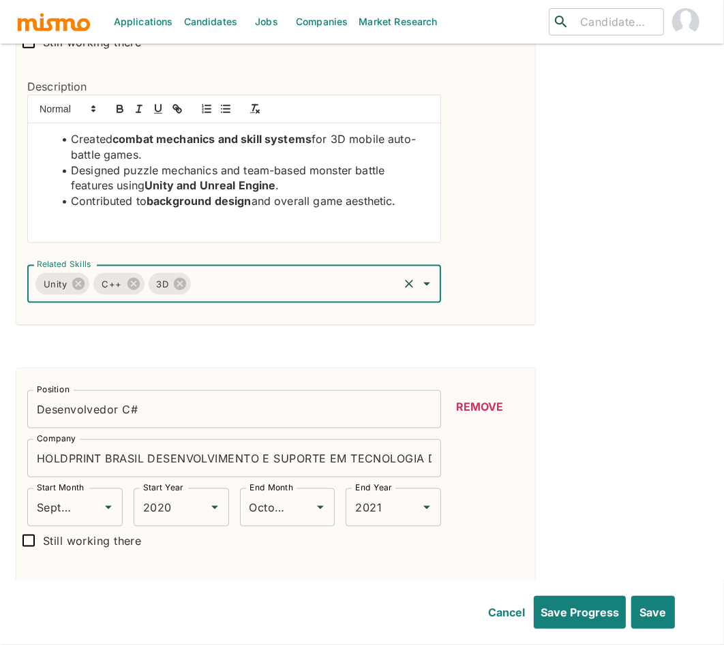
click at [190, 440] on input "HOLDPRINT BRASIL DESENVOLVIMENTO E SUPORTE EM TECNOLOGIA DA INFORMACAO LTDA" at bounding box center [234, 459] width 414 height 38
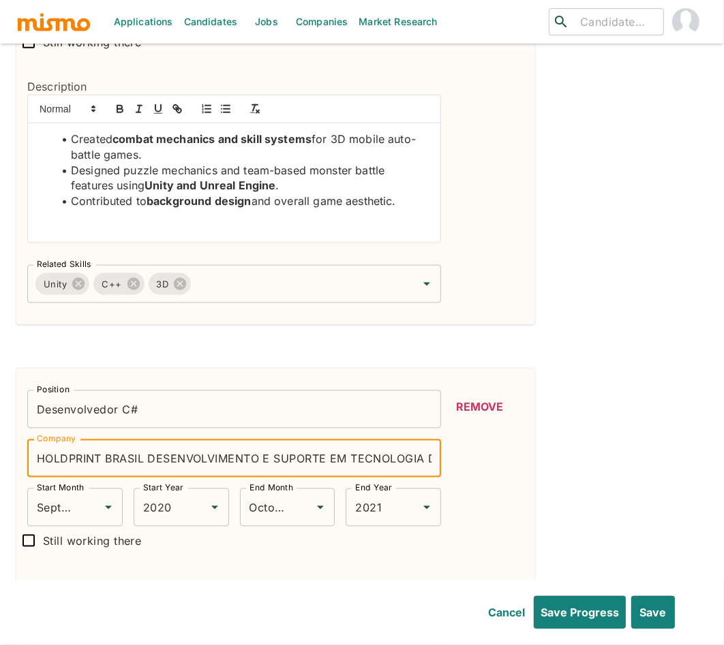
click at [148, 440] on input "HOLDPRINT BRASIL DESENVOLVIMENTO E SUPORTE EM TECNOLOGIA DA INFORMACAO LTDA" at bounding box center [234, 459] width 414 height 38
drag, startPoint x: 148, startPoint y: 437, endPoint x: 436, endPoint y: 456, distance: 288.9
click at [436, 456] on input "HOLDPRINT BRASIL DESENVOLVIMENTO E SUPORTE EM TECNOLOGIA DA INFORMACAO LTDA" at bounding box center [234, 459] width 414 height 38
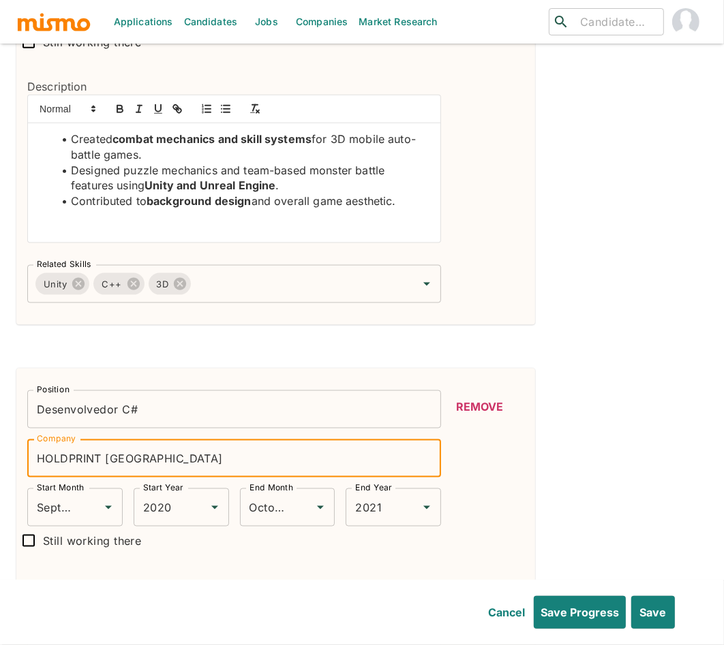
type input "HOLDPRINT BRASIL"
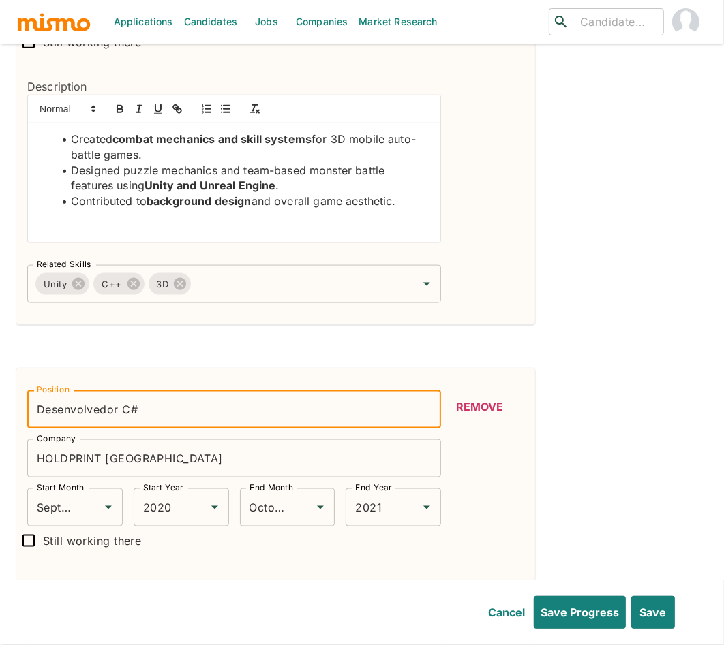
click at [171, 390] on input "Desenvolvedor C#" at bounding box center [234, 409] width 414 height 38
click at [534, 596] on button "Save Progress" at bounding box center [580, 612] width 92 height 33
type input "S"
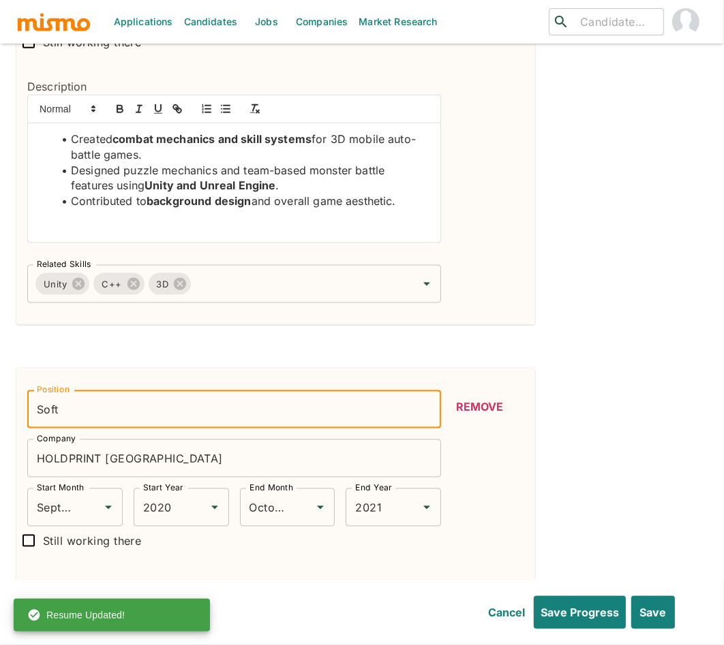
type input "Software Engineer"
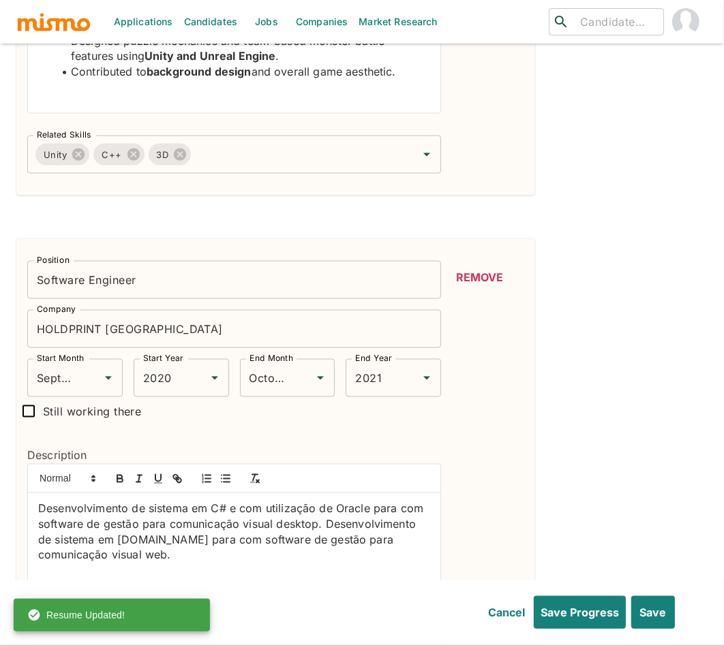
scroll to position [1520, 0]
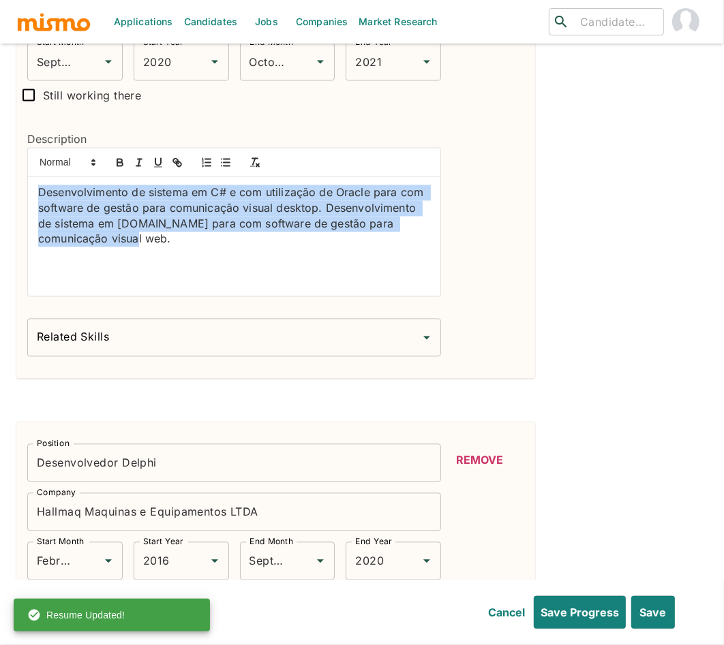
drag, startPoint x: 117, startPoint y: 224, endPoint x: 33, endPoint y: 169, distance: 100.4
click at [33, 177] on div "Desenvolvimento de sistema em C# e com utilização de Oracle para com software d…" at bounding box center [234, 236] width 412 height 119
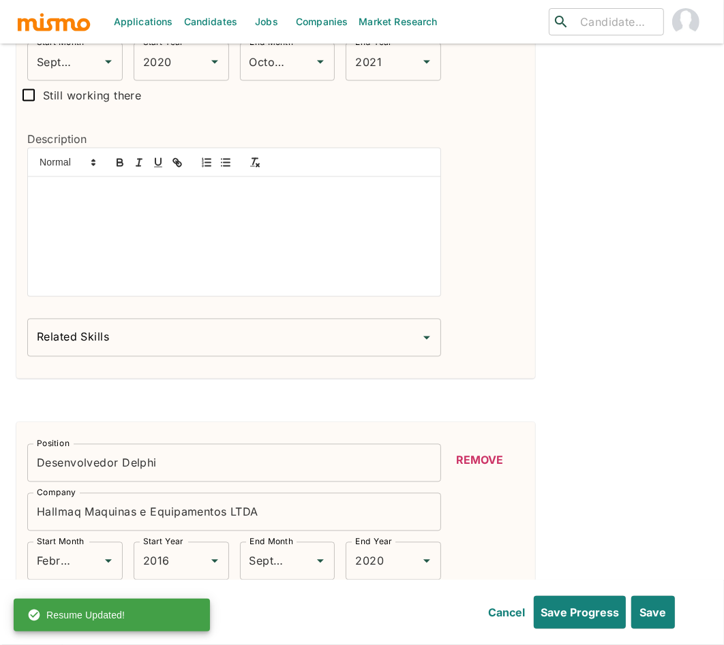
scroll to position [0, 0]
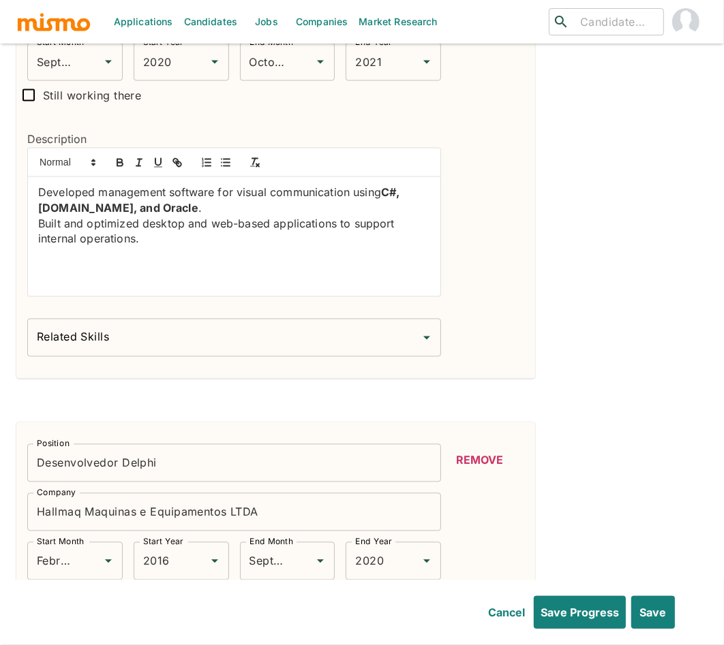
click at [37, 177] on div "Developed management software for visual communication using C#, ASP.NET, and O…" at bounding box center [234, 236] width 412 height 119
click at [220, 157] on icon "button" at bounding box center [225, 163] width 12 height 12
click at [35, 204] on div "Developed management software for visual communication using C#, ASP.NET, and O…" at bounding box center [234, 236] width 412 height 119
click at [230, 157] on icon "button" at bounding box center [225, 163] width 12 height 12
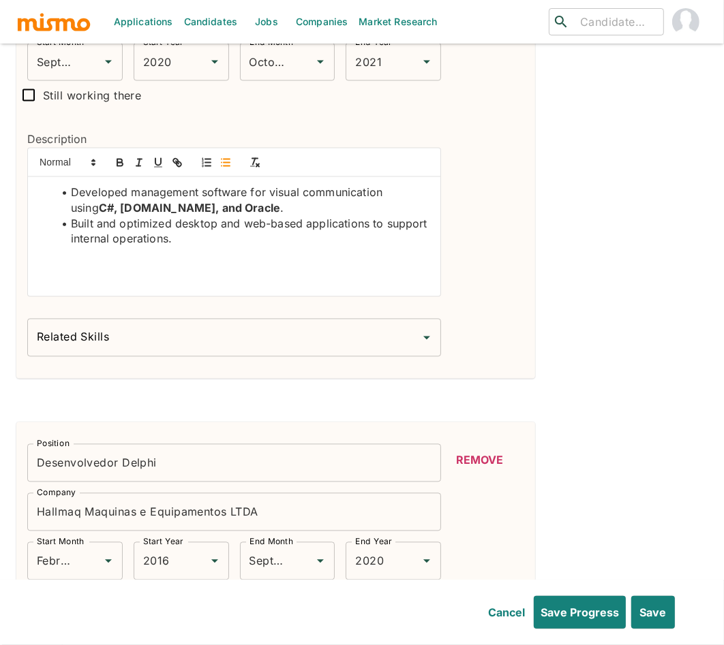
click at [202, 326] on input "Related Skills" at bounding box center [223, 338] width 381 height 26
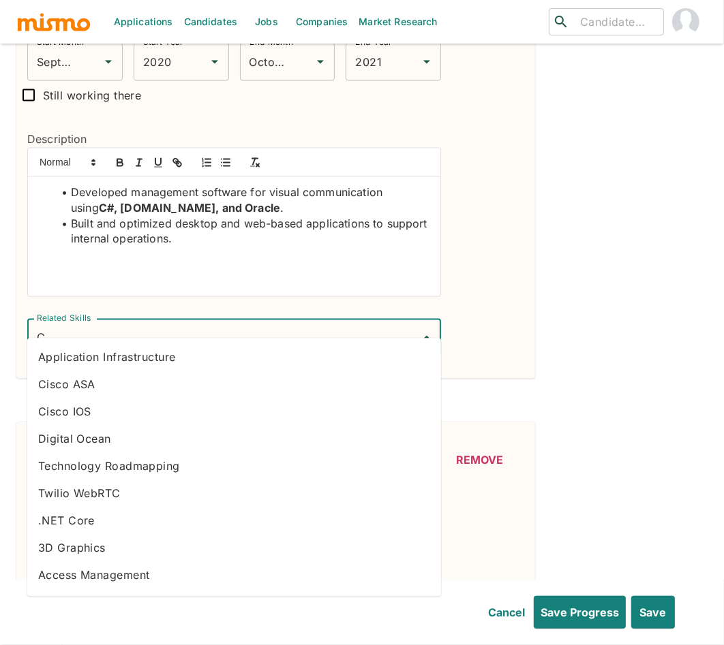
type input "C#"
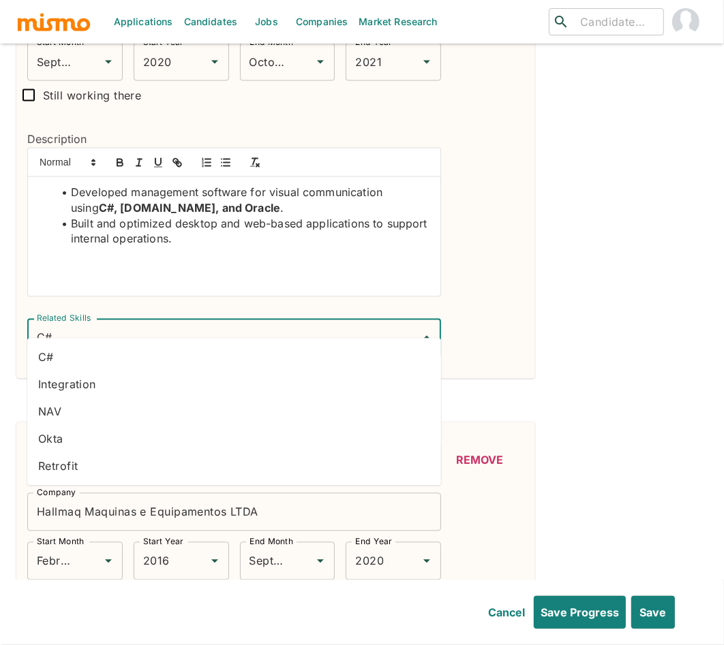
click at [177, 351] on li "C#" at bounding box center [234, 357] width 414 height 27
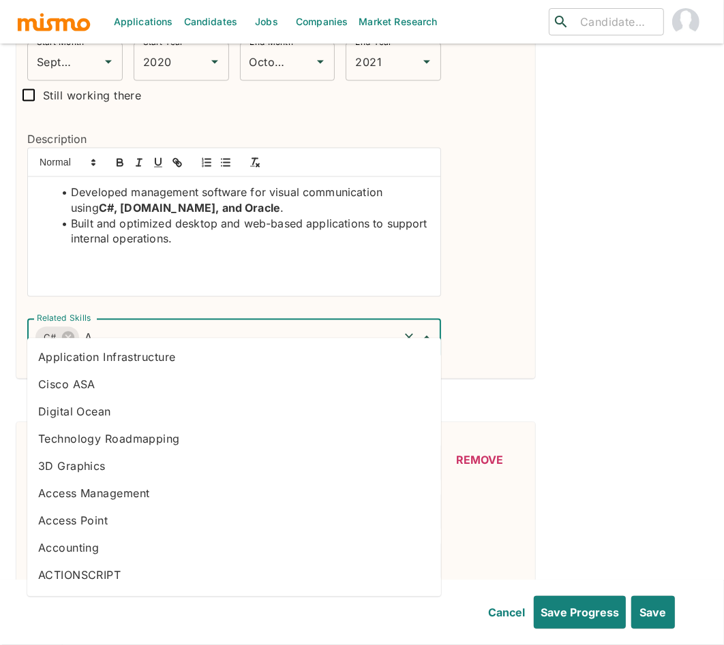
type input "AS"
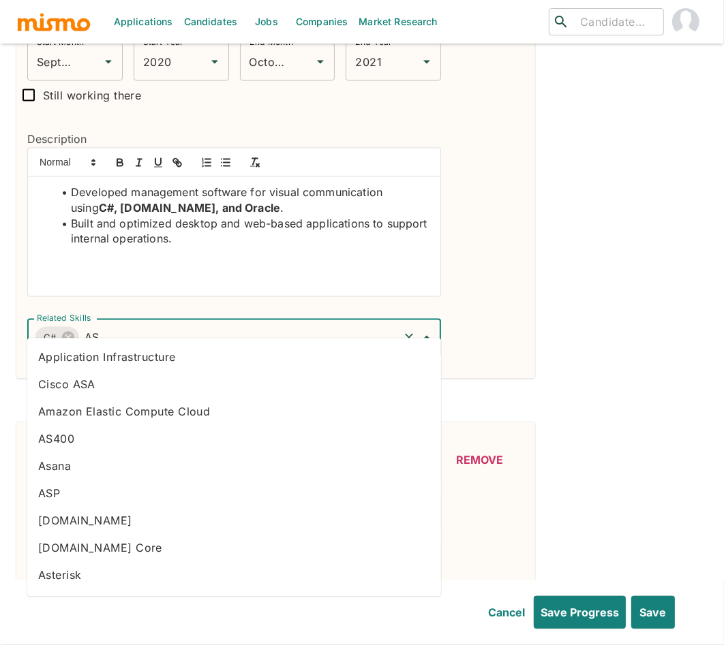
click at [114, 519] on li "ASP.NET" at bounding box center [234, 521] width 414 height 27
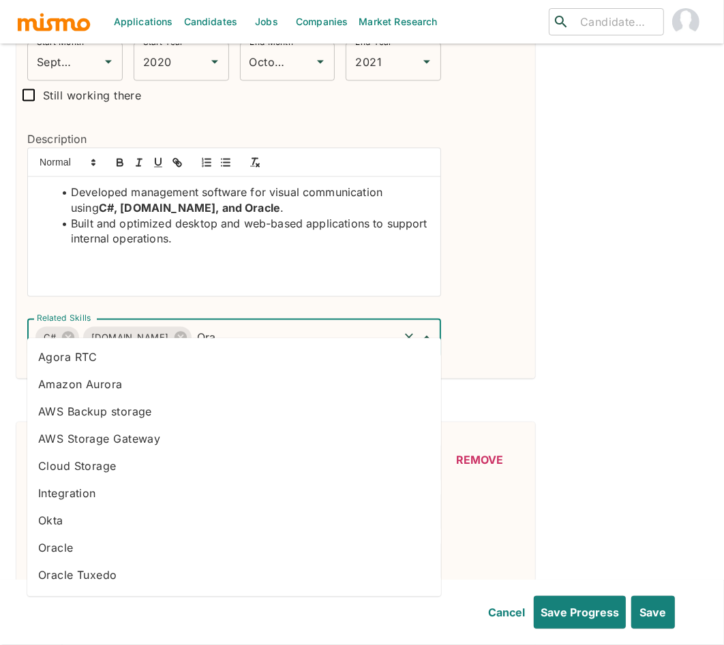
type input "Orac"
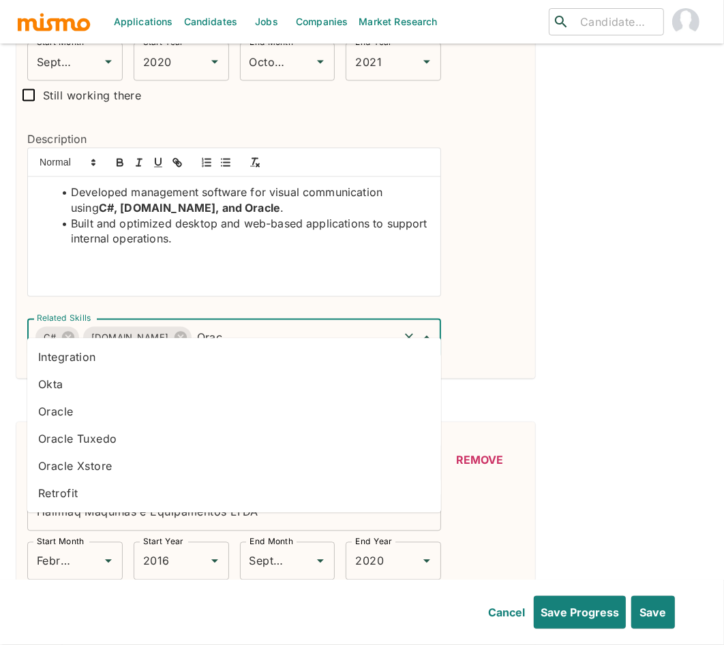
click at [67, 417] on li "Oracle" at bounding box center [234, 412] width 414 height 27
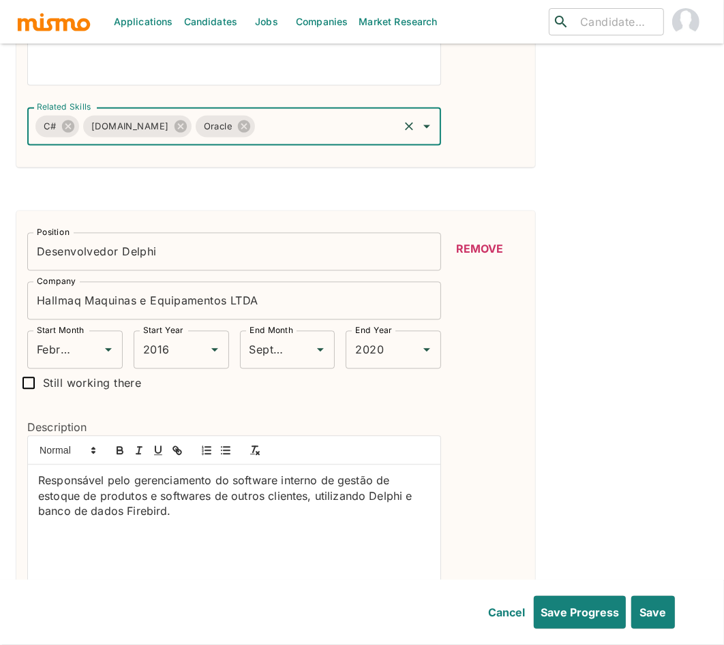
scroll to position [1735, 0]
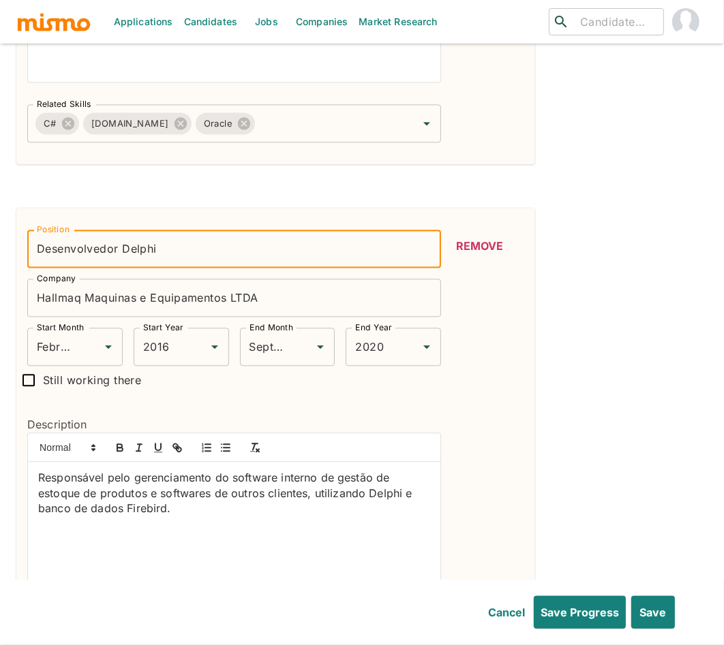
drag, startPoint x: 179, startPoint y: 239, endPoint x: 189, endPoint y: 232, distance: 11.9
click at [189, 232] on input "Desenvolvedor Delphi" at bounding box center [234, 249] width 414 height 38
paste input "Delphi Developer"
type input "Delphi Developer"
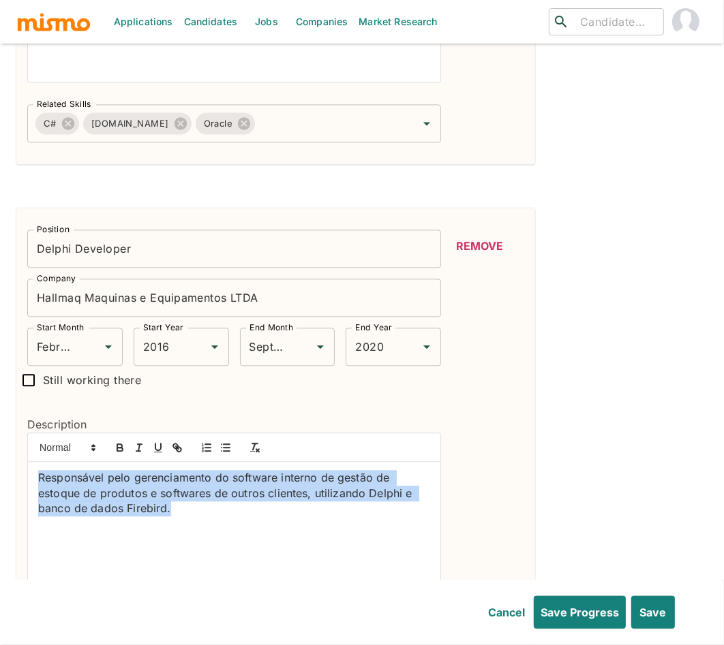
drag, startPoint x: 180, startPoint y: 497, endPoint x: -5, endPoint y: 440, distance: 193.3
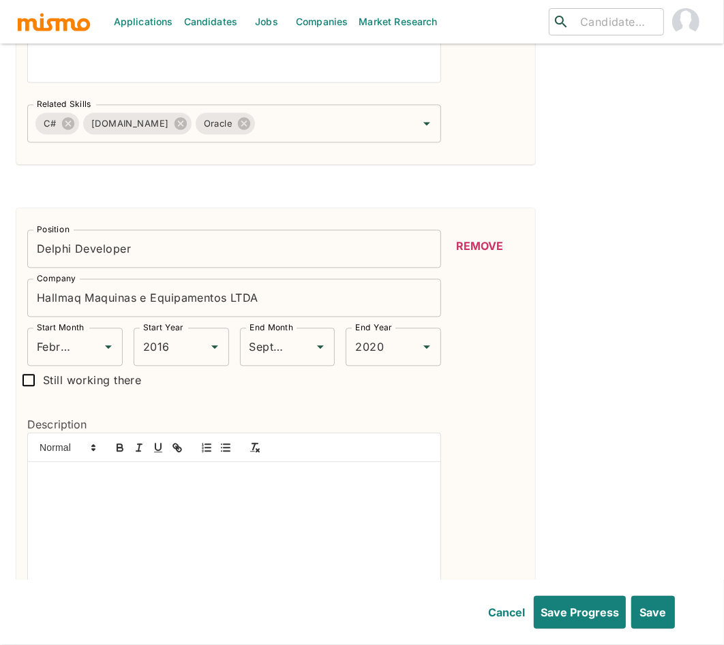
scroll to position [0, 0]
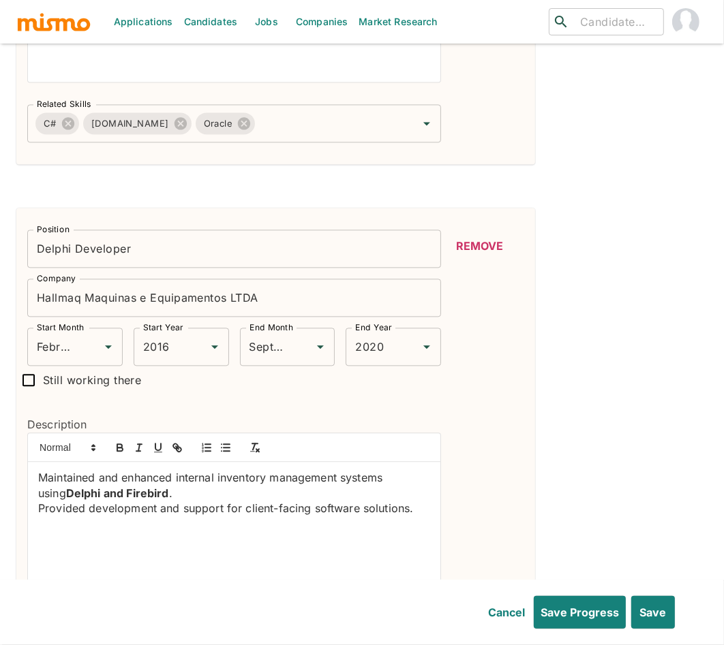
click at [38, 470] on p "Maintained and enhanced internal inventory management systems using Delphi and …" at bounding box center [234, 485] width 392 height 31
click at [225, 448] on line "button" at bounding box center [227, 448] width 6 height 0
click at [40, 501] on p "Provided development and support for client-facing software solutions." at bounding box center [234, 509] width 392 height 16
click at [228, 448] on line "button" at bounding box center [227, 448] width 6 height 0
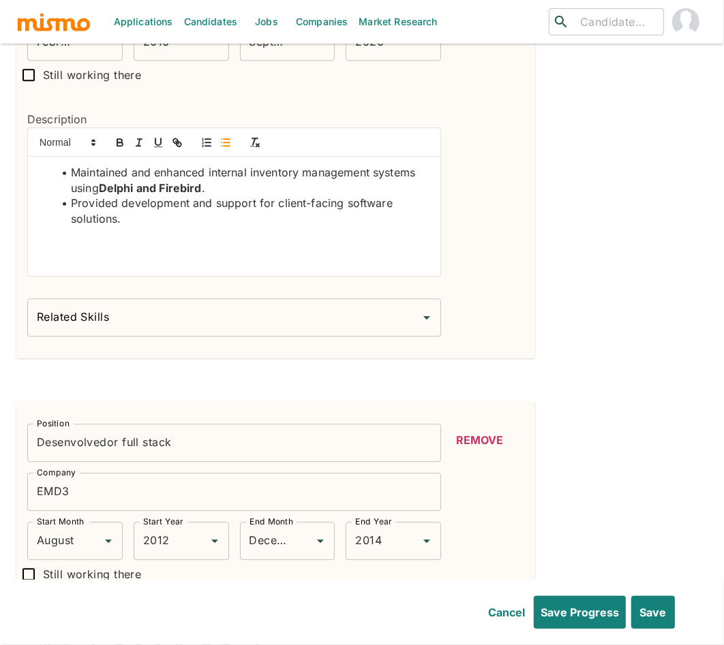
scroll to position [2044, 0]
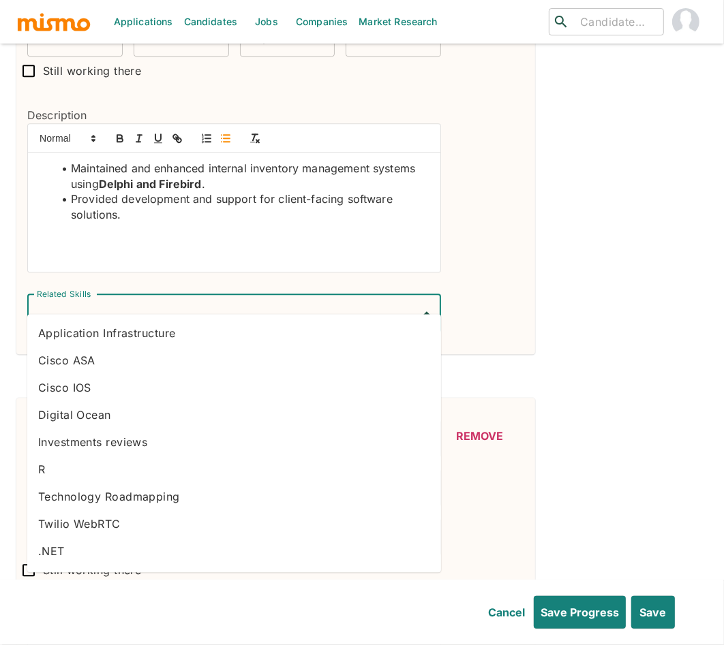
click at [149, 301] on input "Related Skills" at bounding box center [223, 314] width 381 height 26
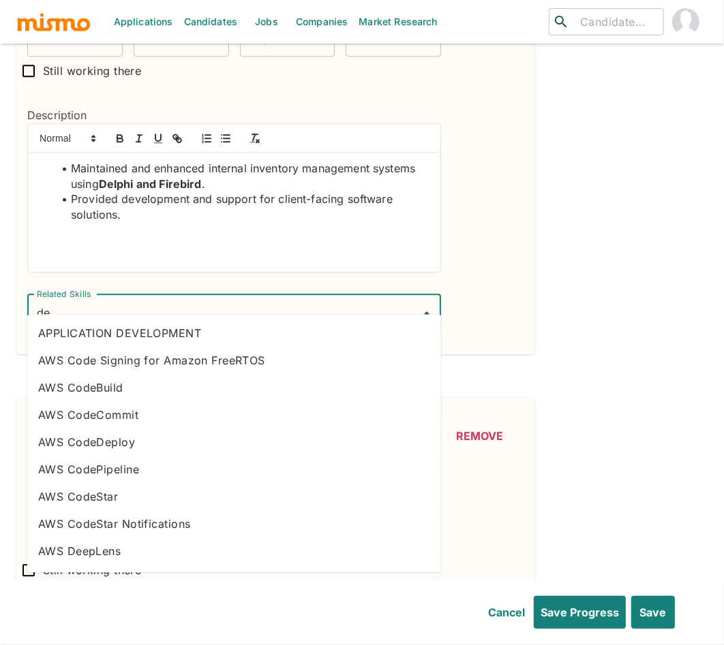
type input "d"
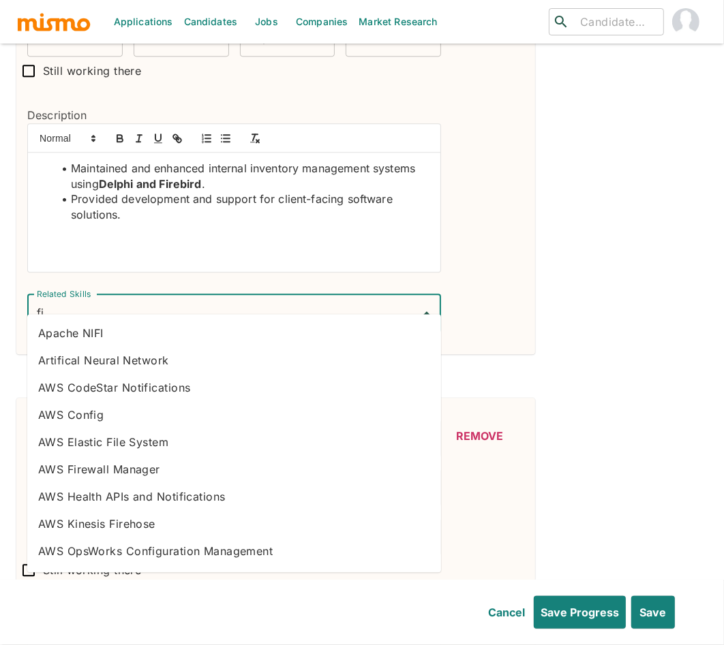
type input "f"
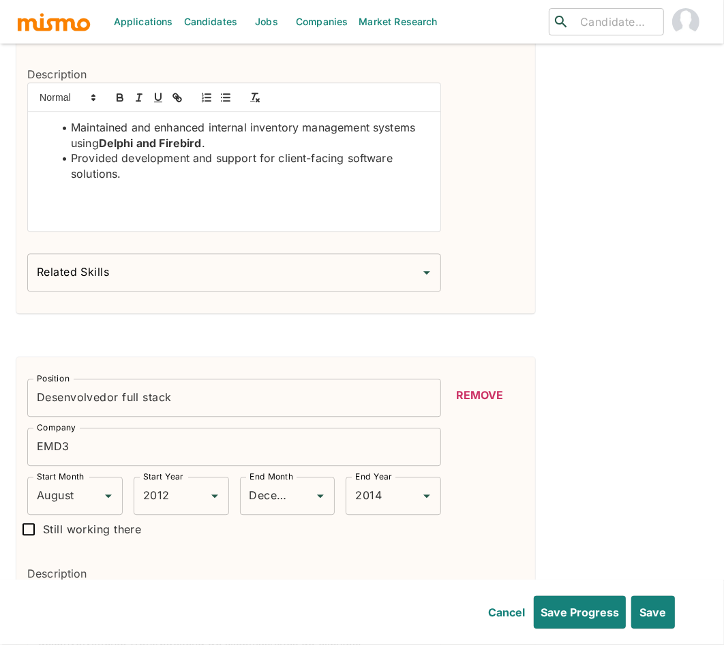
scroll to position [2268, 0]
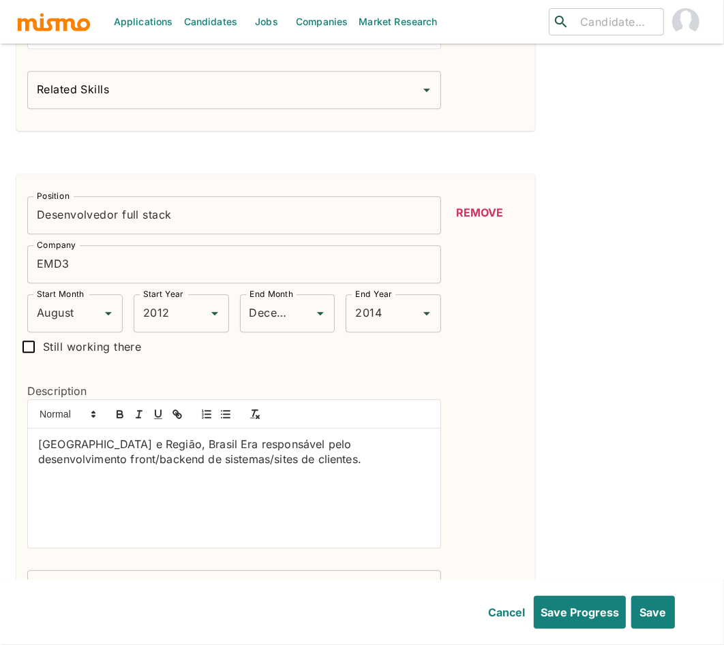
click at [119, 197] on input "Desenvolvedor full stack" at bounding box center [234, 215] width 414 height 38
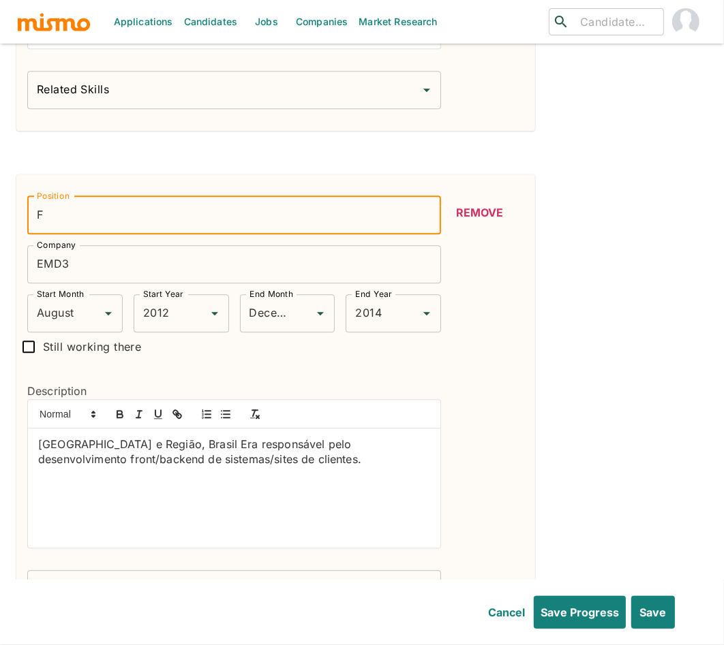
type input "Full Stack Developer"
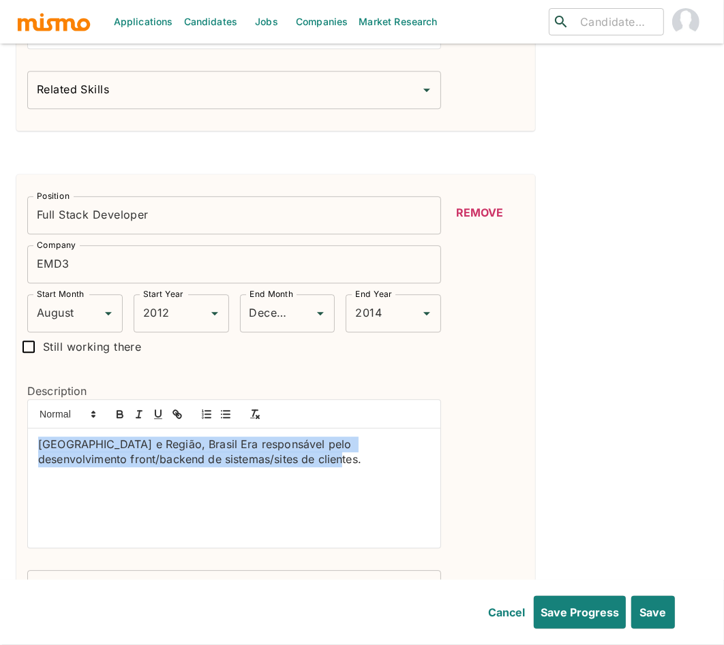
drag, startPoint x: 275, startPoint y: 446, endPoint x: 19, endPoint y: 427, distance: 256.3
click at [19, 427] on div "Description Novo Hamburgo e Região, Brasil Era responsável pelo desenvolvimento…" at bounding box center [228, 460] width 425 height 198
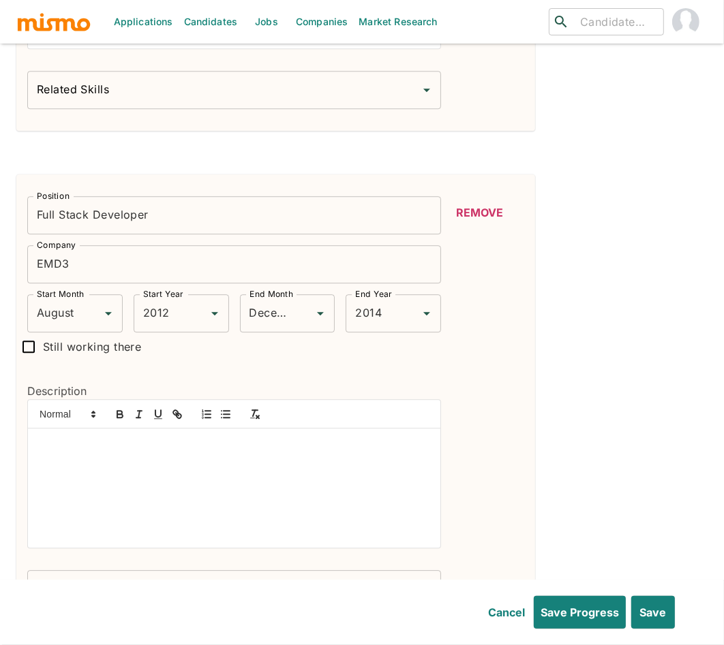
scroll to position [0, 0]
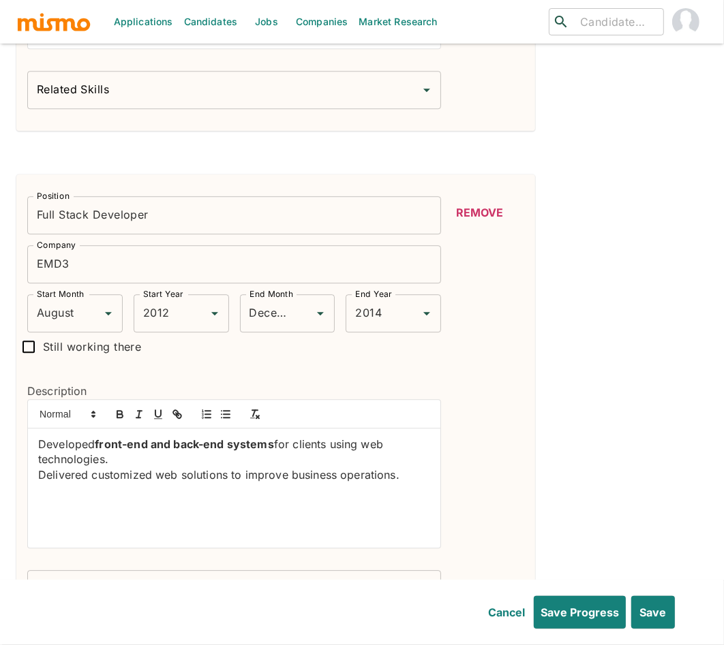
click at [33, 429] on div "Developed front-end and back-end systems for clients using web technologies. De…" at bounding box center [234, 488] width 412 height 119
click at [228, 408] on icon "button" at bounding box center [225, 414] width 12 height 12
click at [33, 459] on div "Developed front-end and back-end systems for clients using web technologies. De…" at bounding box center [234, 488] width 412 height 119
click at [230, 408] on icon "button" at bounding box center [225, 414] width 12 height 12
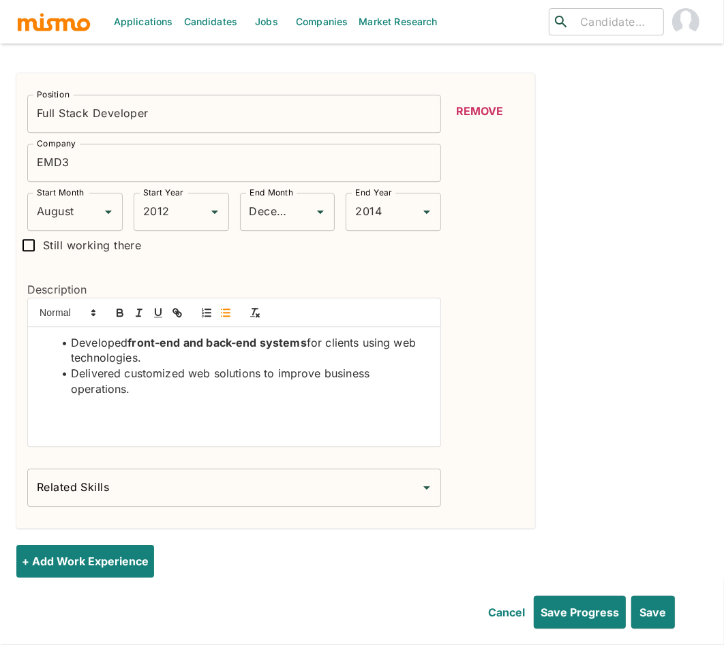
scroll to position [2374, 0]
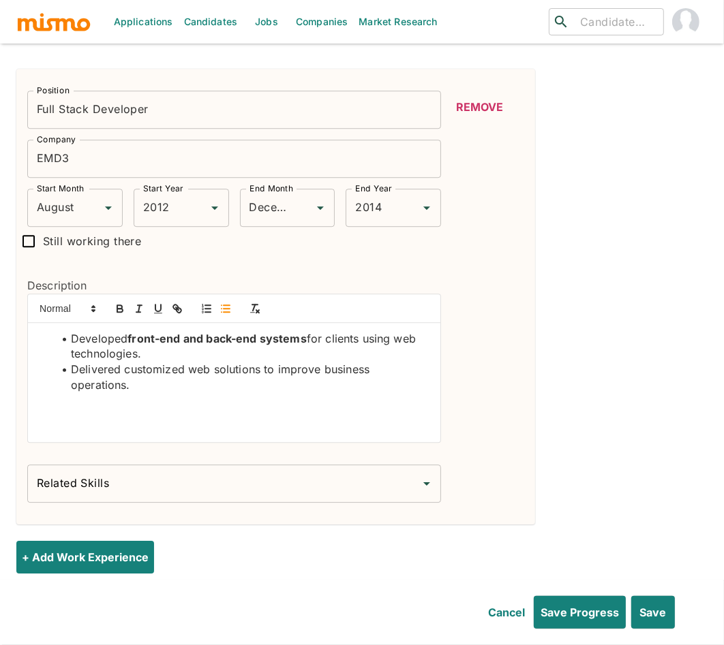
click at [192, 471] on input "Related Skills" at bounding box center [223, 484] width 381 height 26
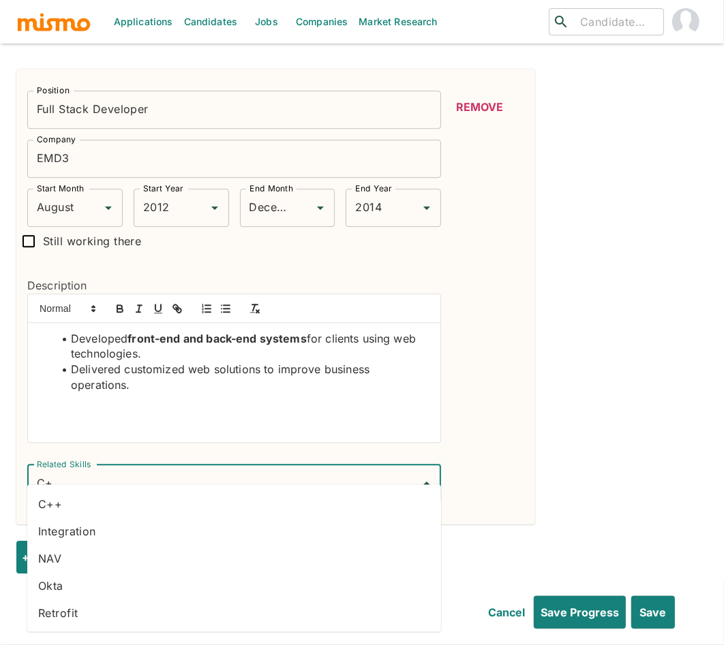
type input "C++"
click at [179, 513] on li "C++" at bounding box center [234, 503] width 414 height 27
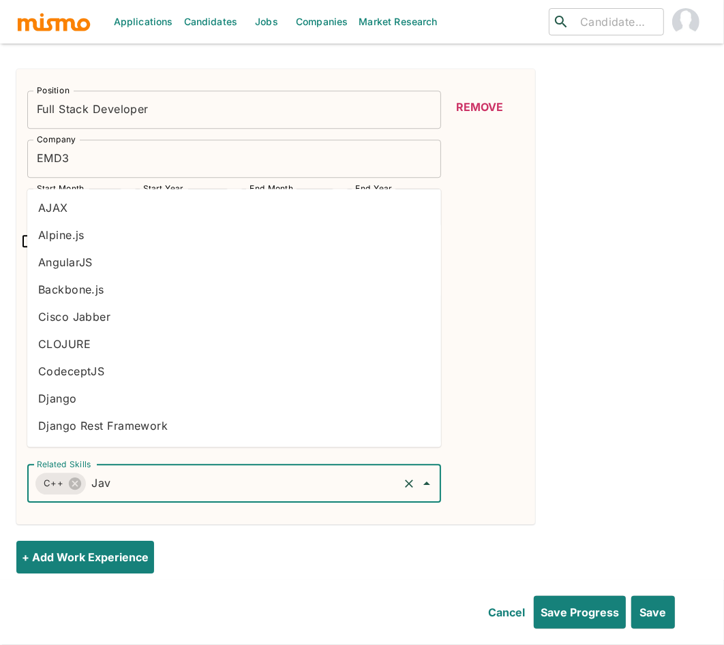
type input "Java"
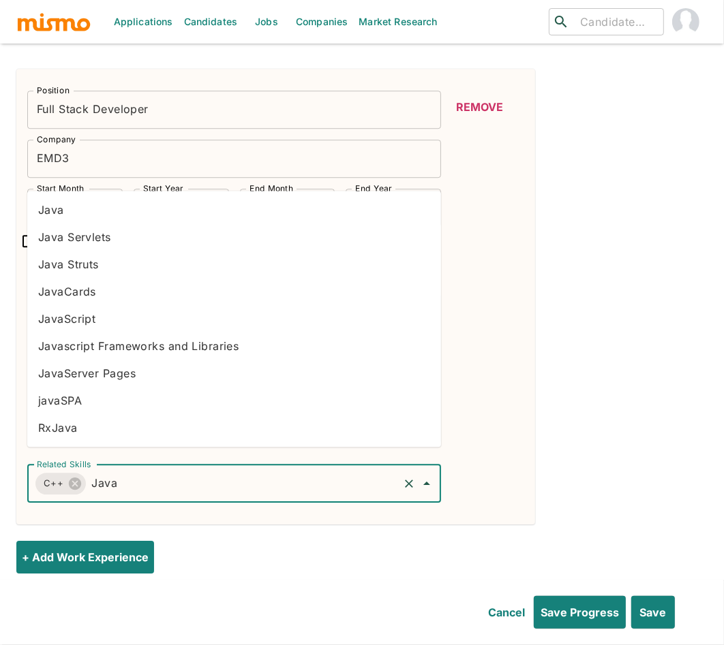
click at [67, 309] on li "JavaScript" at bounding box center [234, 318] width 414 height 27
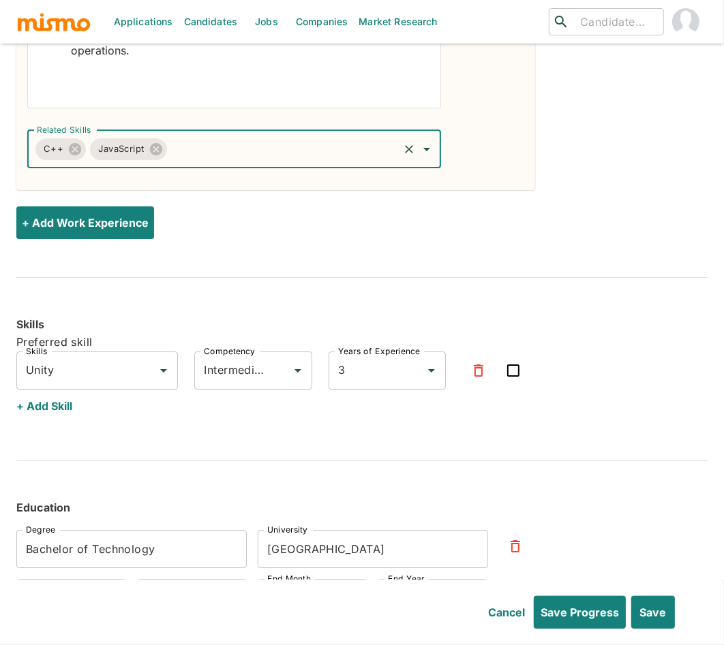
scroll to position [2870, 0]
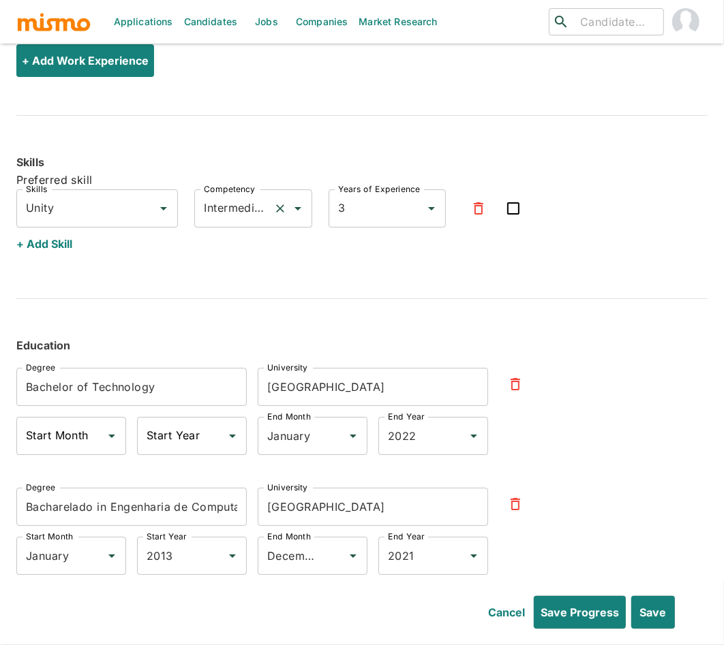
click at [236, 196] on input "Intermediate" at bounding box center [233, 209] width 67 height 26
click at [39, 228] on button "+ Add Skill" at bounding box center [44, 244] width 56 height 33
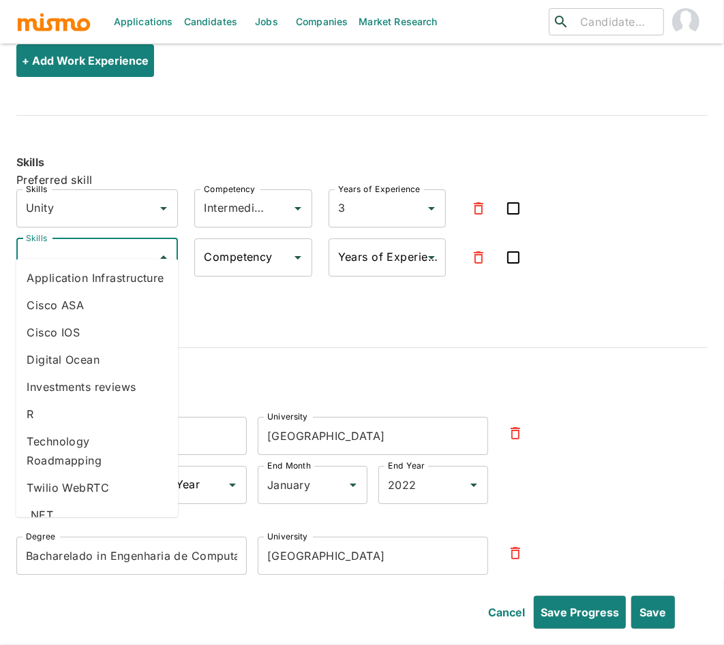
click at [63, 245] on input "Skills" at bounding box center [86, 258] width 129 height 26
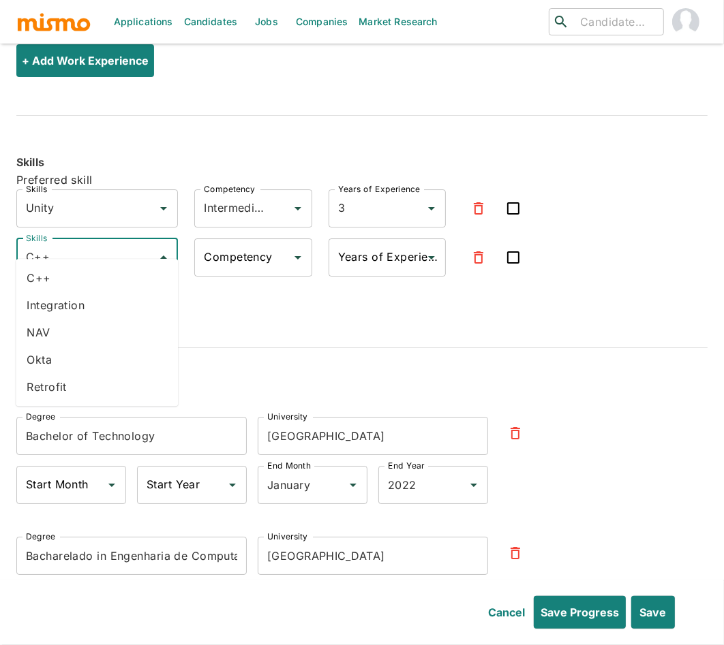
click at [65, 283] on li "C++" at bounding box center [97, 277] width 162 height 27
type input "C++"
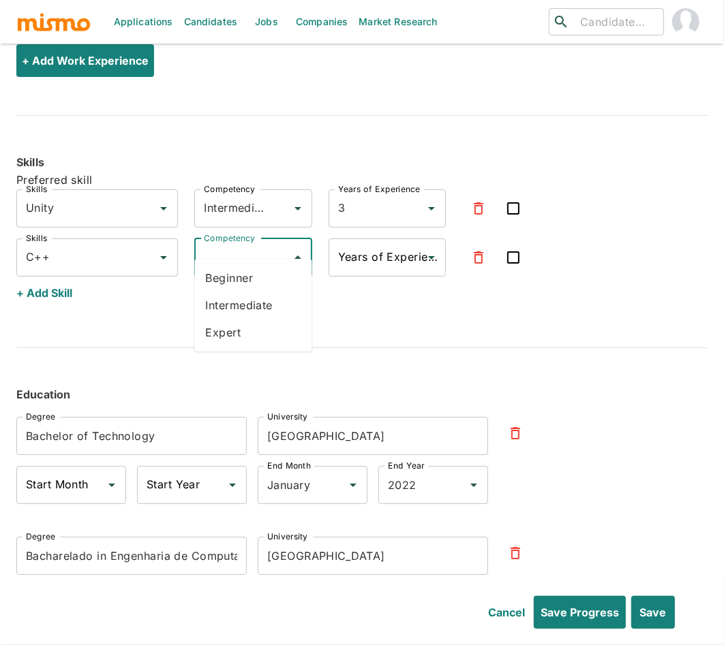
click at [256, 245] on input "Competency" at bounding box center [242, 258] width 85 height 26
click at [239, 311] on li "Intermediate" at bounding box center [253, 305] width 117 height 27
type input "Intermediate"
click at [378, 245] on input "Years of Experience" at bounding box center [377, 258] width 85 height 26
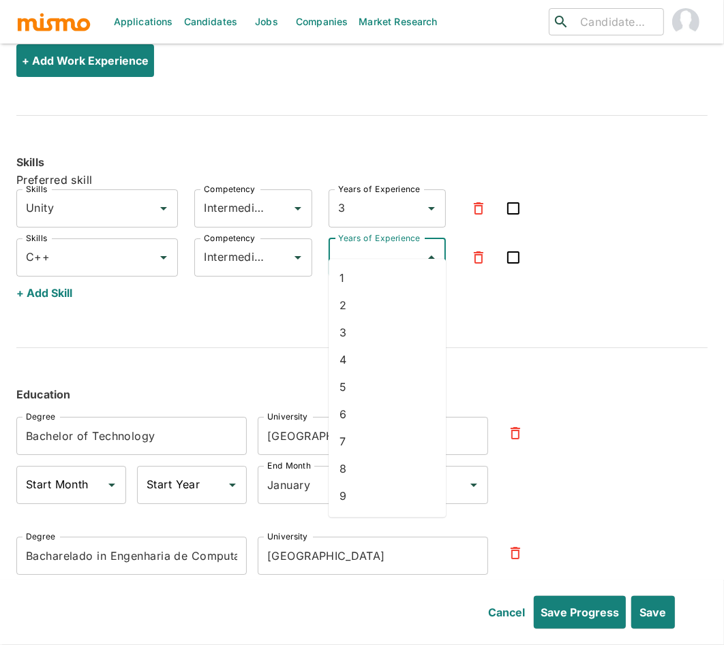
click at [353, 336] on li "3" at bounding box center [386, 332] width 117 height 27
type input "3"
click at [56, 277] on button "+ Add Skill" at bounding box center [44, 293] width 56 height 33
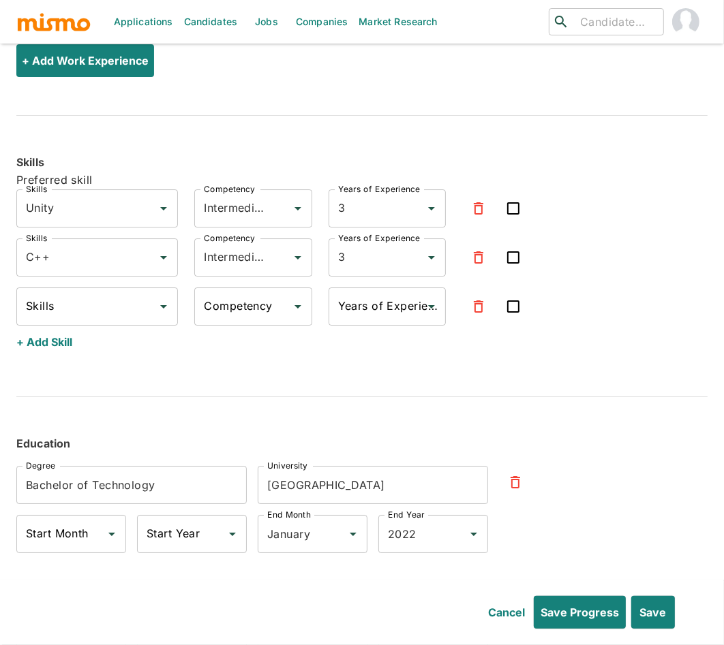
click at [53, 294] on input "Skills" at bounding box center [86, 307] width 129 height 26
click at [57, 324] on li "C#" at bounding box center [97, 326] width 162 height 27
type input "C#"
click at [238, 294] on input "Competency" at bounding box center [242, 307] width 85 height 26
click at [251, 355] on li "Intermediate" at bounding box center [253, 353] width 117 height 27
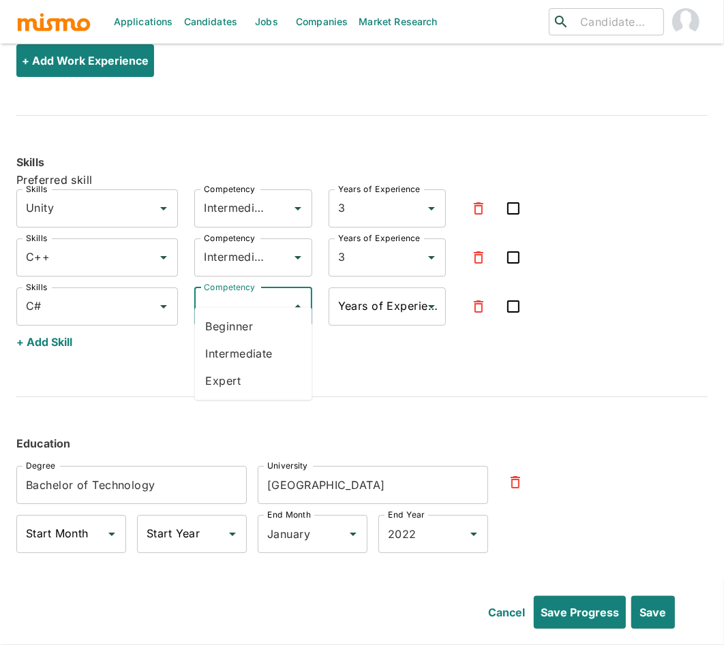
type input "Intermediate"
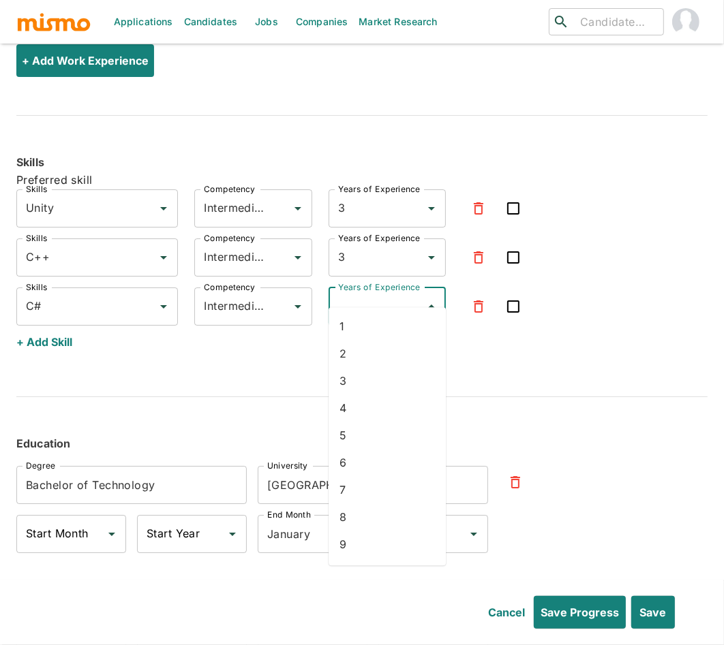
click at [346, 294] on input "Years of Experience" at bounding box center [377, 307] width 85 height 26
click at [341, 331] on li "1" at bounding box center [386, 326] width 117 height 27
type input "1"
click at [65, 326] on button "+ Add Skill" at bounding box center [44, 342] width 56 height 33
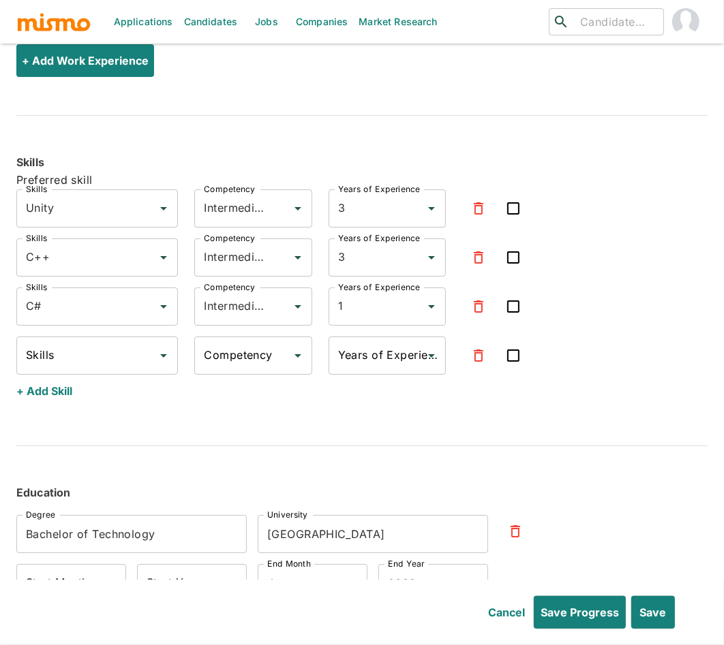
click at [67, 343] on input "Skills" at bounding box center [86, 356] width 129 height 26
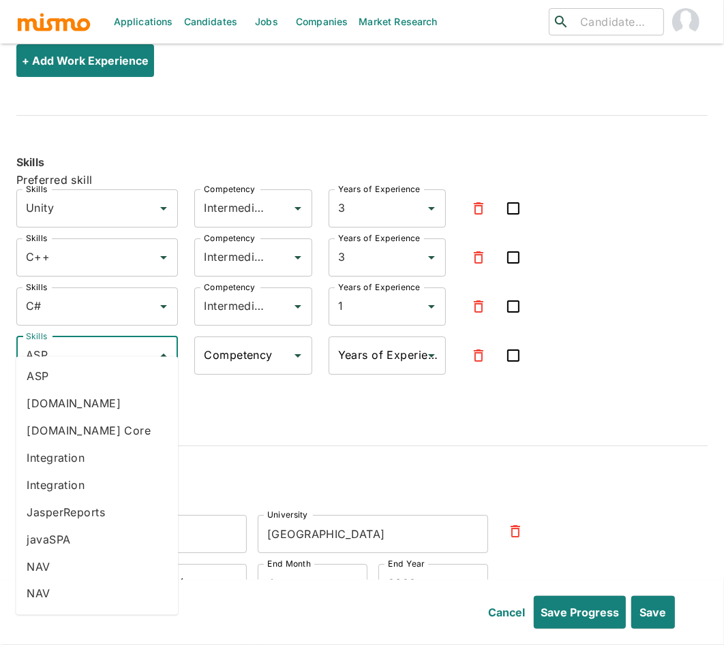
click at [48, 405] on li "ASP.NET" at bounding box center [97, 403] width 162 height 27
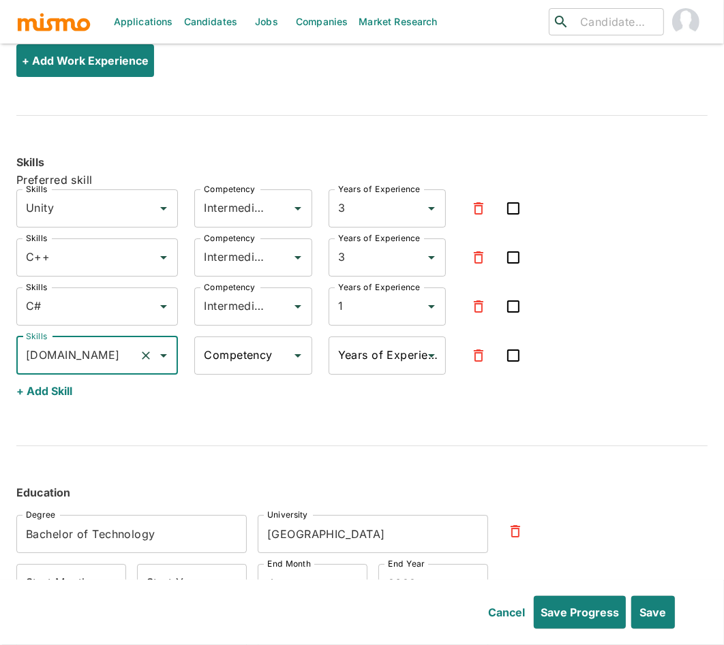
type input "ASP.NET"
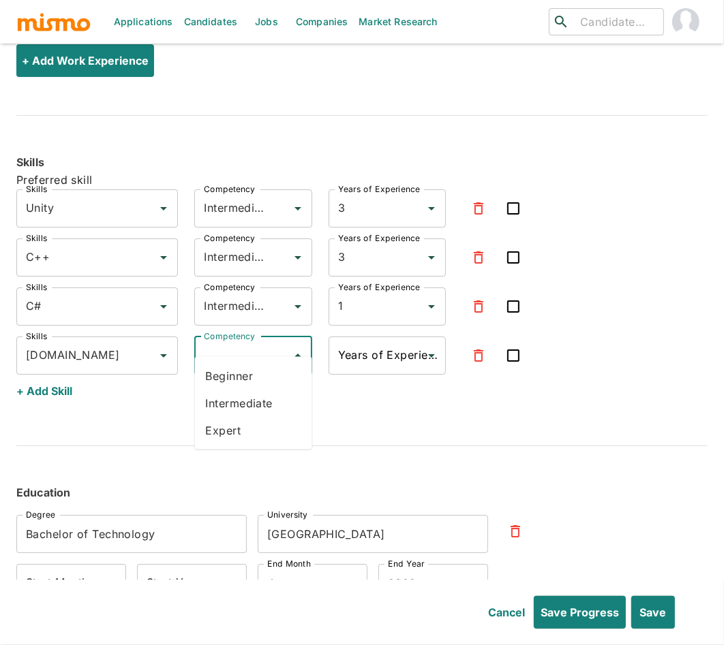
click at [253, 343] on input "Competency" at bounding box center [242, 356] width 85 height 26
click at [258, 408] on li "Intermediate" at bounding box center [253, 403] width 117 height 27
type input "Intermediate"
click at [386, 337] on div "Years of Experience" at bounding box center [386, 356] width 117 height 38
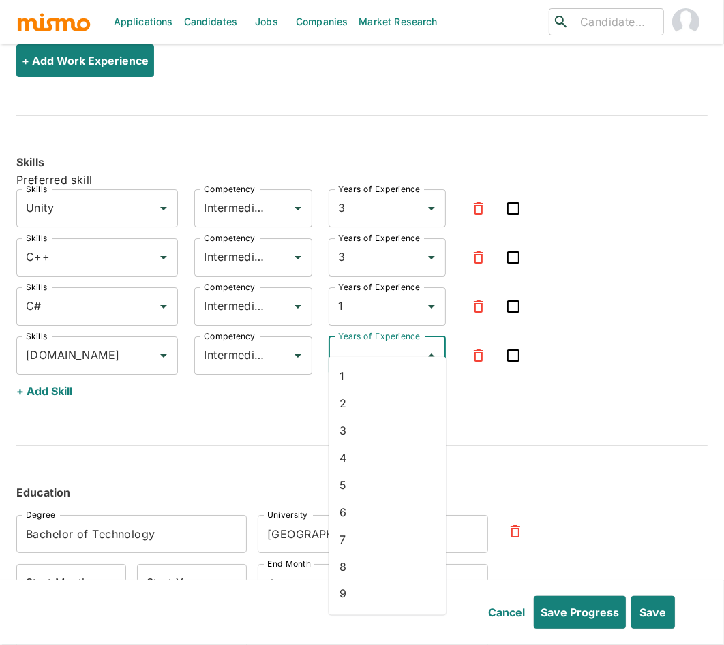
click at [353, 375] on li "1" at bounding box center [386, 376] width 117 height 27
type input "1"
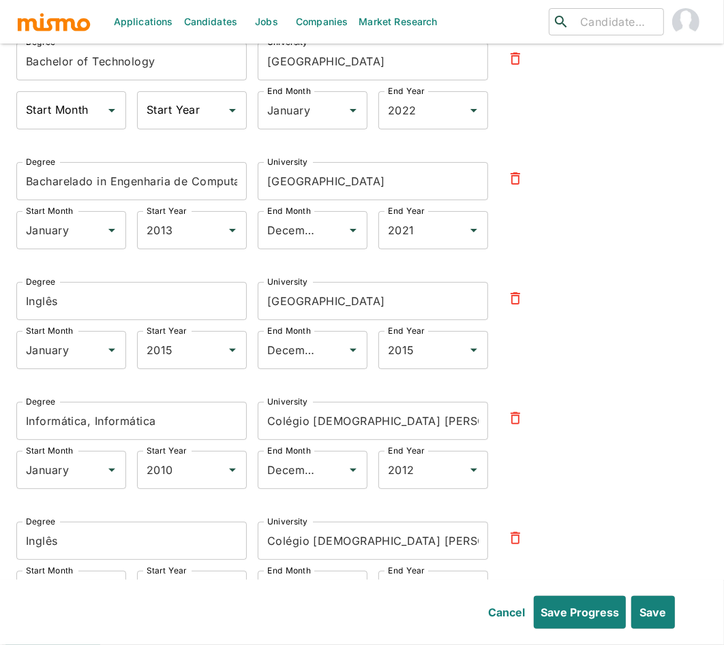
scroll to position [3422, 0]
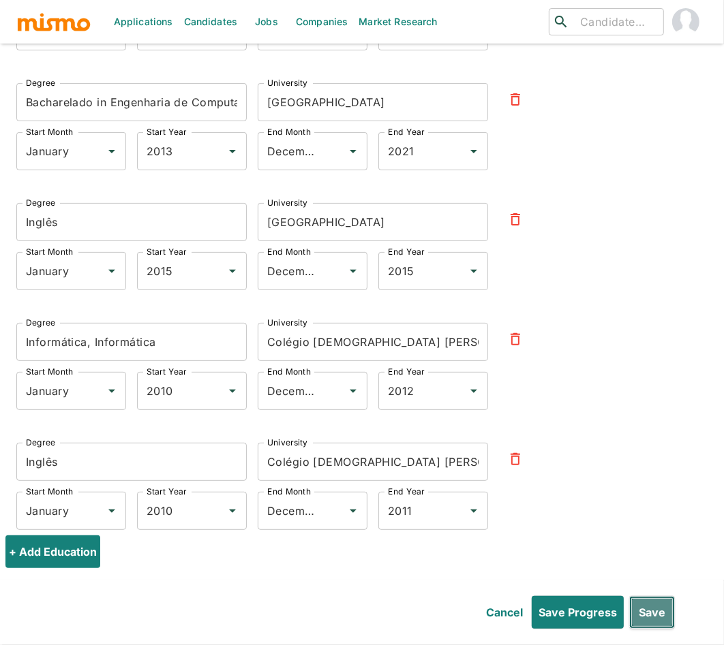
click at [669, 621] on button "Save" at bounding box center [652, 612] width 46 height 33
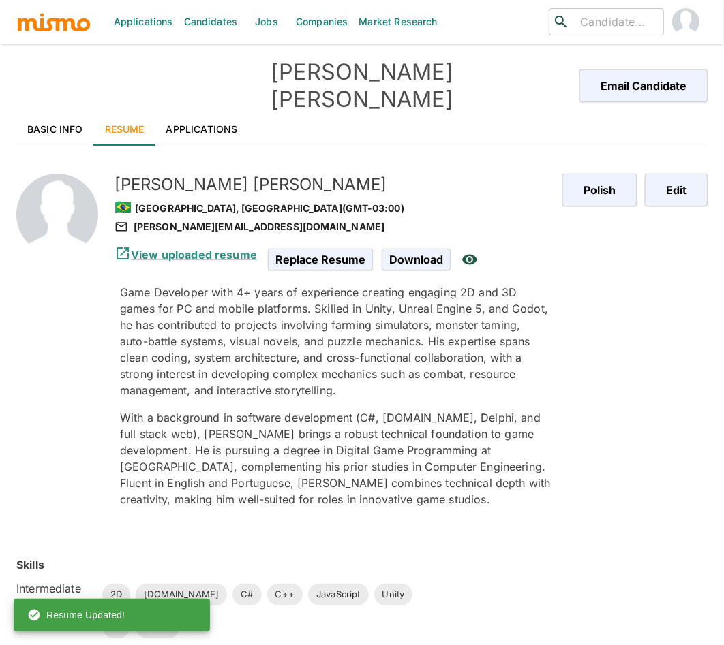
scroll to position [0, 0]
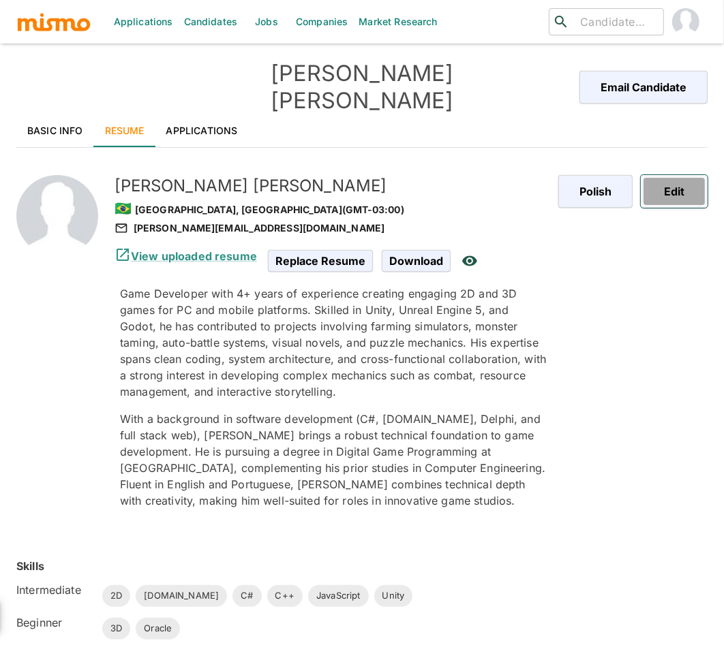
click at [664, 175] on button "Edit" at bounding box center [674, 191] width 67 height 33
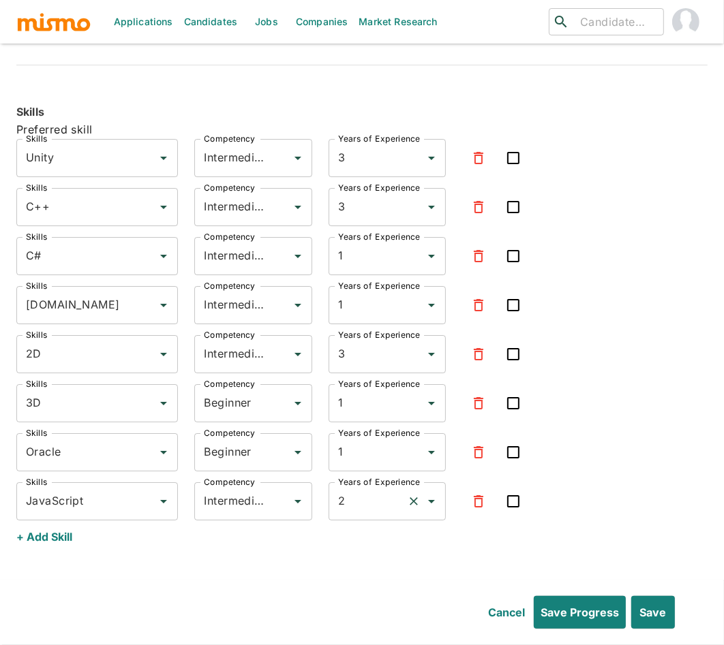
scroll to position [2921, 0]
click at [227, 448] on div "Beginner Competency" at bounding box center [252, 452] width 117 height 38
click at [232, 470] on li "Intermediate" at bounding box center [253, 471] width 117 height 27
type input "Intermediate"
click at [219, 490] on input "Intermediate" at bounding box center [233, 501] width 67 height 26
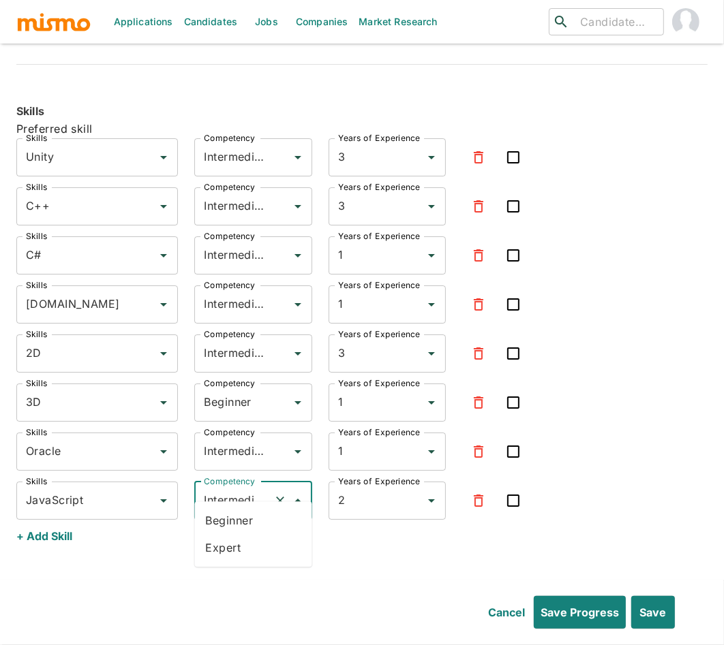
click at [220, 521] on li "Beginner" at bounding box center [253, 520] width 117 height 27
click at [229, 488] on input "Beginner" at bounding box center [233, 501] width 67 height 26
click at [231, 524] on li "Intermediate" at bounding box center [253, 520] width 117 height 27
type input "Intermediate"
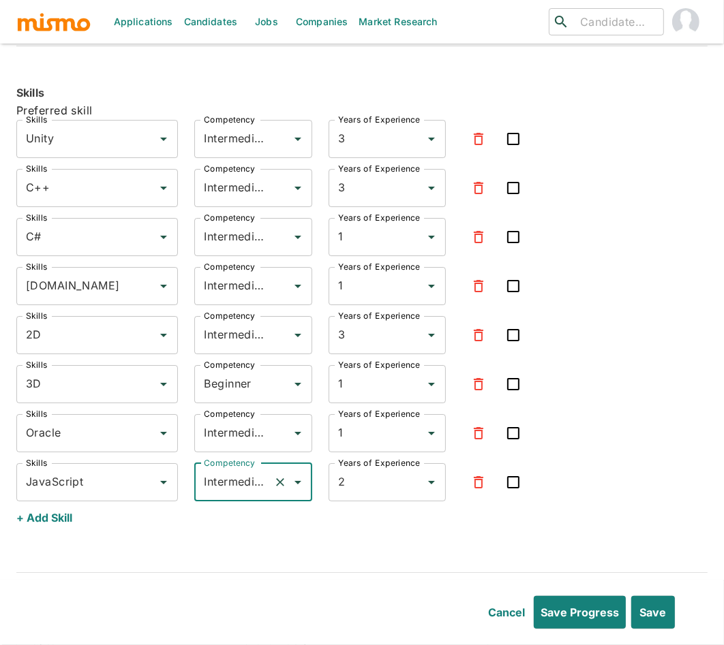
scroll to position [2947, 0]
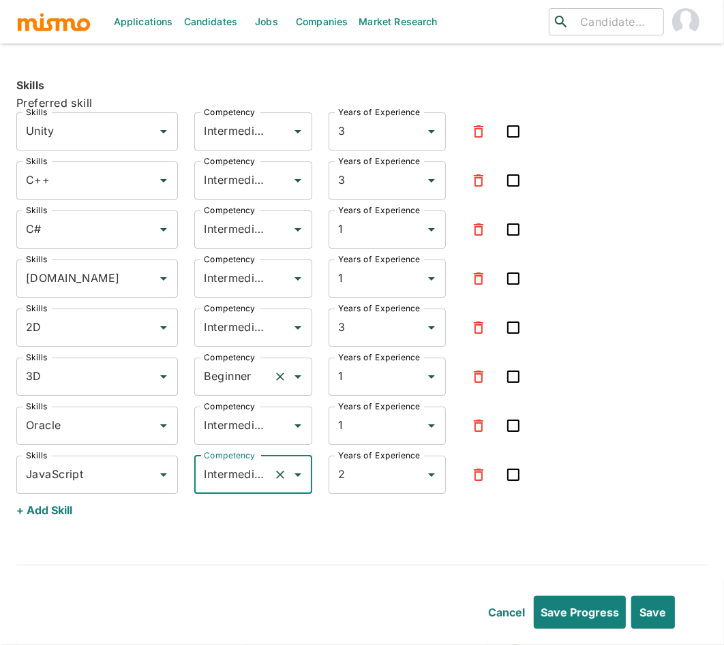
click at [228, 364] on input "Beginner" at bounding box center [233, 377] width 67 height 26
click at [229, 399] on li "Intermediate" at bounding box center [253, 397] width 117 height 27
type input "Intermediate"
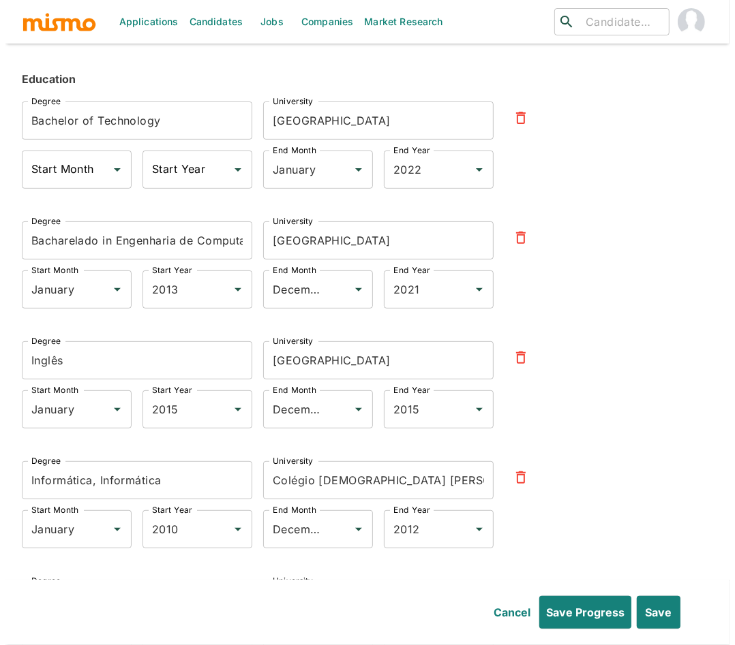
scroll to position [3486, 0]
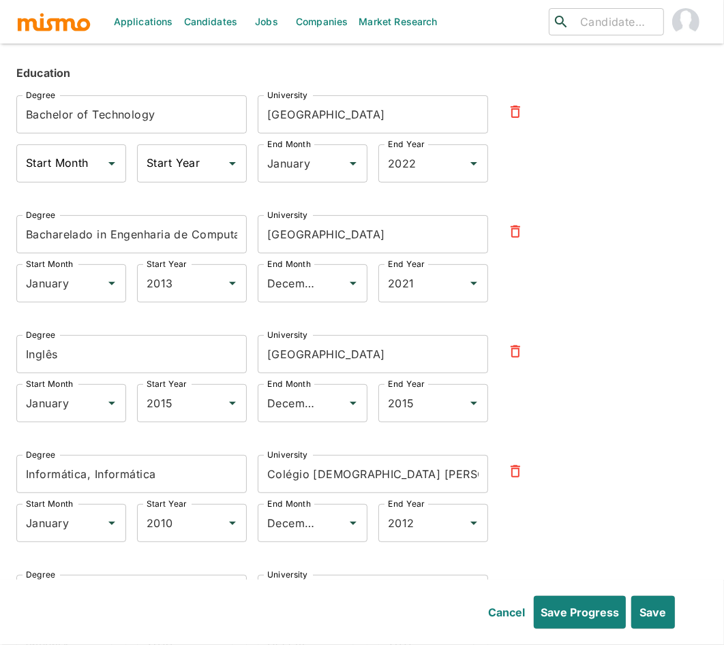
click at [517, 343] on icon "button" at bounding box center [515, 351] width 16 height 16
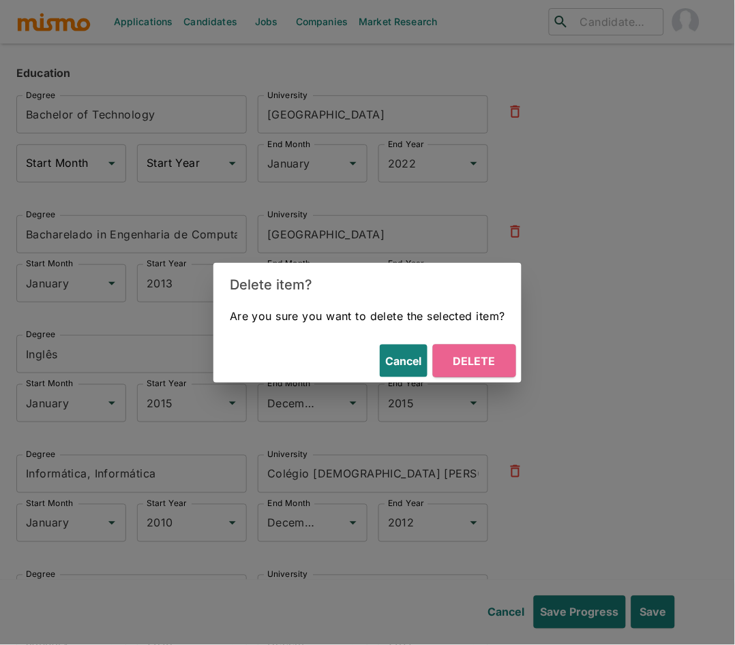
click at [486, 364] on button "Delete" at bounding box center [474, 361] width 83 height 33
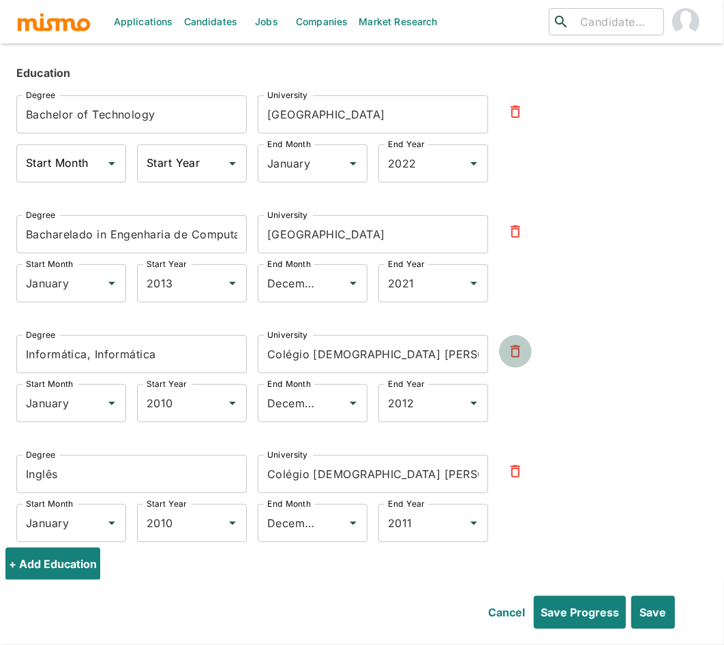
click at [514, 345] on icon "button" at bounding box center [515, 351] width 10 height 12
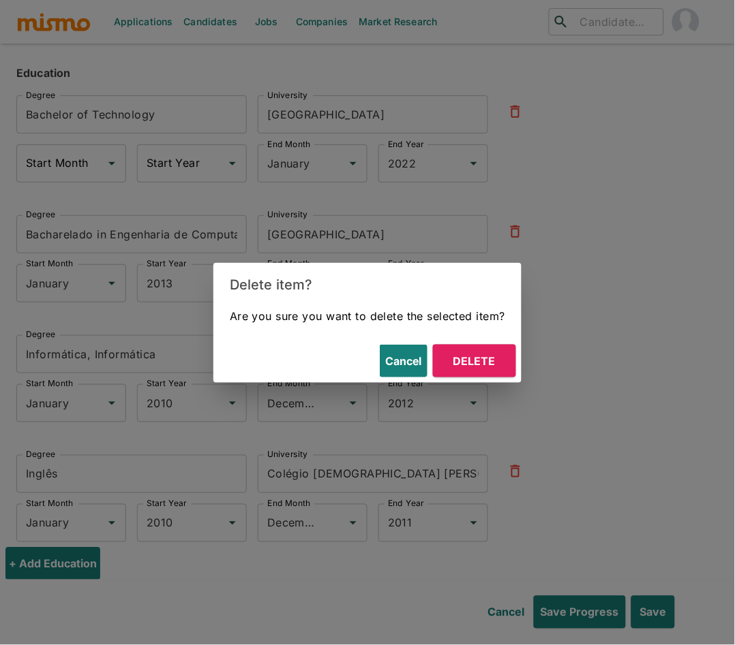
click at [497, 369] on button "Delete" at bounding box center [474, 361] width 83 height 33
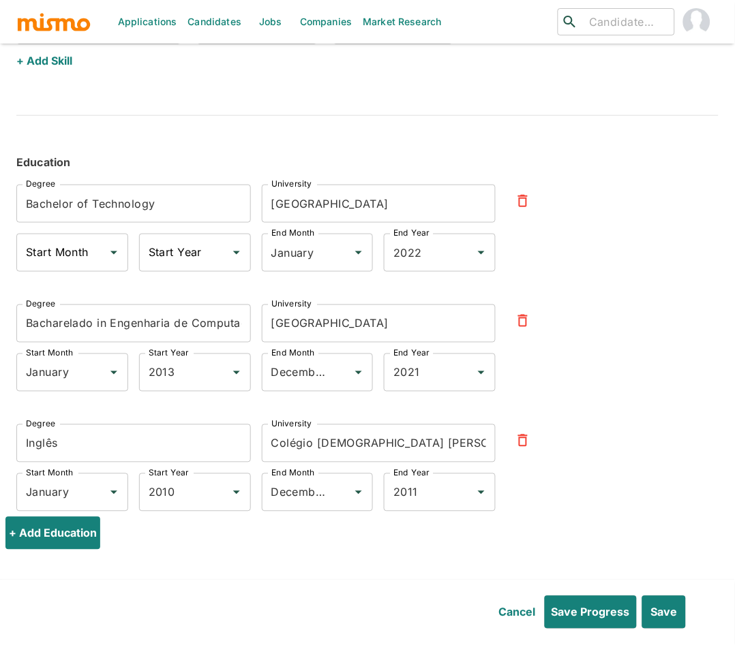
scroll to position [3378, 0]
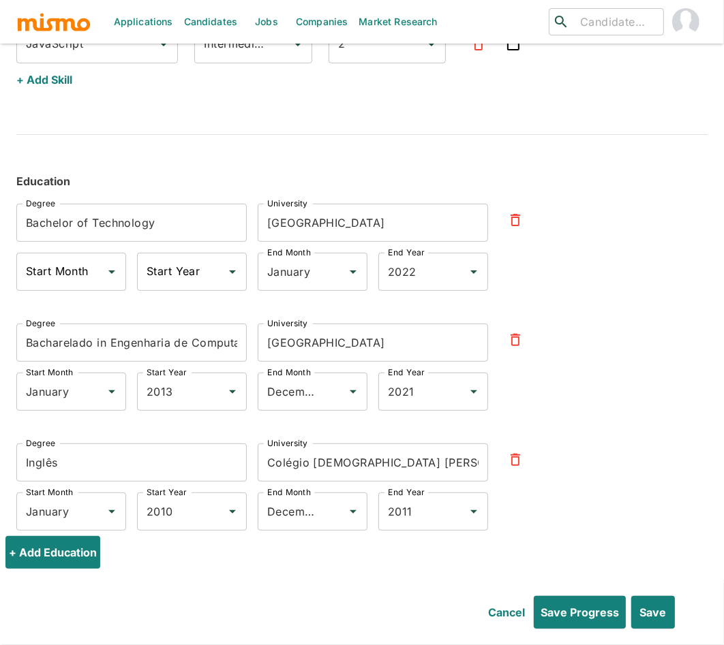
click at [517, 452] on icon "button" at bounding box center [515, 460] width 16 height 16
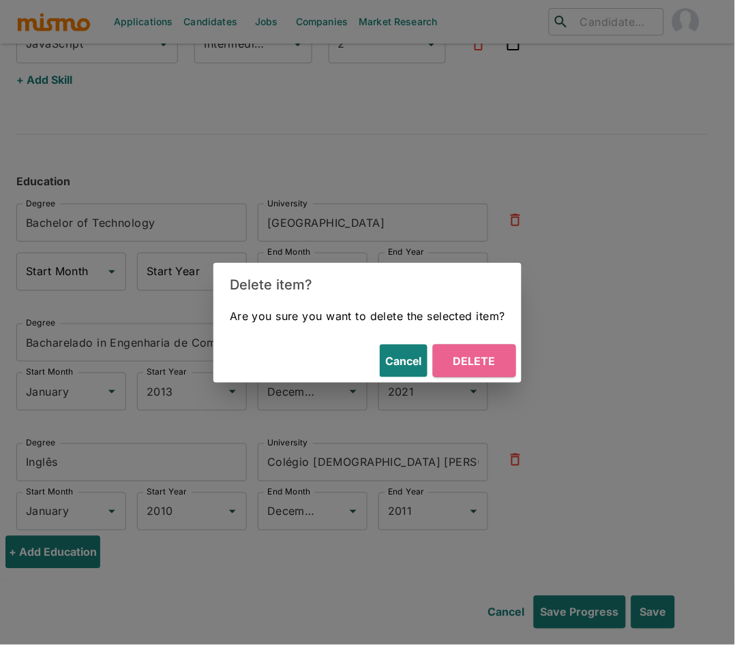
click at [474, 367] on button "Delete" at bounding box center [474, 361] width 83 height 33
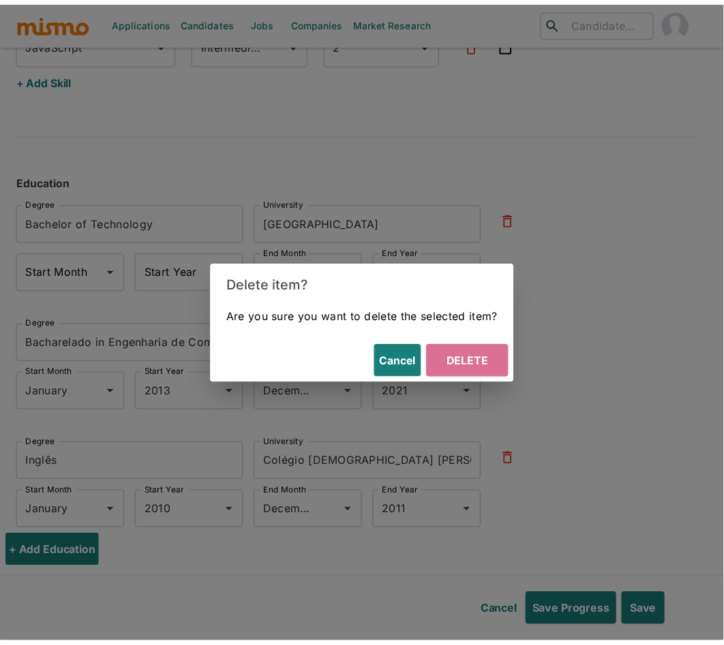
scroll to position [3259, 0]
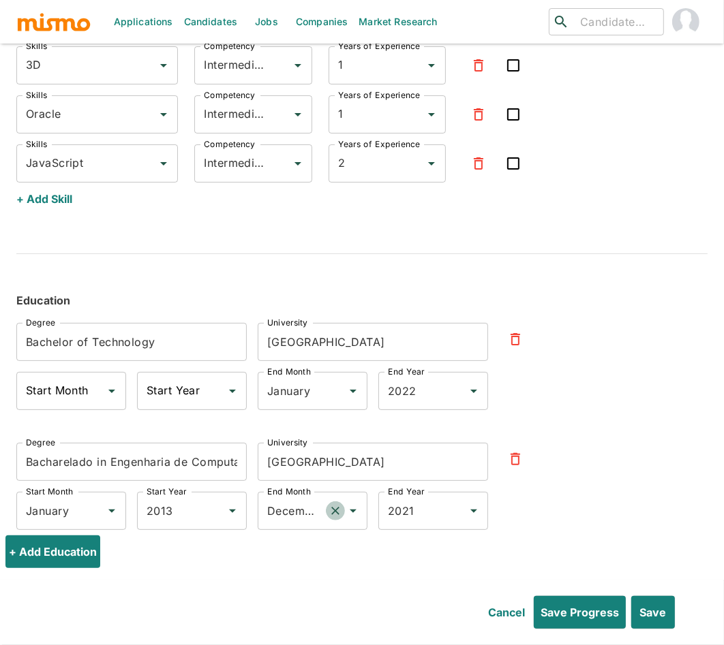
click at [339, 504] on icon "Clear" at bounding box center [335, 511] width 14 height 14
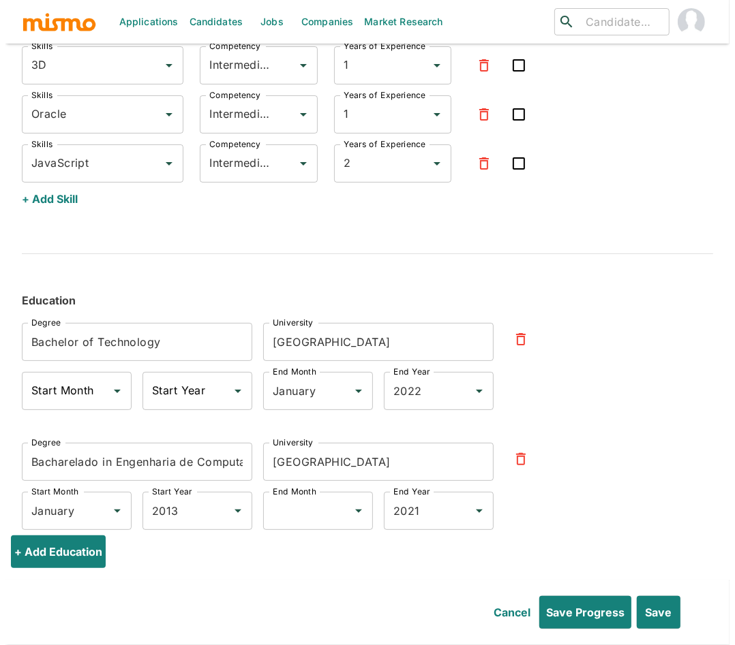
scroll to position [0, 0]
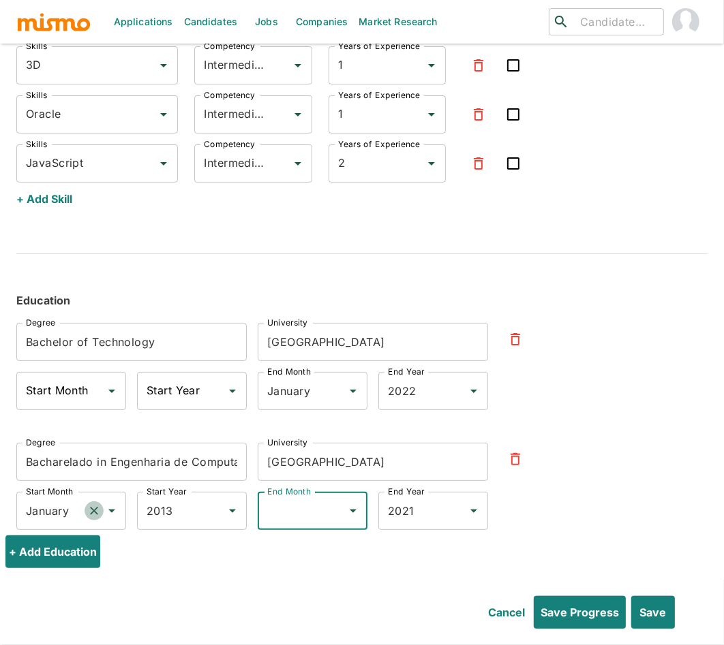
click at [93, 504] on icon "Clear" at bounding box center [94, 511] width 14 height 14
click at [335, 384] on icon "Clear" at bounding box center [335, 391] width 14 height 14
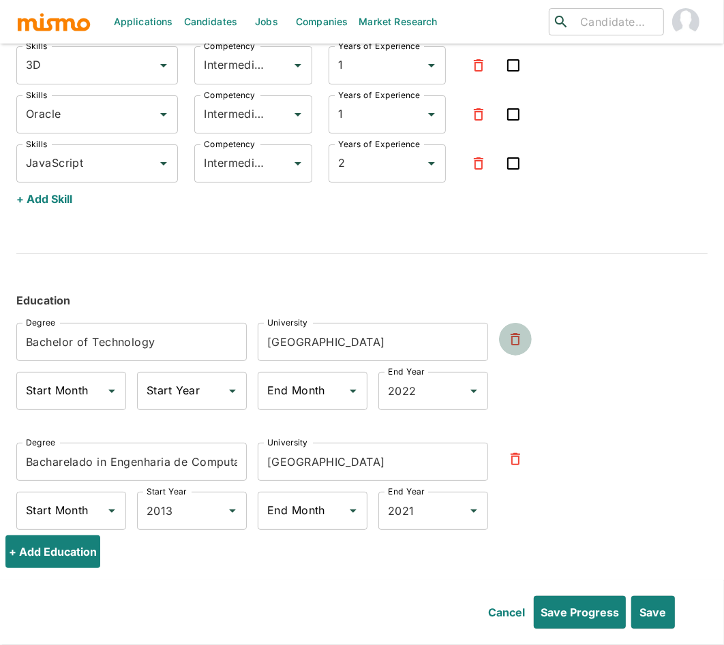
click at [522, 331] on icon "button" at bounding box center [515, 339] width 16 height 16
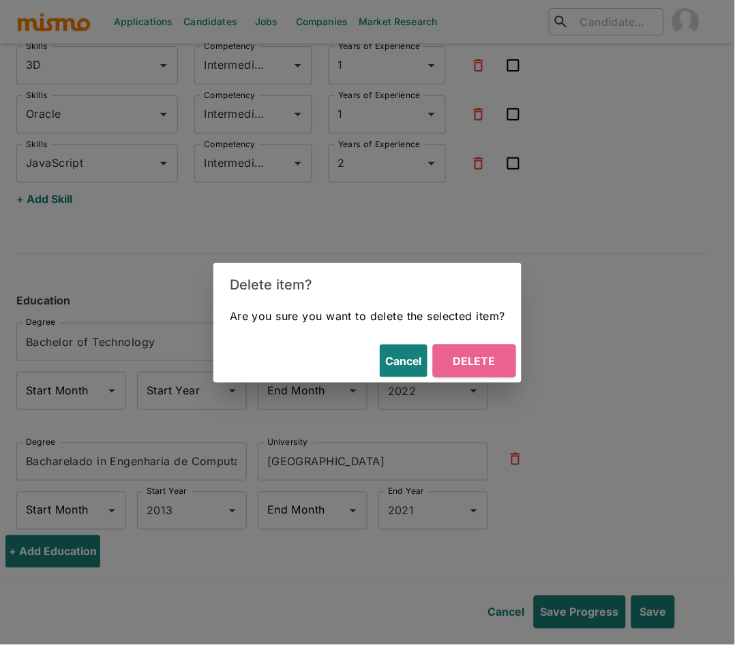
click at [484, 363] on button "Delete" at bounding box center [474, 361] width 83 height 33
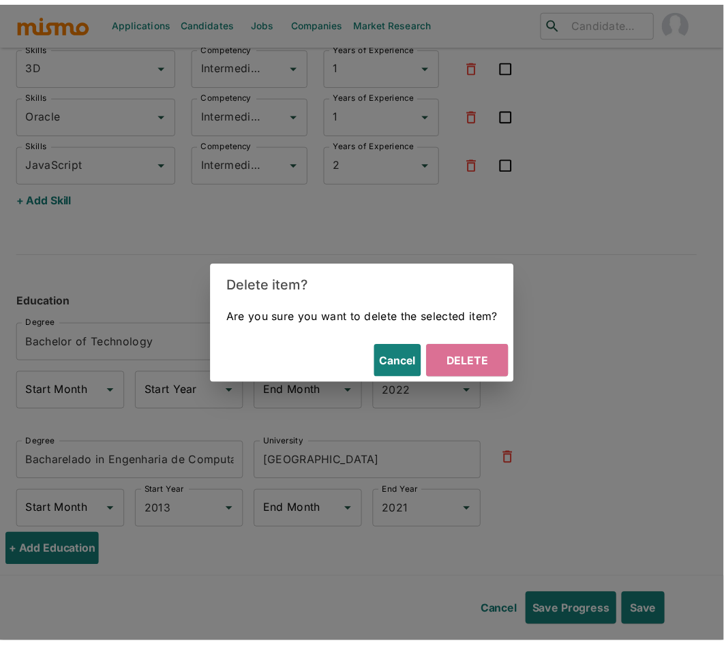
scroll to position [3139, 0]
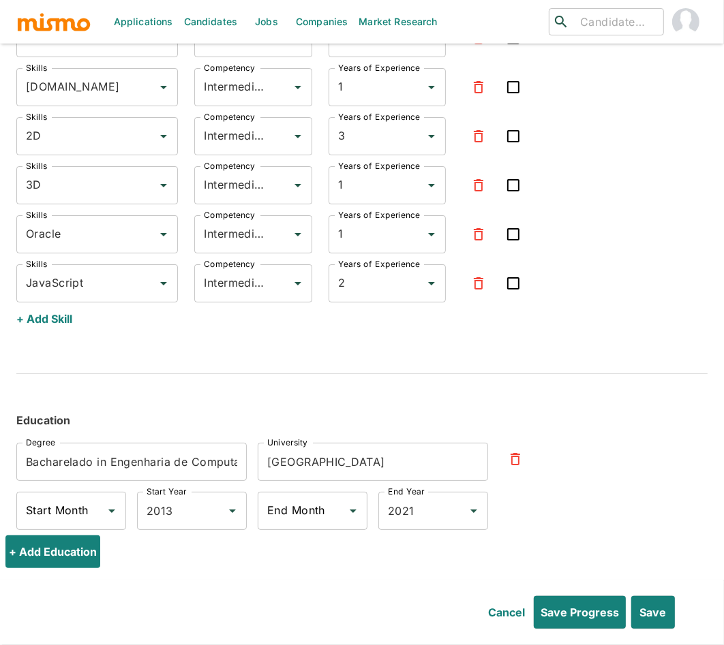
click at [178, 443] on input "Bacharelado in Engenharia de Computação" at bounding box center [131, 462] width 230 height 38
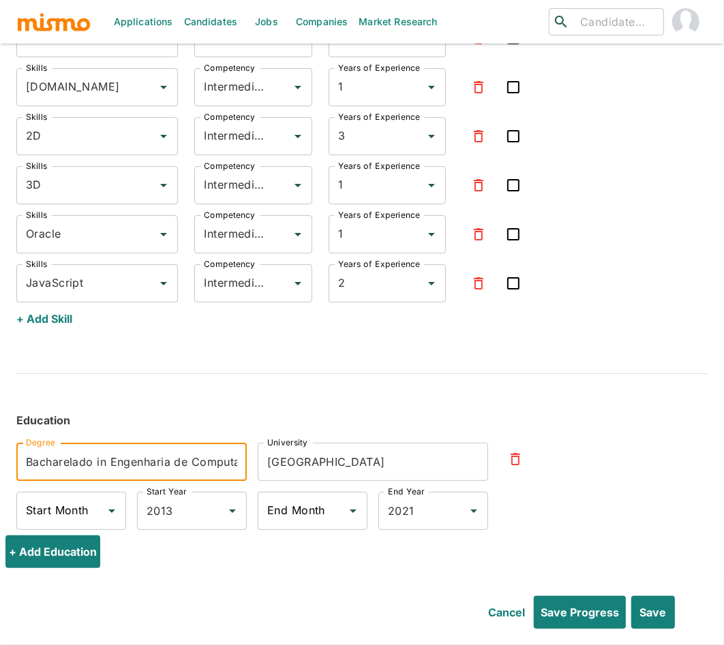
click at [178, 443] on input "Bacharelado in Engenharia de Computação" at bounding box center [131, 462] width 230 height 38
paste input "elor’s in Computer Engineering"
type input "Bachelor’s in Computer Engineering"
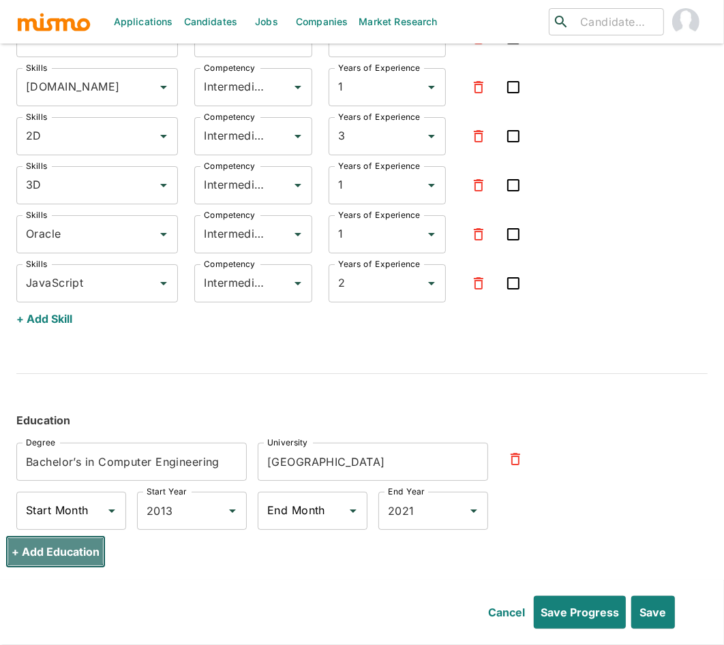
click at [55, 536] on button "+ Add Education" at bounding box center [55, 552] width 100 height 33
click at [170, 566] on input "Bacharelado in Engenharia de Computação" at bounding box center [131, 582] width 230 height 38
paste input "Tech in Digital Game Programming"
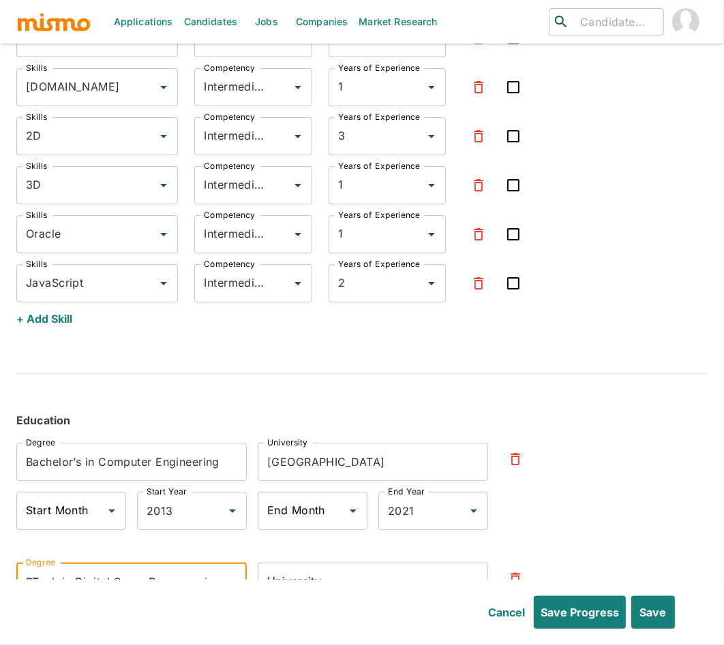
type input "BTech in Digital Game Programming"
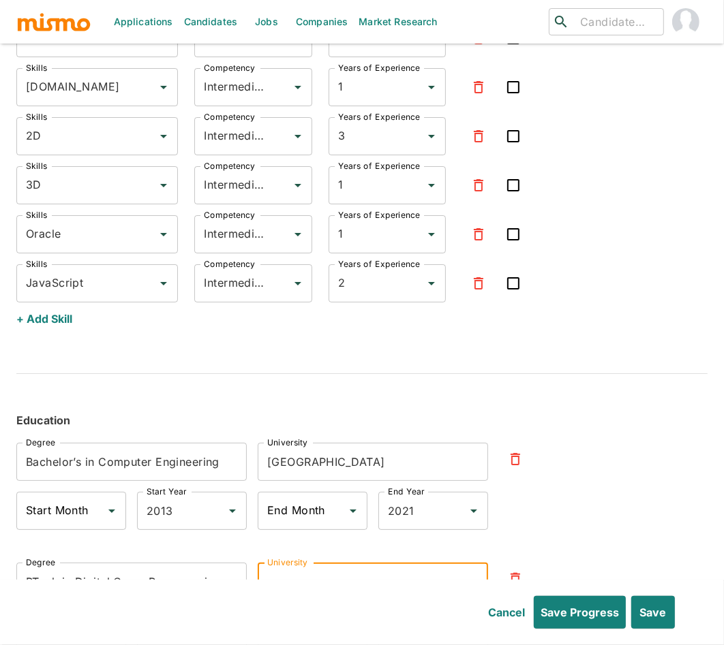
click at [341, 566] on input "University" at bounding box center [373, 582] width 230 height 38
paste input "Universidade do Vale do Rio dos Sinos"
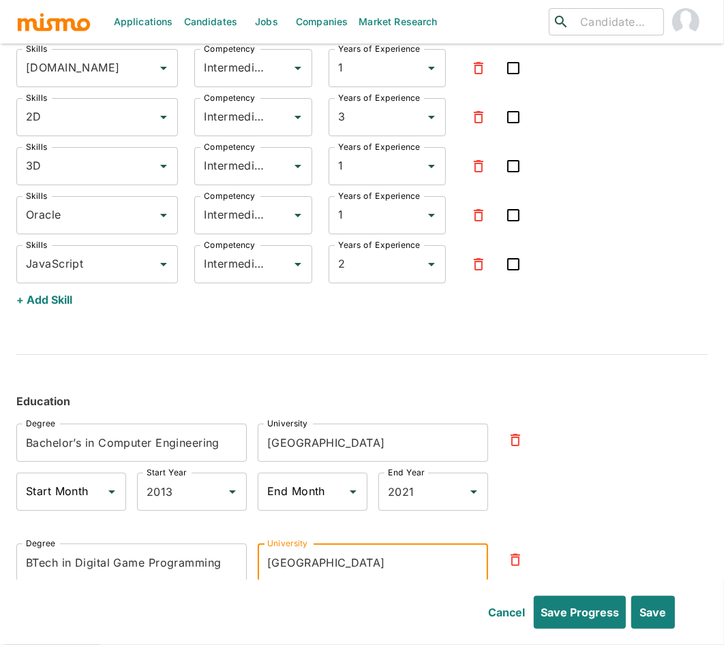
scroll to position [3227, 0]
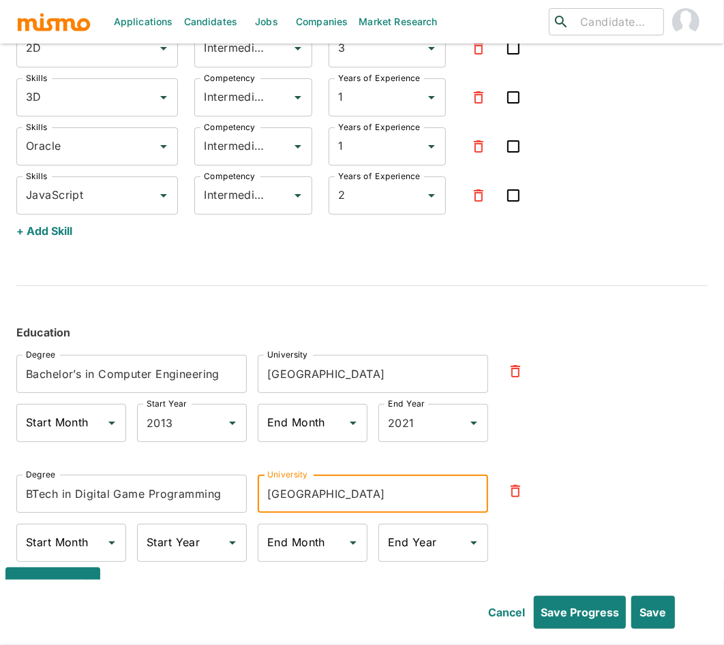
type input "Universidade do Vale do Rio dos Sinos"
click at [187, 530] on input "Start Year" at bounding box center [181, 543] width 77 height 26
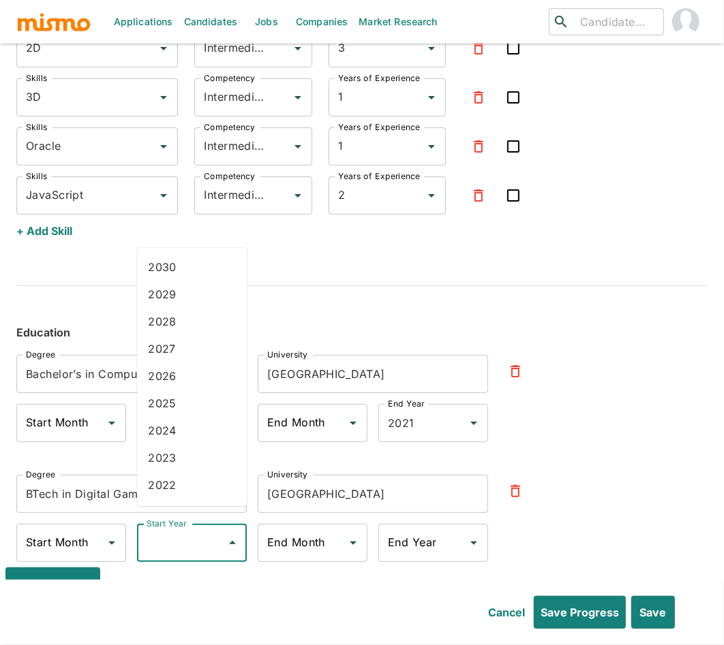
click at [168, 486] on li "2022" at bounding box center [192, 485] width 110 height 27
type input "2022"
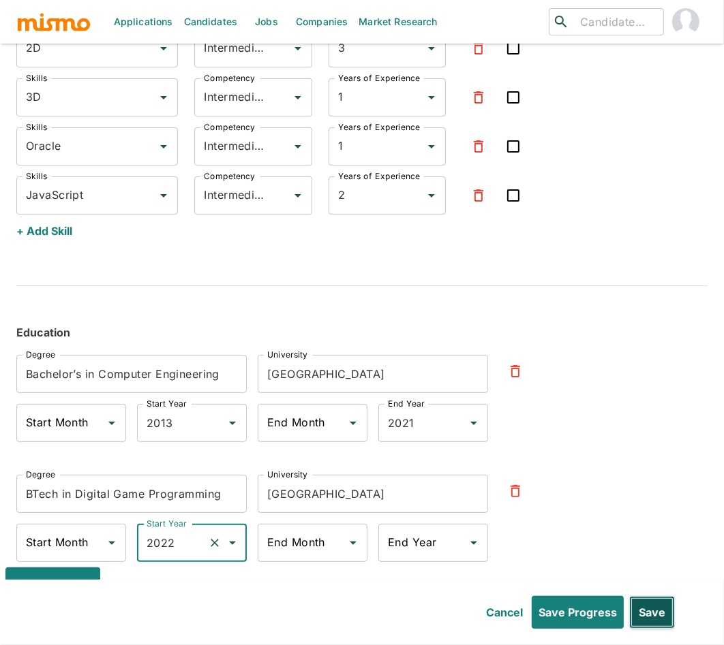
click at [649, 616] on button "Save" at bounding box center [652, 612] width 46 height 33
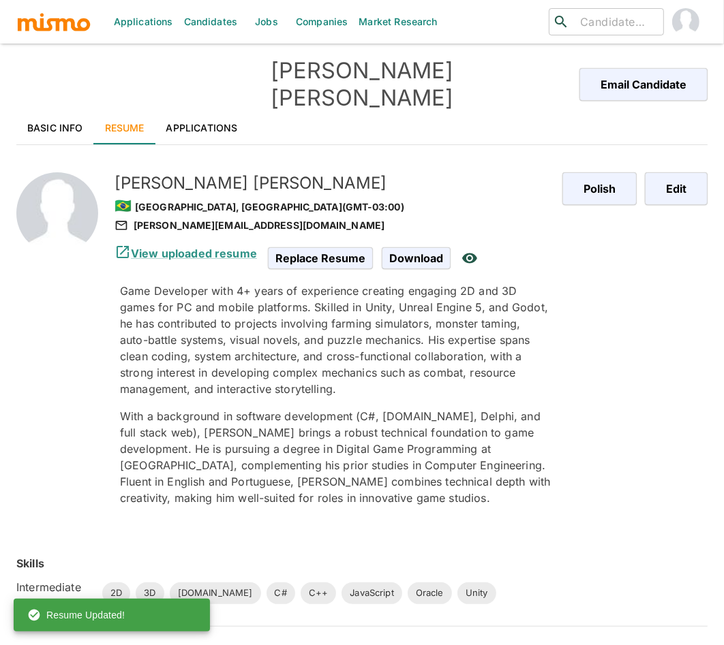
scroll to position [0, 0]
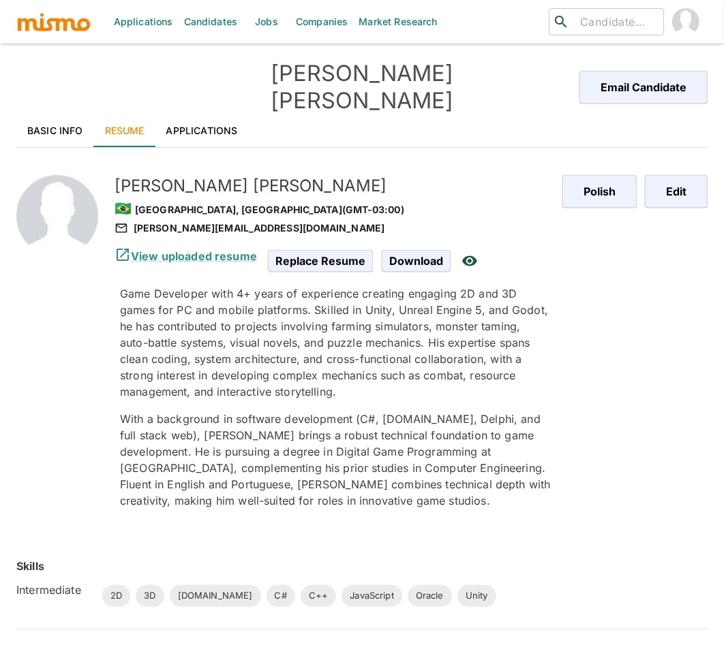
click at [65, 114] on link "Basic Info" at bounding box center [55, 130] width 78 height 33
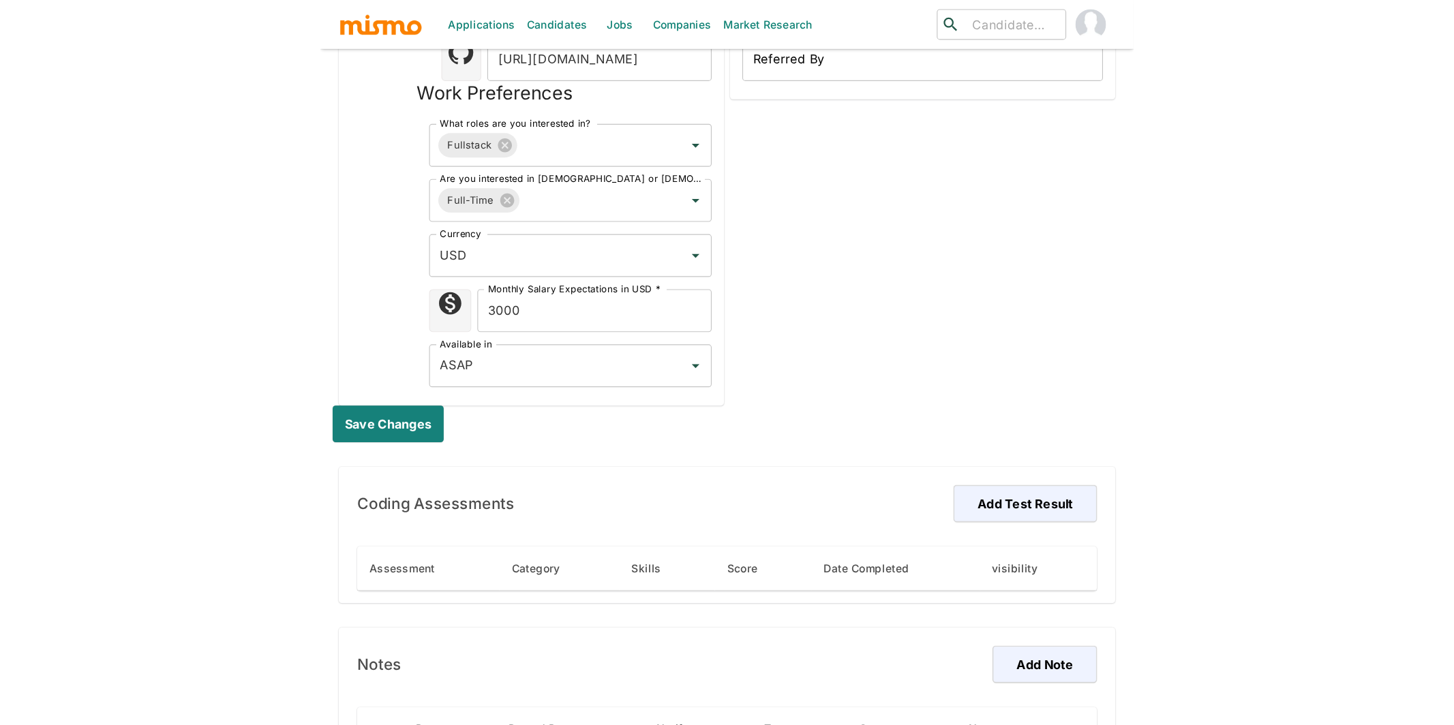
scroll to position [520, 0]
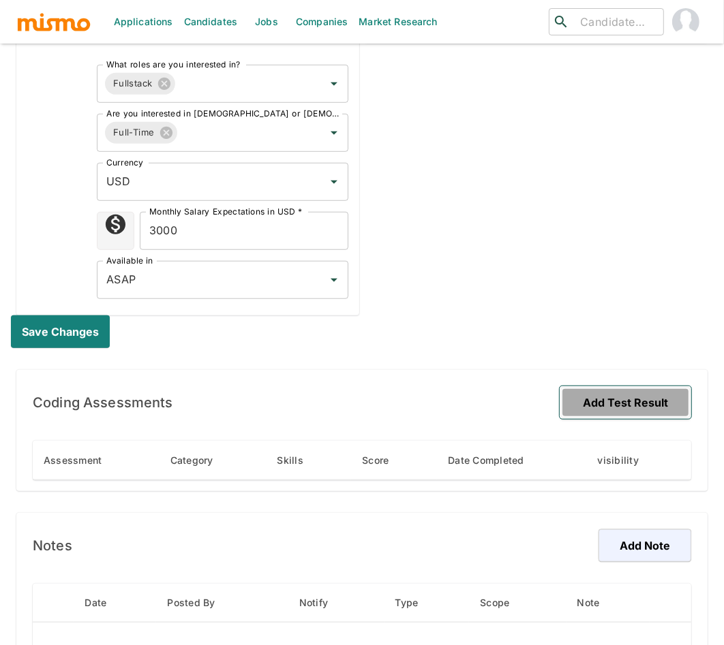
click at [649, 386] on button "Add Test Result" at bounding box center [625, 402] width 132 height 33
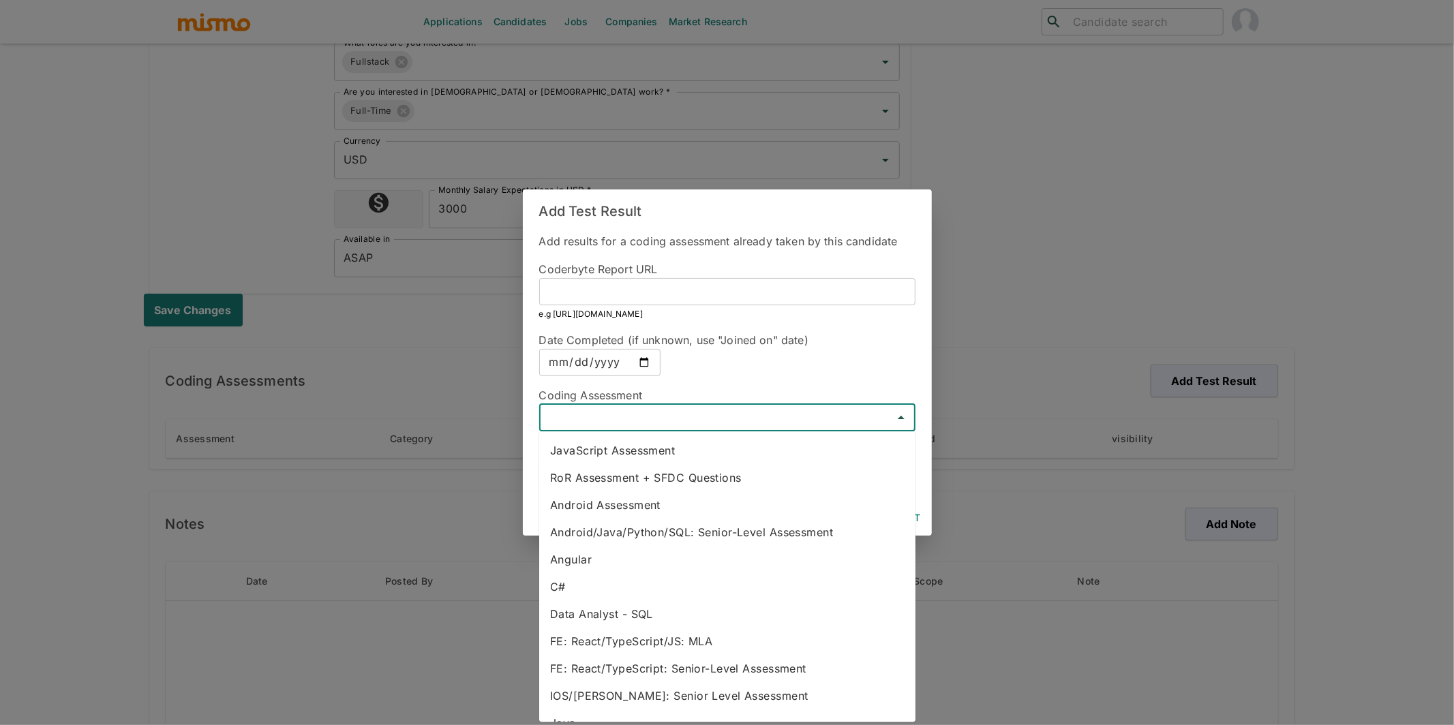
click at [658, 421] on input "text" at bounding box center [715, 417] width 345 height 19
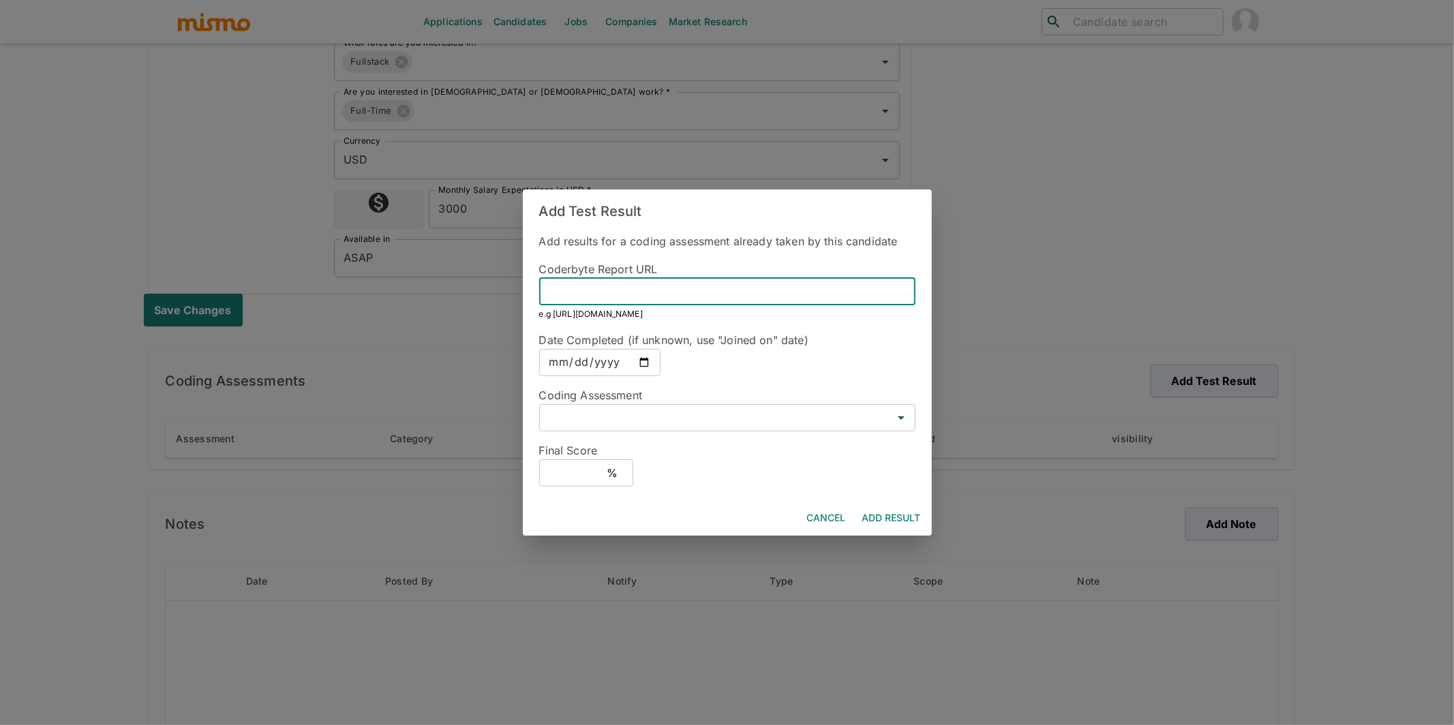
click at [646, 285] on input "text" at bounding box center [727, 291] width 376 height 27
paste input "https://mismo.coderbyte.com/report/userz99owd01d:technical-assessment-9jxgpgx71j"
type input "https://mismo.coderbyte.com/report/userz99owd01d:technical-assessment-9jxgpgx71j"
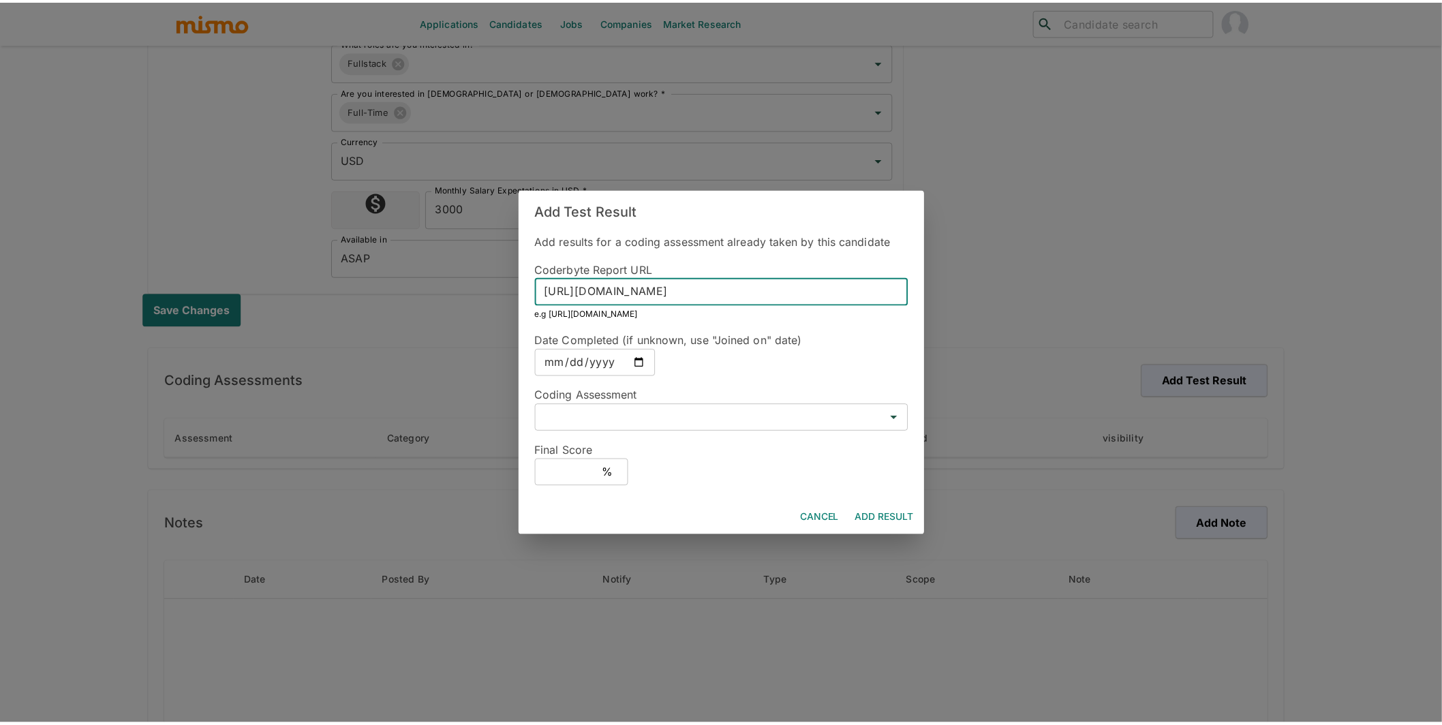
scroll to position [0, 0]
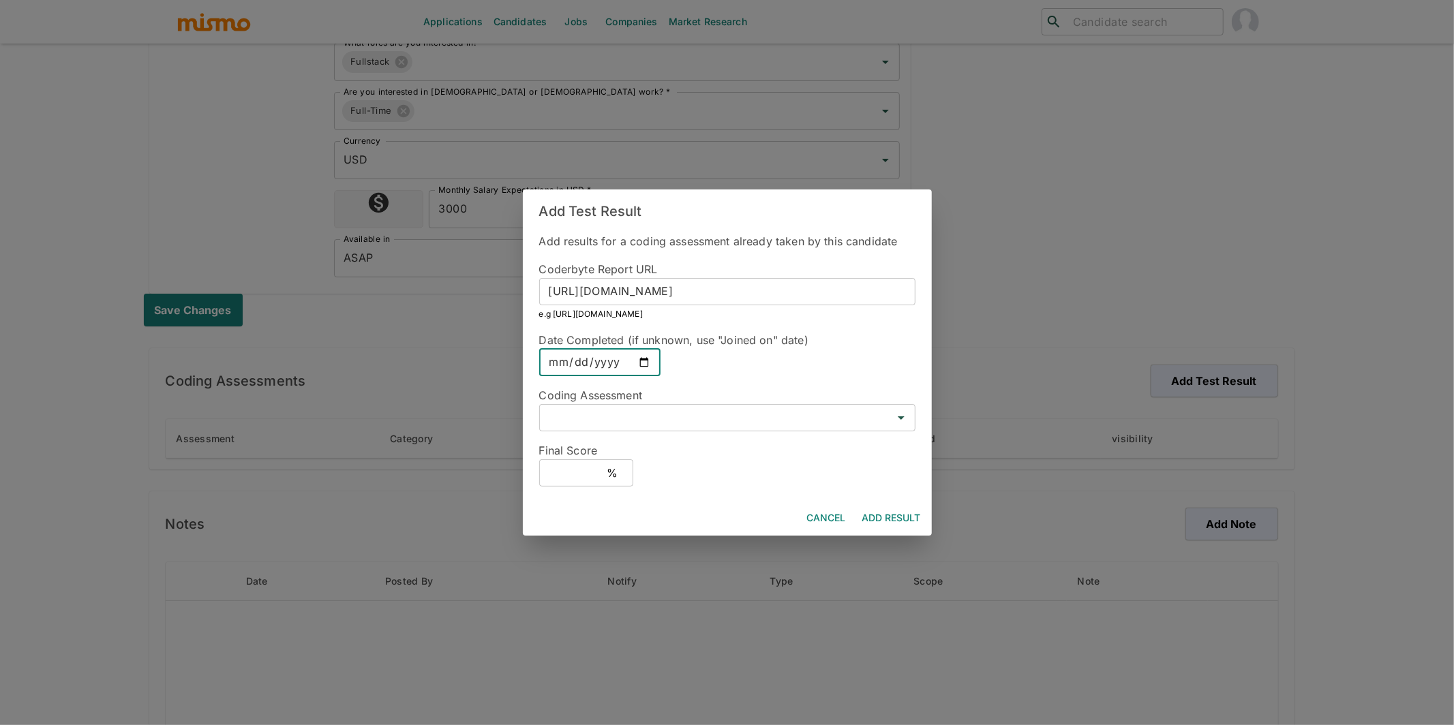
click at [643, 363] on input "date" at bounding box center [599, 362] width 121 height 27
click at [638, 361] on input "date" at bounding box center [599, 362] width 121 height 27
type input "2025-09-25"
click at [716, 416] on input "text" at bounding box center [715, 417] width 345 height 19
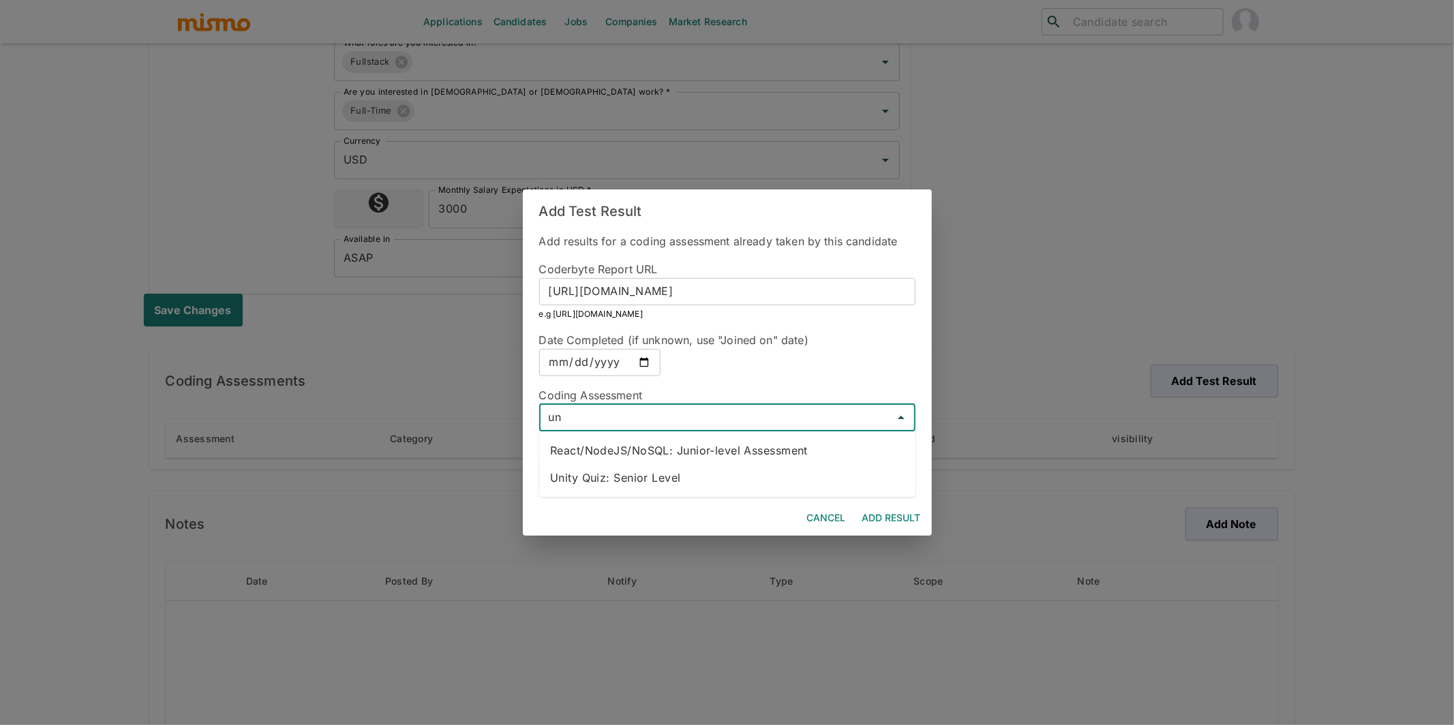
click at [656, 473] on li "Unity Quiz: Senior Level" at bounding box center [727, 478] width 376 height 27
type input "Unity Quiz: Senior Level"
click at [530, 478] on div "Final Score % ​" at bounding box center [721, 458] width 387 height 55
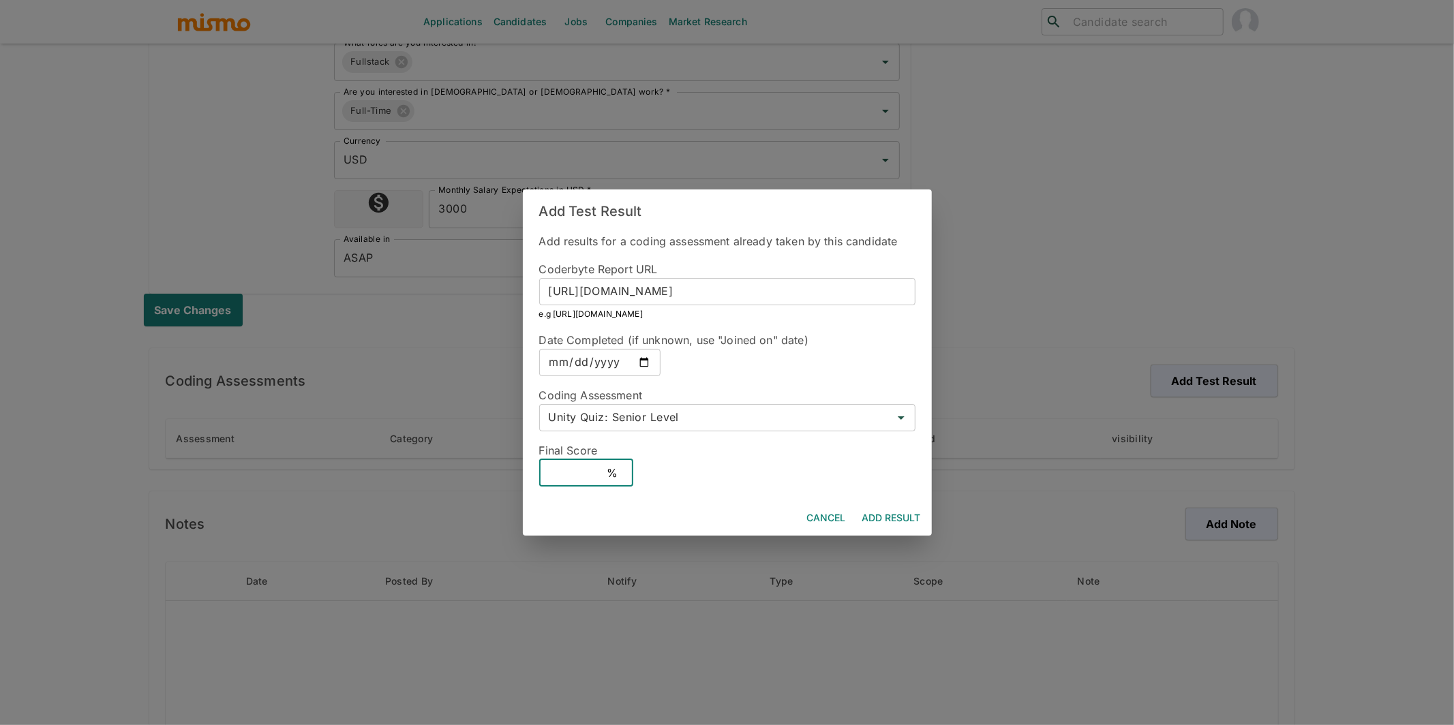
click at [555, 471] on input "text" at bounding box center [573, 472] width 68 height 27
type input "100"
click at [734, 518] on button "Add Result" at bounding box center [892, 518] width 70 height 25
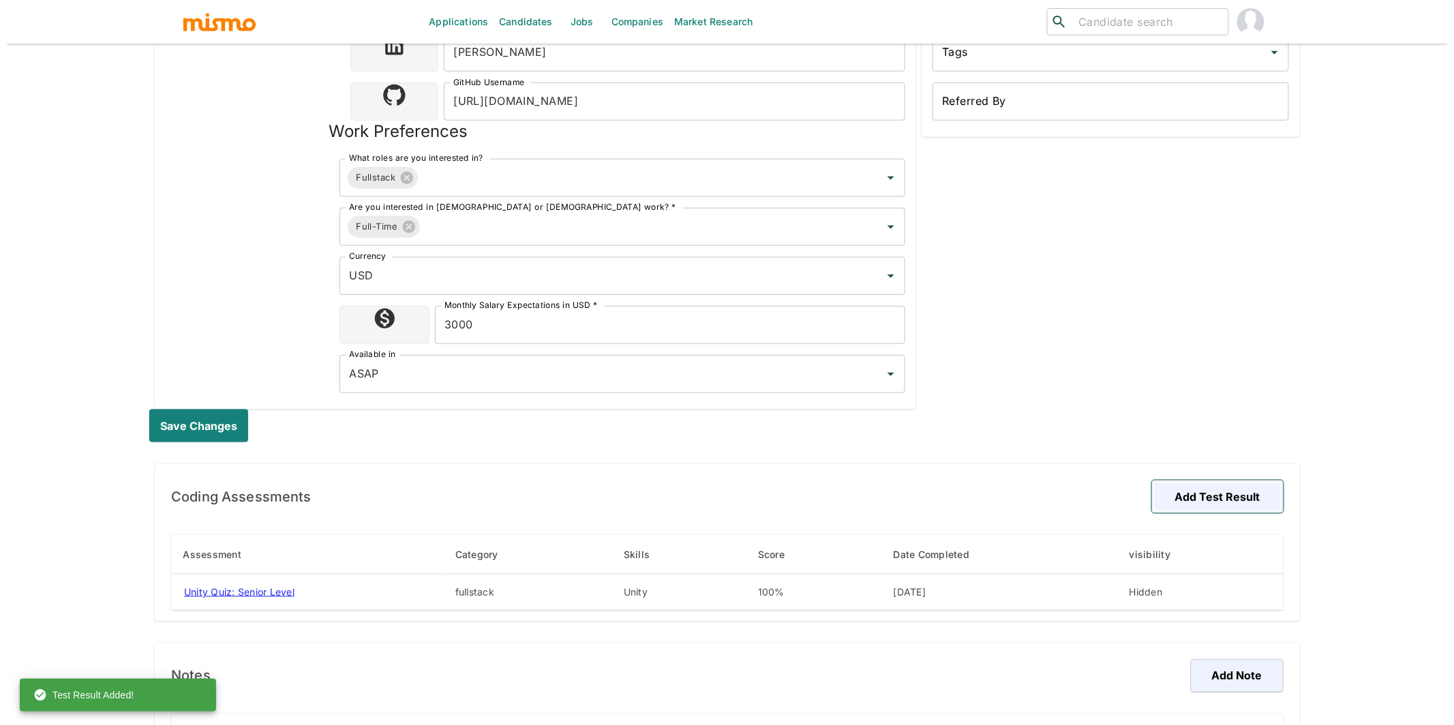
scroll to position [408, 0]
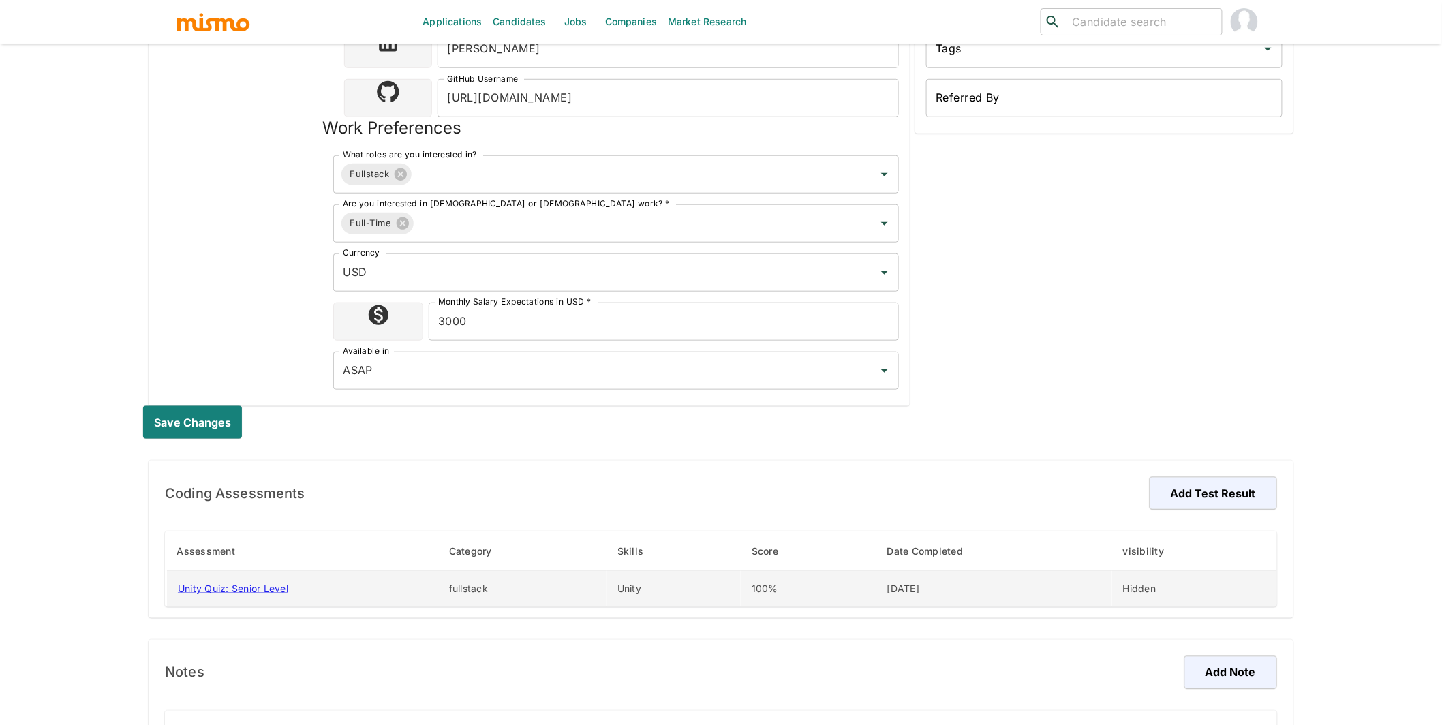
click at [734, 585] on td "Hidden" at bounding box center [1194, 589] width 165 height 36
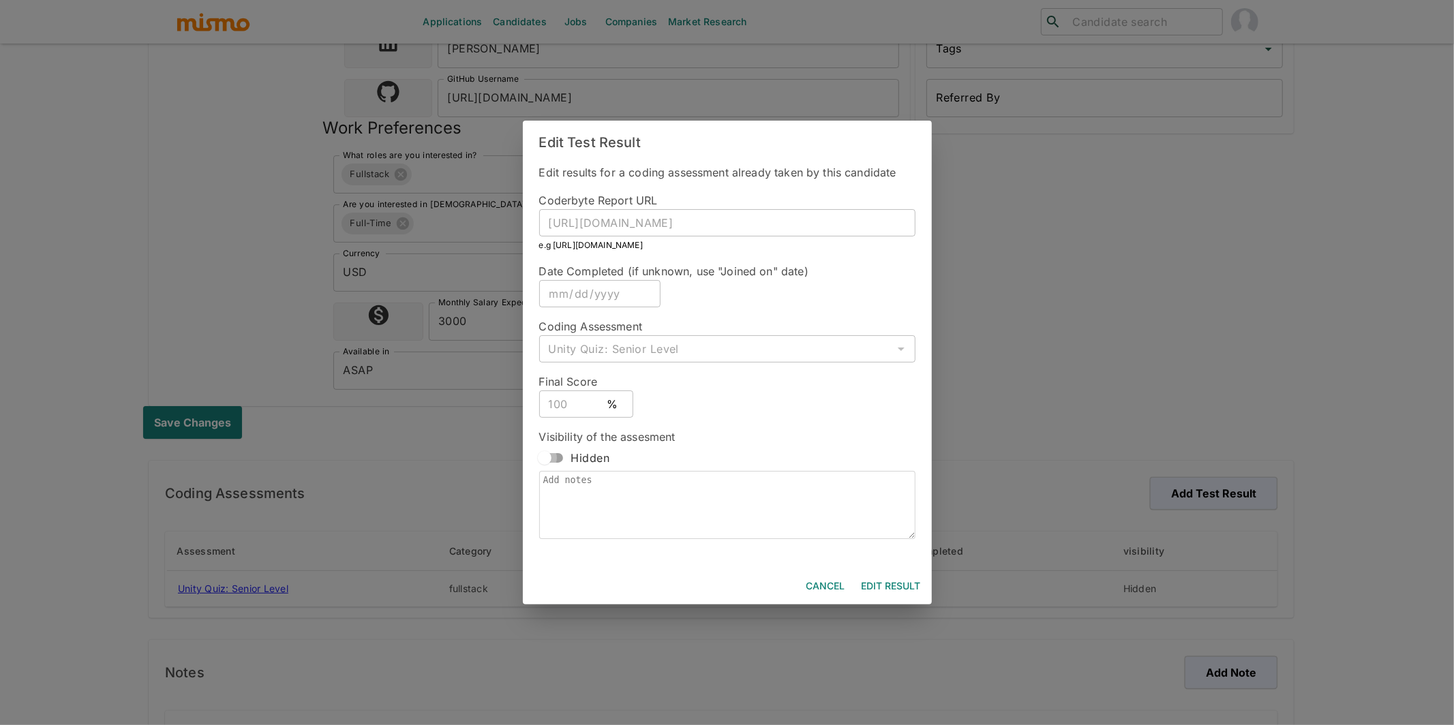
click at [563, 457] on input "Hidden" at bounding box center [545, 458] width 78 height 26
checkbox input "true"
click at [734, 581] on button "Edit Result" at bounding box center [891, 586] width 70 height 25
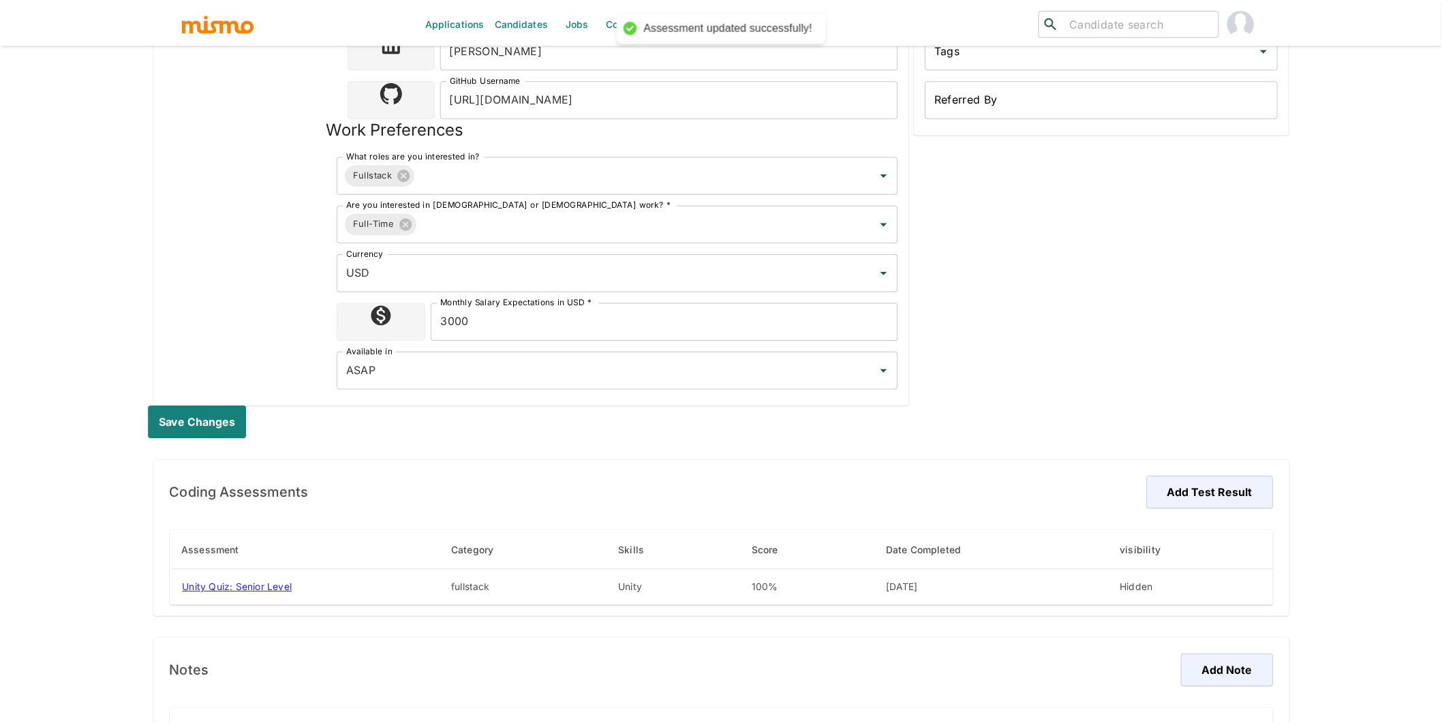
scroll to position [32, 0]
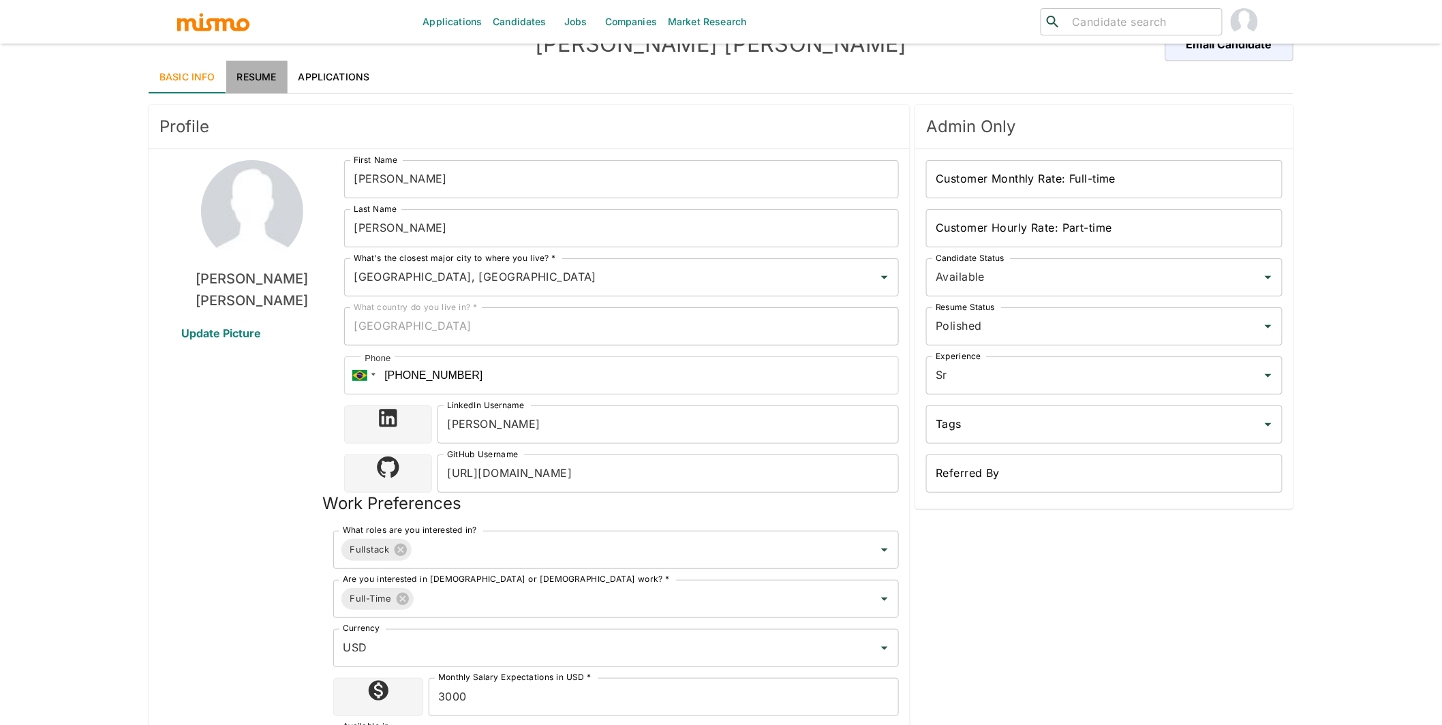
click at [258, 82] on link "Resume" at bounding box center [256, 77] width 61 height 33
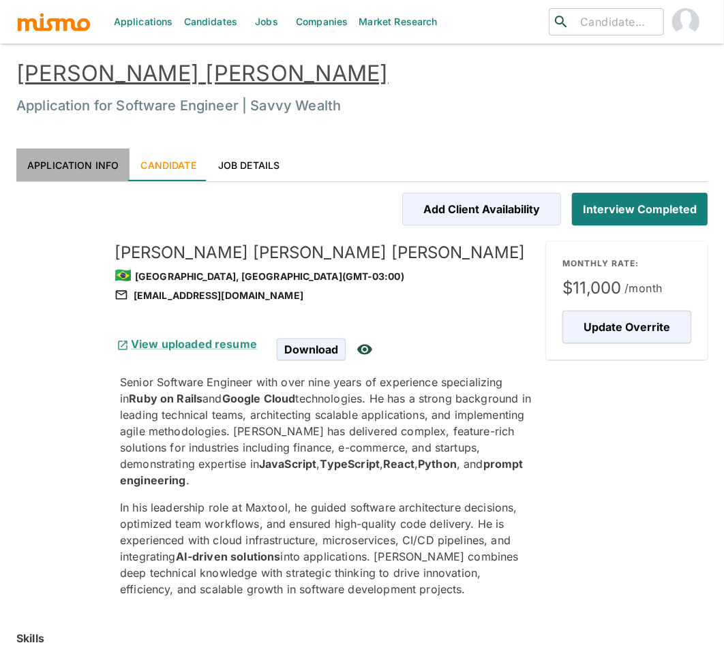
click at [80, 169] on link "Application Info" at bounding box center [72, 165] width 113 height 33
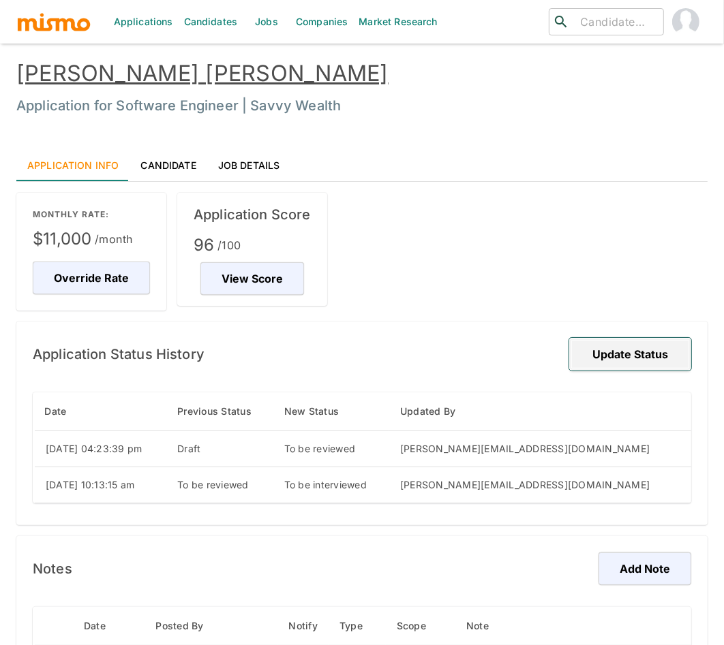
click at [675, 356] on button "Update Status" at bounding box center [630, 354] width 122 height 33
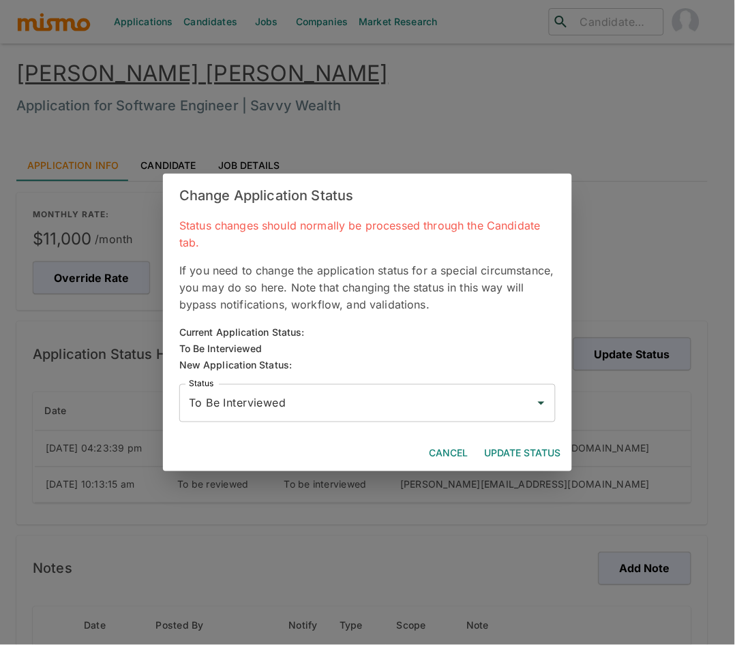
click at [431, 403] on input "To Be Interviewed" at bounding box center [356, 403] width 343 height 26
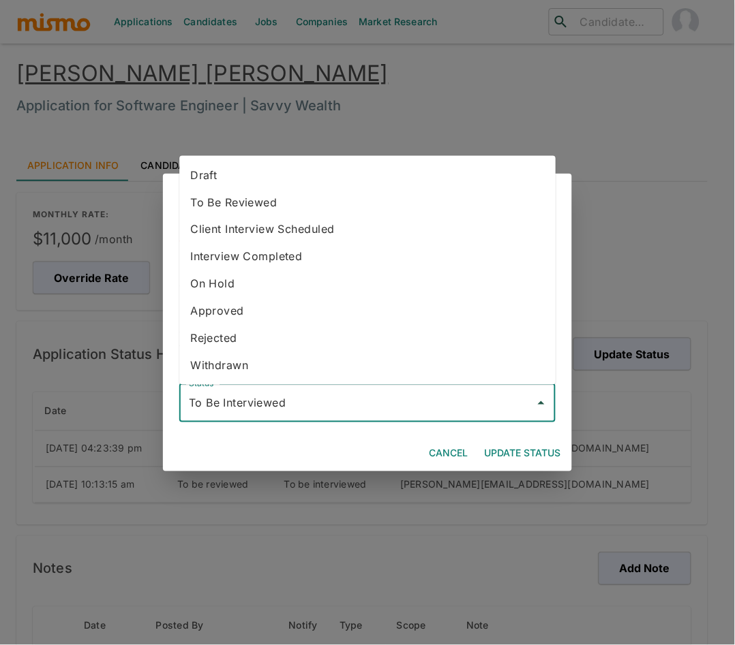
click at [249, 337] on li "Rejected" at bounding box center [367, 338] width 376 height 27
type input "Rejected"
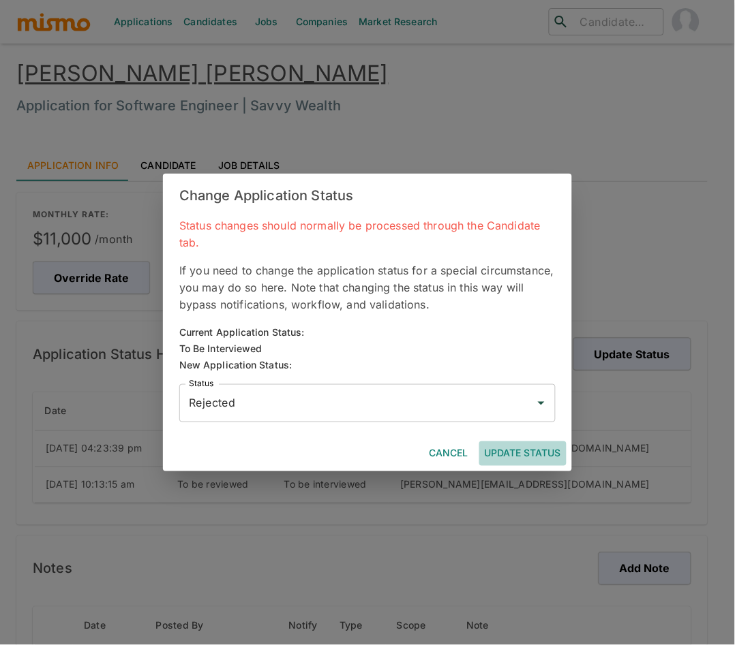
click at [521, 450] on button "Update Status" at bounding box center [522, 454] width 87 height 25
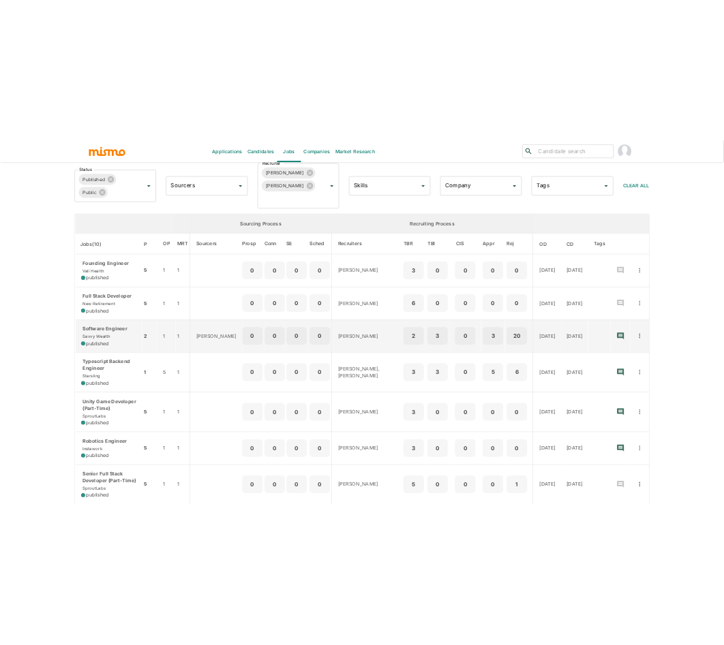
scroll to position [90, 0]
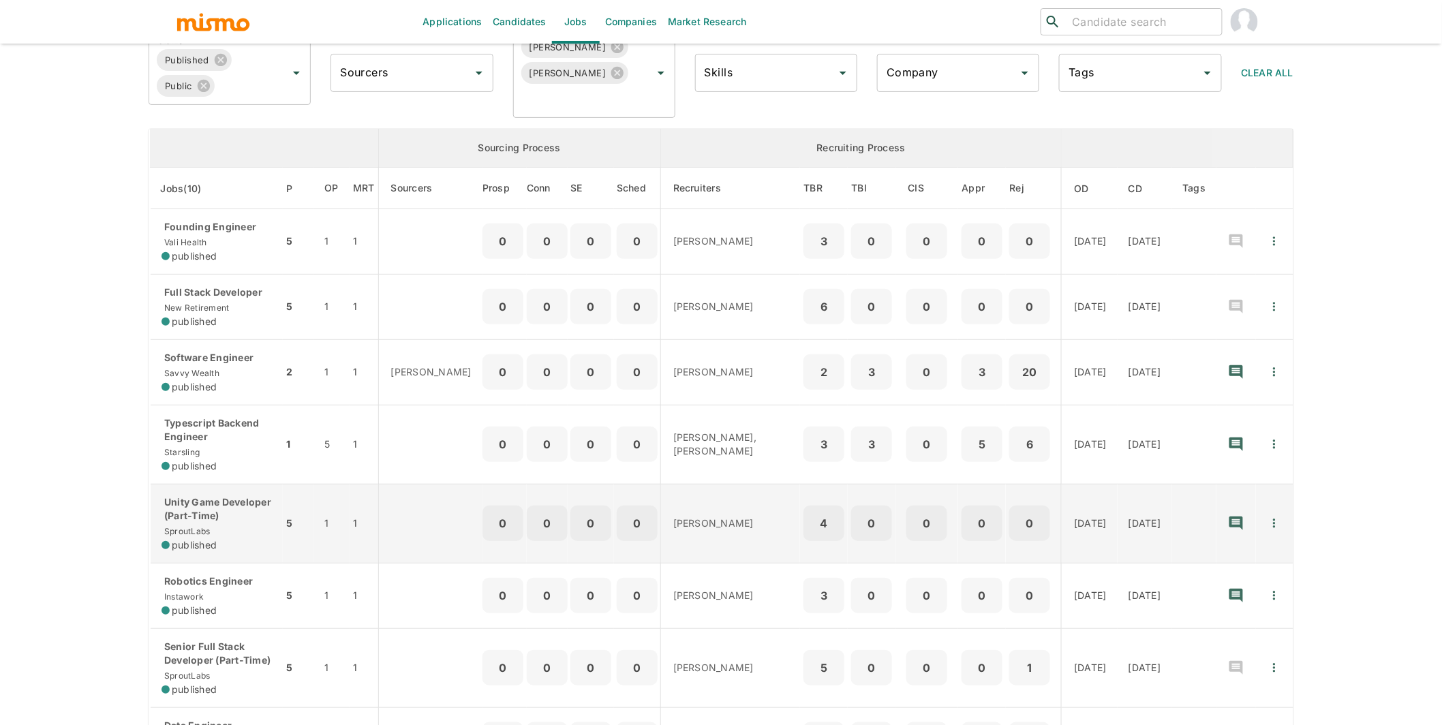
click at [224, 518] on p "Unity Game Developer (Part-Time)" at bounding box center [217, 508] width 110 height 27
